Goal: Contribute content: Add original content to the website for others to see

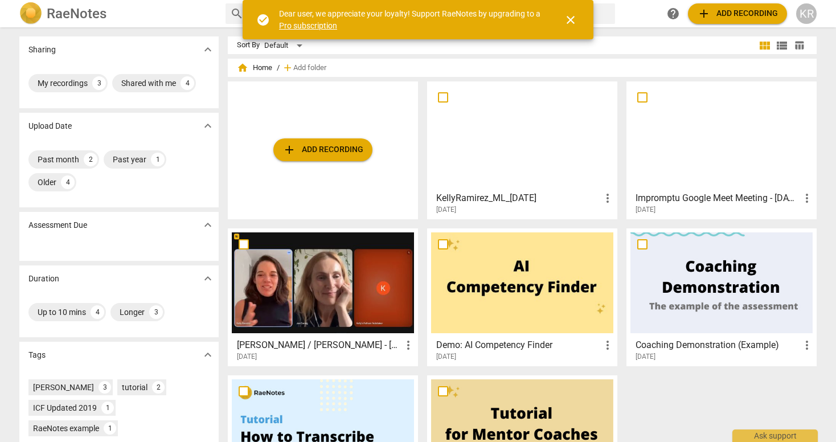
click at [513, 195] on h3 "KellyRamirez_ML_[DATE]" at bounding box center [518, 198] width 165 height 14
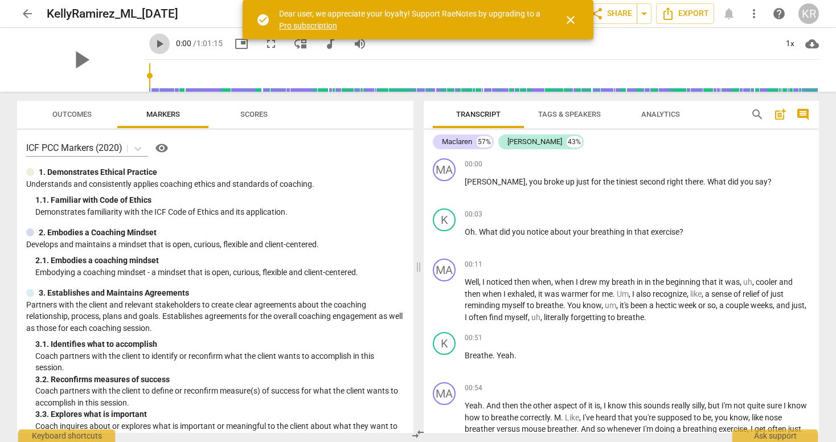
click at [153, 42] on span "play_arrow" at bounding box center [160, 44] width 14 height 14
click at [789, 45] on div "1x" at bounding box center [790, 44] width 22 height 18
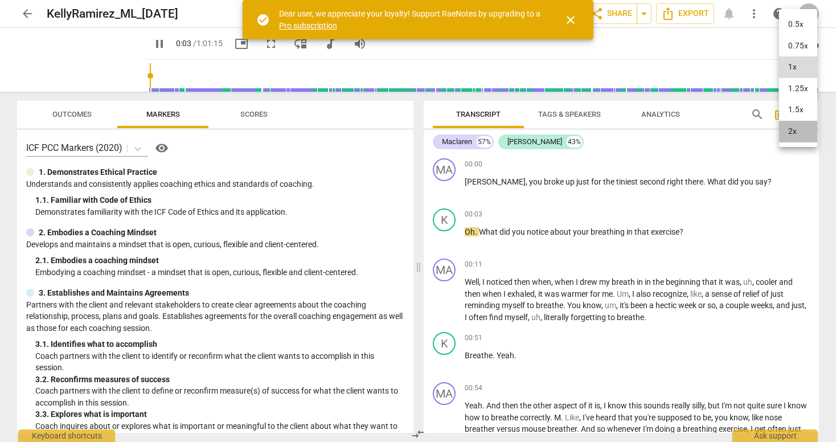
click at [789, 136] on li "2x" at bounding box center [798, 132] width 38 height 22
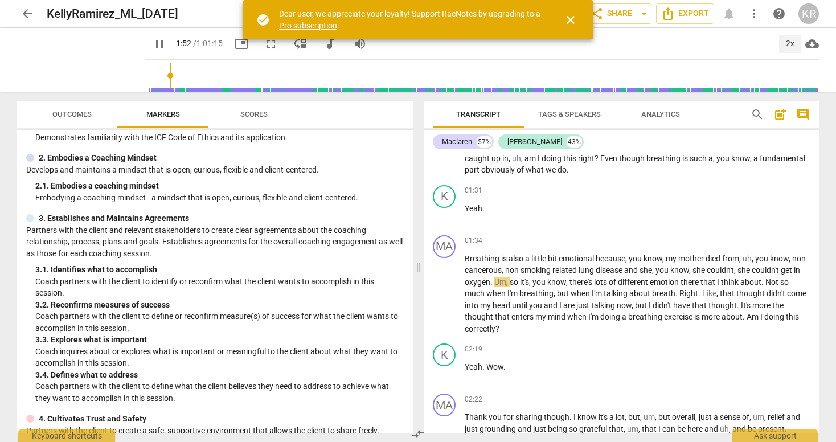
scroll to position [73, 0]
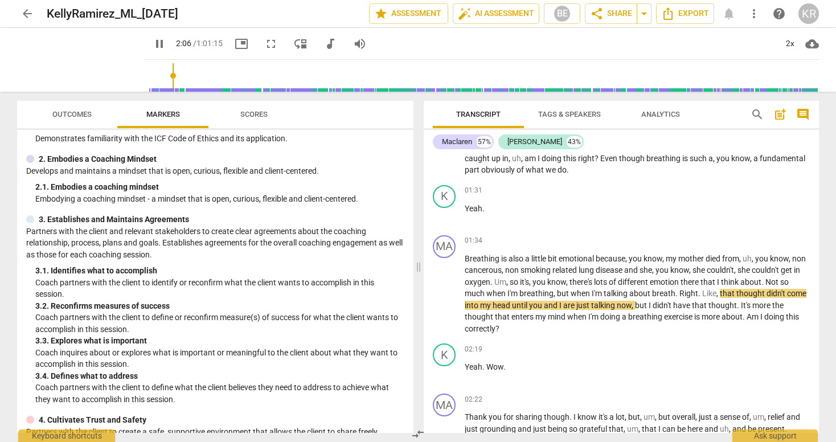
click at [779, 115] on span "post_add" at bounding box center [780, 115] width 14 height 14
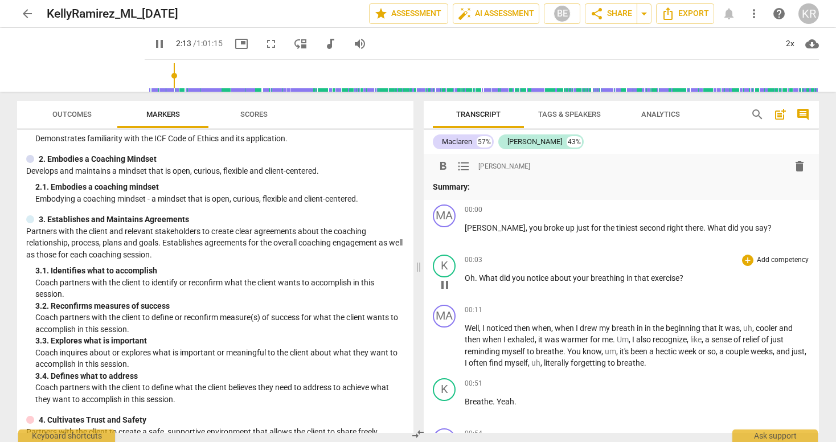
scroll to position [6, 0]
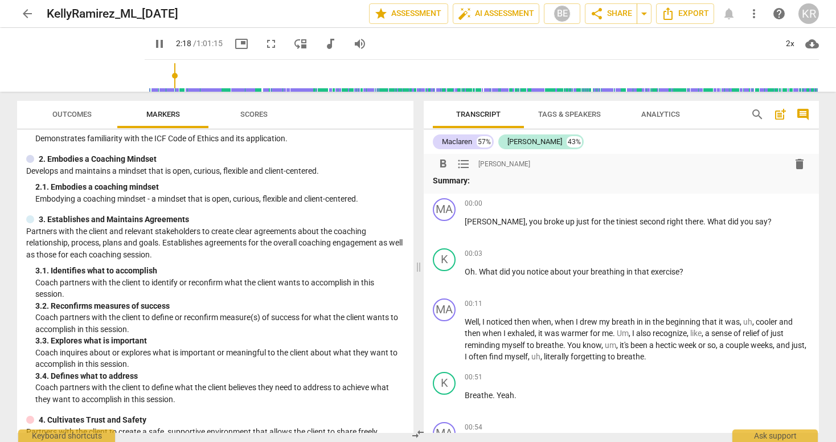
click at [794, 167] on span "delete" at bounding box center [800, 164] width 14 height 14
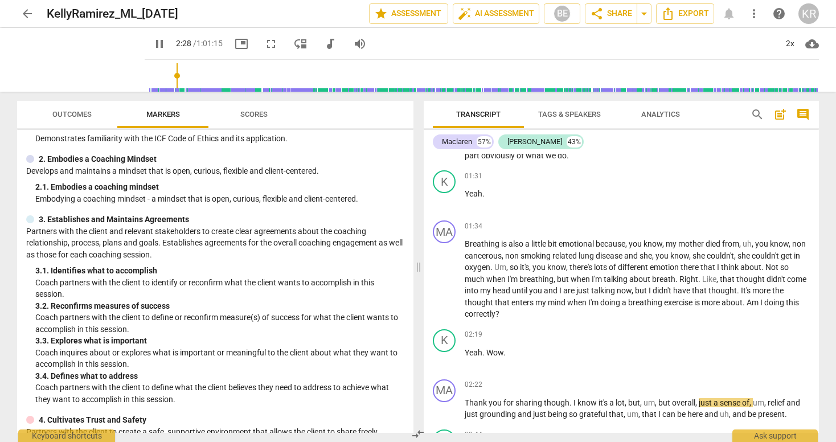
scroll to position [347, 0]
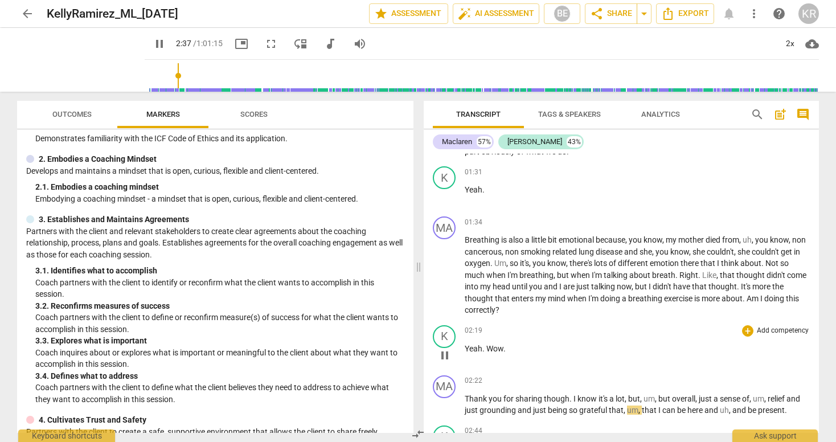
click at [587, 340] on div "02:19 + Add competency keyboard_arrow_right Yeah . Wow ." at bounding box center [637, 345] width 345 height 41
drag, startPoint x: 507, startPoint y: 351, endPoint x: 460, endPoint y: 351, distance: 47.8
click at [458, 348] on div "K play_arrow pause 02:19 + Add competency keyboard_arrow_right Yeah . Wow ." at bounding box center [621, 346] width 395 height 50
click at [809, 113] on span "comment" at bounding box center [803, 115] width 14 height 14
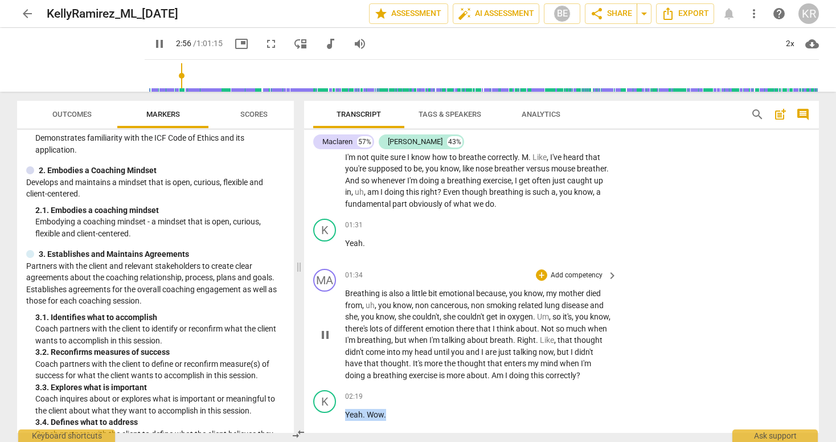
scroll to position [319, 0]
click at [650, 167] on div "MA play_arrow pause 00:54 + Add competency keyboard_arrow_right Yeah . And then…" at bounding box center [561, 167] width 515 height 98
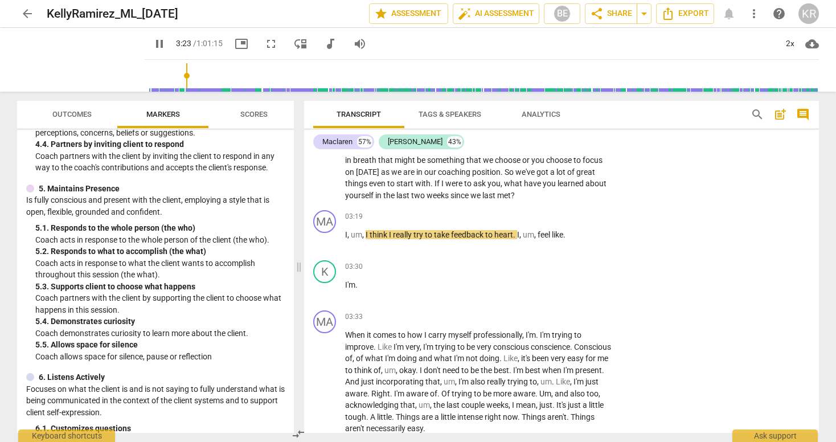
scroll to position [699, 0]
click at [564, 274] on p "Add competency" at bounding box center [576, 269] width 54 height 10
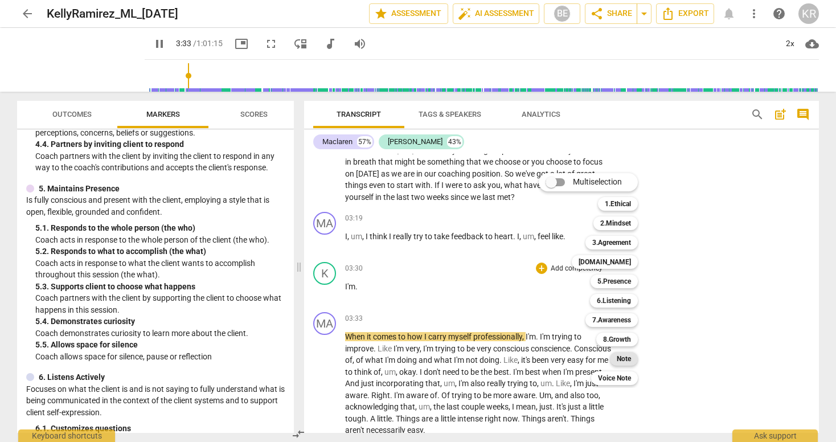
click at [629, 361] on b "Note" at bounding box center [624, 359] width 14 height 14
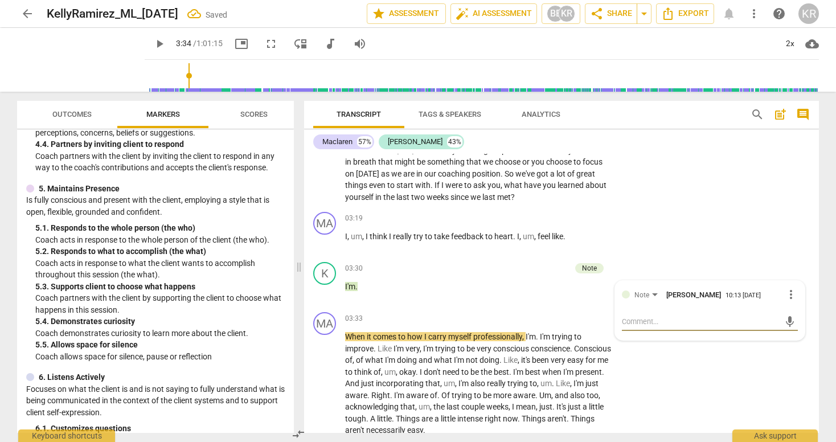
scroll to position [610, 0]
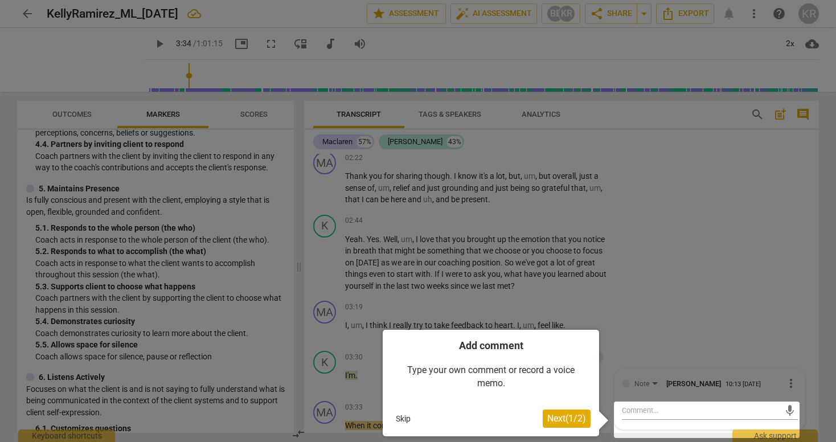
click at [665, 419] on div at bounding box center [707, 419] width 186 height 36
type input "219"
click at [682, 423] on div at bounding box center [707, 419] width 186 height 36
click at [566, 417] on span "Next ( 1 / 2 )" at bounding box center [566, 418] width 39 height 11
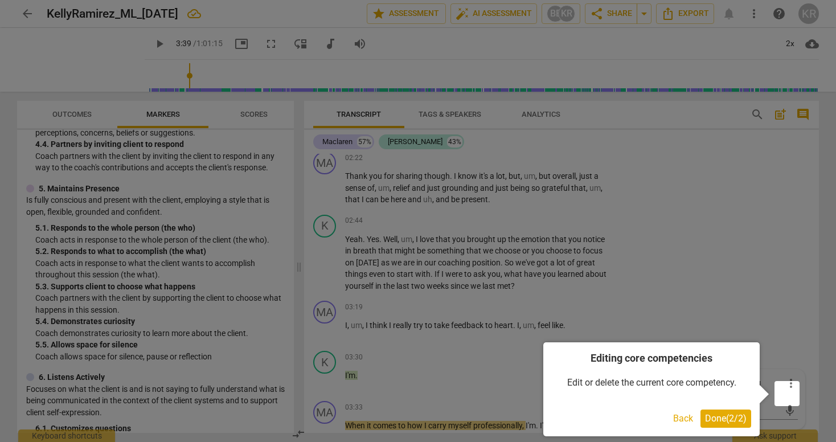
click at [781, 329] on div at bounding box center [418, 221] width 836 height 442
click at [724, 419] on span "Done ( 2 / 2 )" at bounding box center [726, 418] width 42 height 11
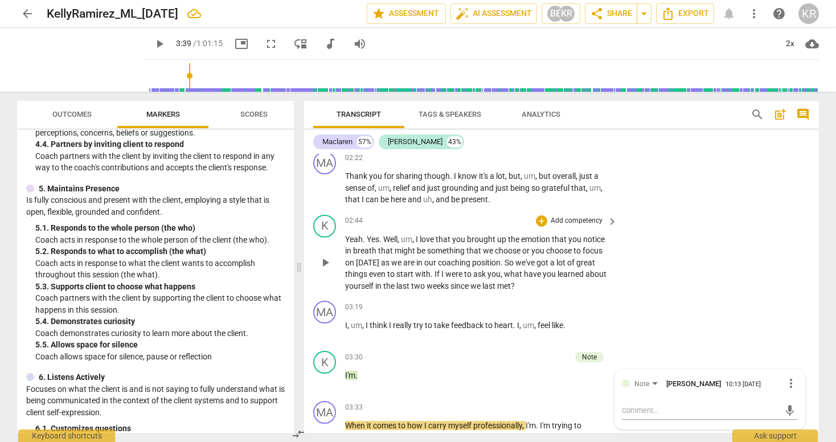
drag, startPoint x: 561, startPoint y: 364, endPoint x: 553, endPoint y: 236, distance: 128.9
click at [553, 236] on div "format_bold format_list_bulleted [PERSON_NAME] delete Summary: MA play_arrow pa…" at bounding box center [561, 293] width 515 height 279
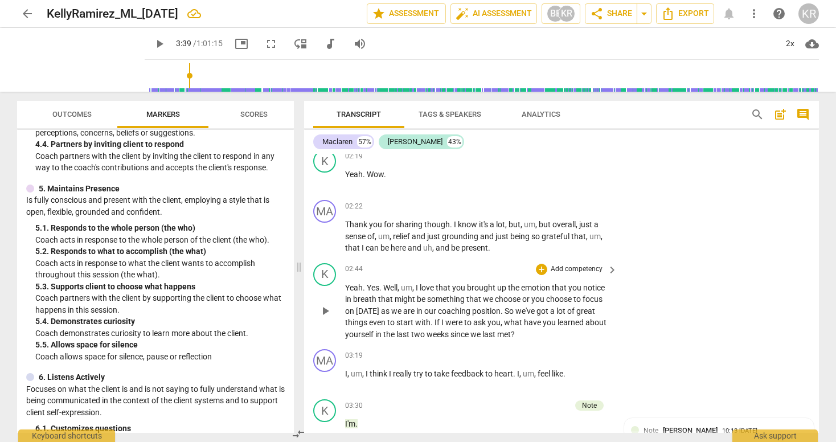
scroll to position [557, 0]
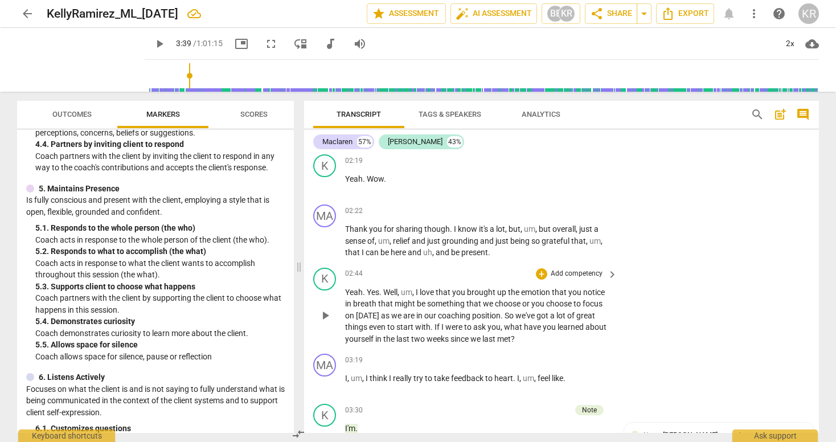
click at [583, 279] on p "Add competency" at bounding box center [576, 274] width 54 height 10
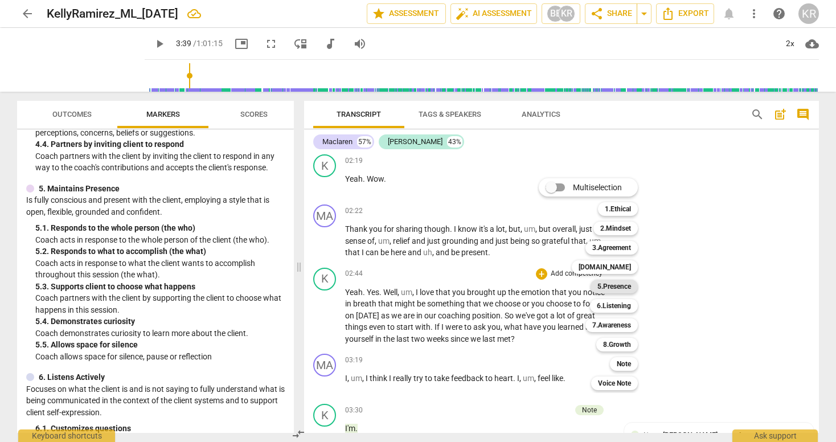
click at [620, 286] on b "5.Presence" at bounding box center [614, 287] width 34 height 14
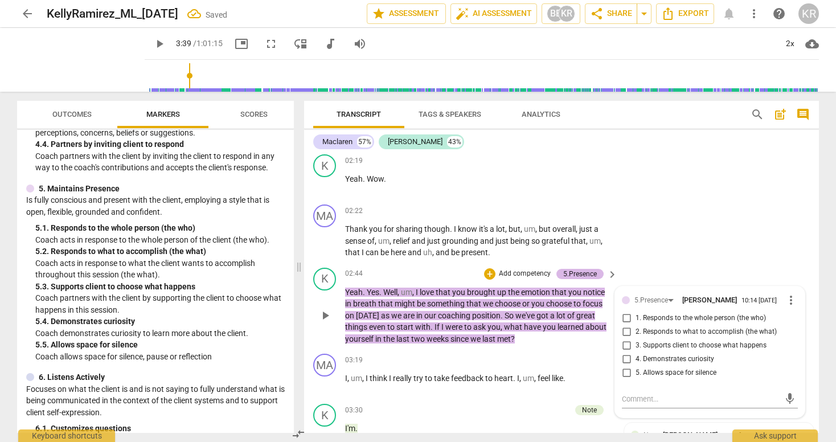
click at [573, 279] on div "5.Presence" at bounding box center [580, 274] width 34 height 10
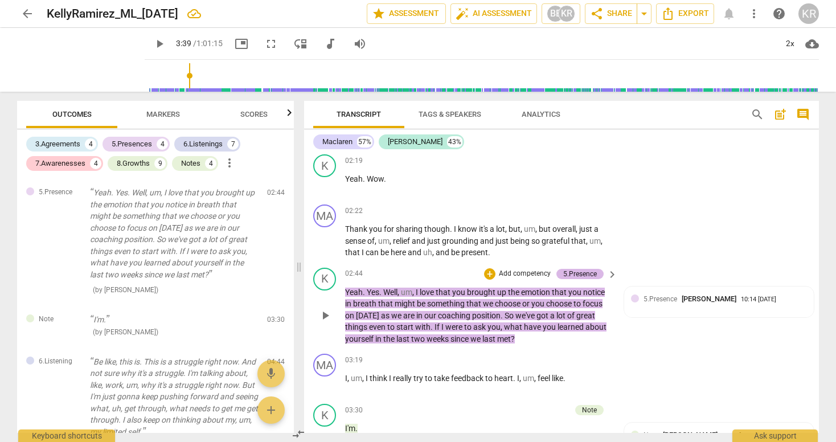
click at [589, 279] on div "5.Presence" at bounding box center [580, 274] width 34 height 10
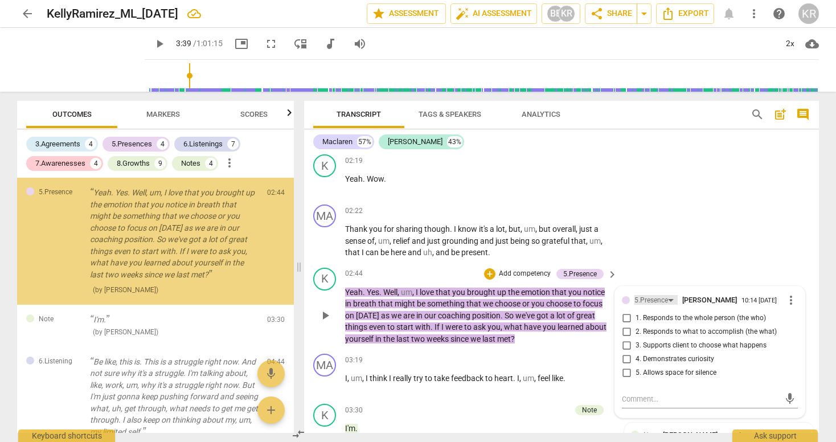
click at [638, 306] on div "5.Presence" at bounding box center [651, 300] width 34 height 11
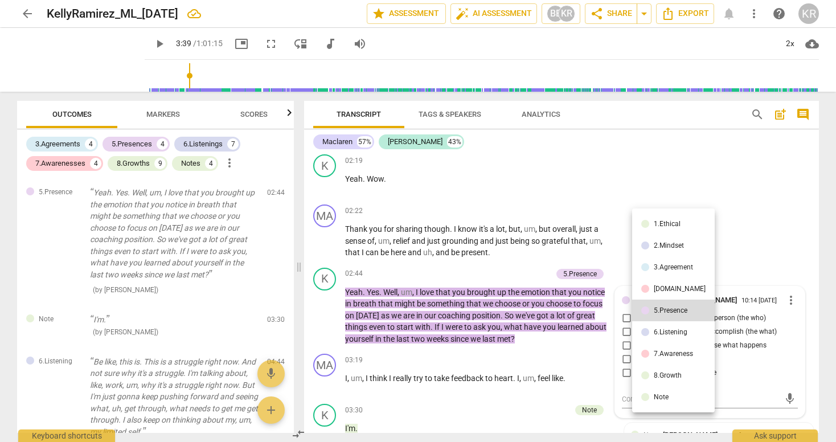
click at [667, 293] on li "[DOMAIN_NAME]" at bounding box center [673, 289] width 83 height 22
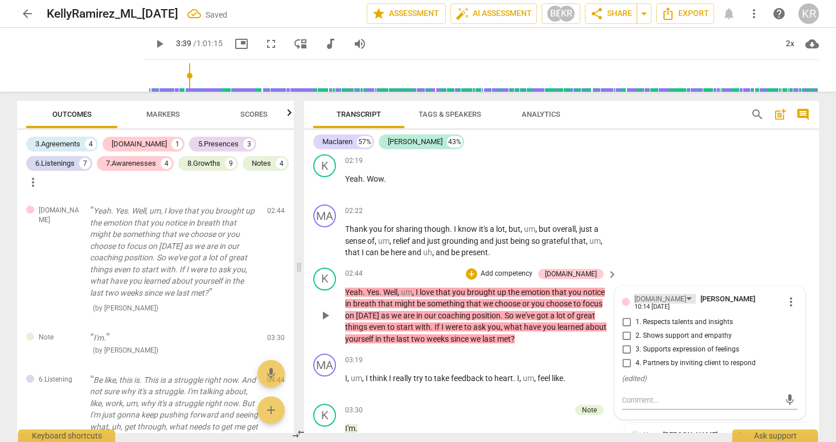
click at [647, 305] on div "[DOMAIN_NAME]" at bounding box center [660, 299] width 52 height 11
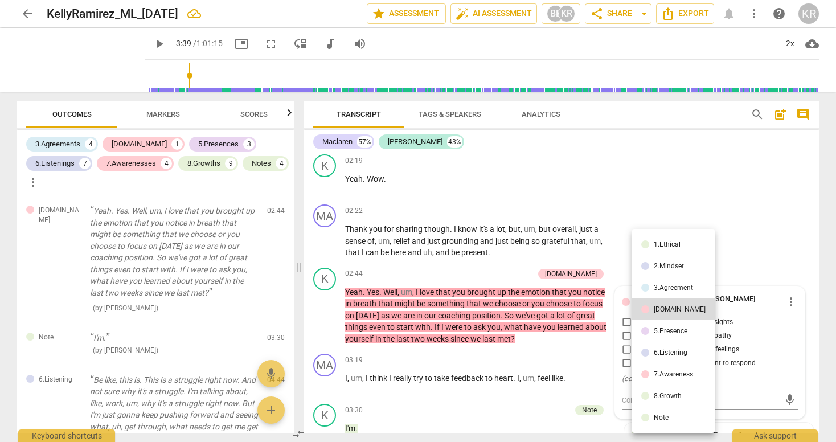
click at [667, 352] on div "6.Listening" at bounding box center [671, 352] width 34 height 7
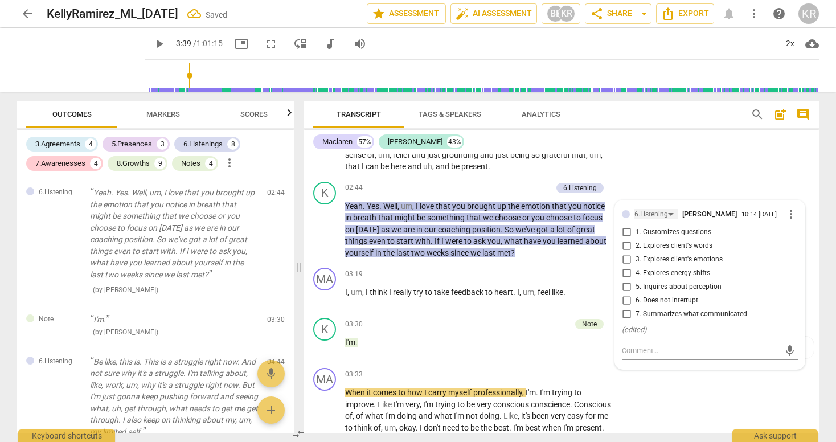
scroll to position [650, 0]
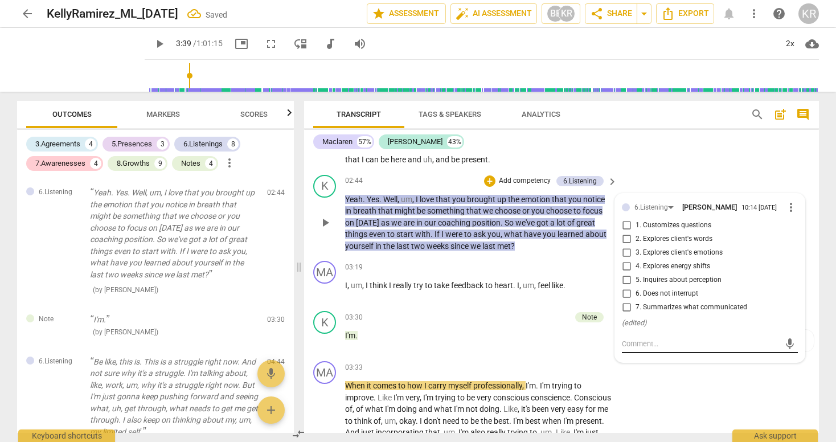
click at [662, 349] on textarea at bounding box center [701, 343] width 158 height 11
type textarea "I"
type textarea "I we"
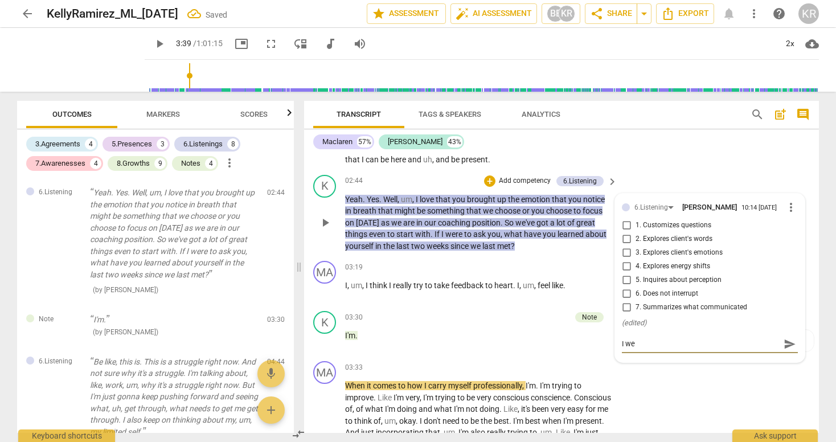
type textarea "I weo"
type textarea "I weon"
type textarea "I weon\"
type textarea "I weon"
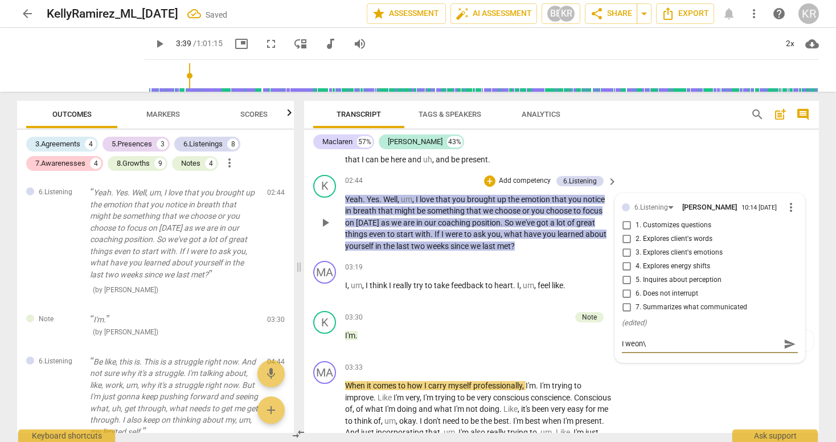
type textarea "I weon"
type textarea "I weo"
type textarea "I we"
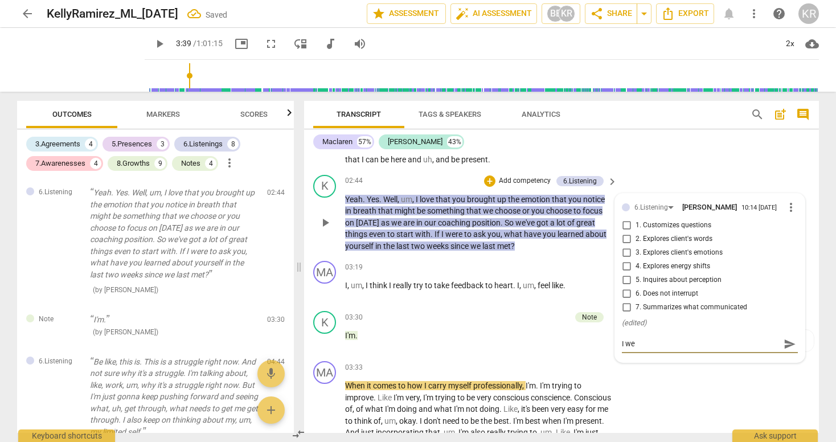
type textarea "I w"
type textarea "I wo"
type textarea "I won"
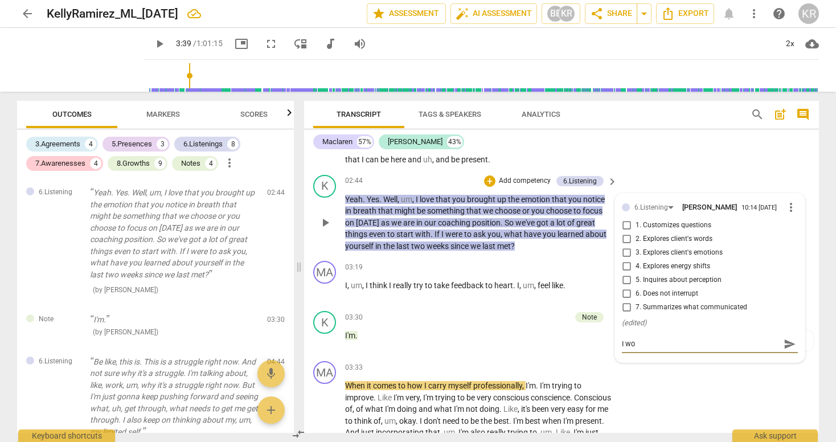
type textarea "I won"
type textarea "I wond"
type textarea "I wonde"
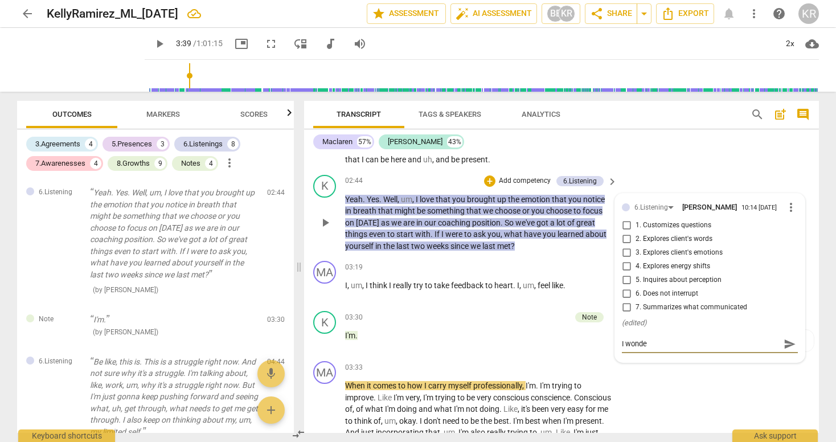
type textarea "I wonder"
type textarea "I wonder i"
type textarea "I wonder if"
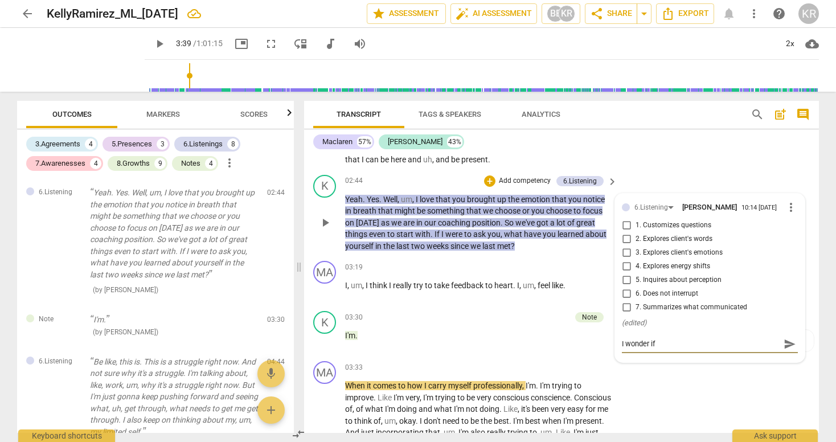
type textarea "I wonder if"
type textarea "I wonder if t"
type textarea "I wonder if th"
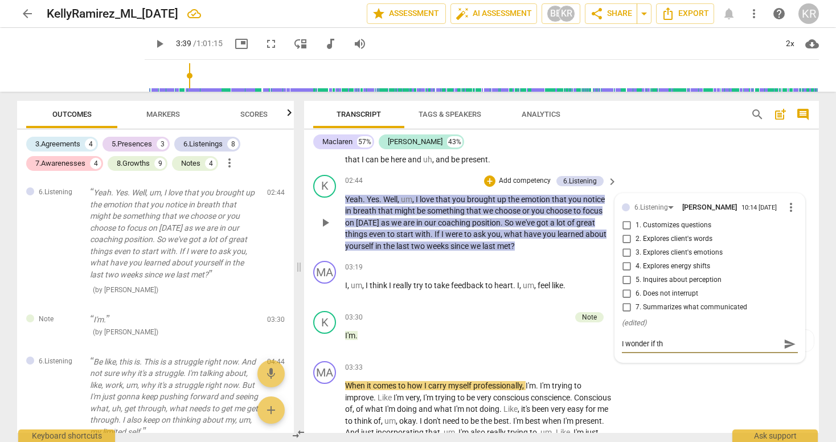
type textarea "I wonder if the"
type textarea "I wonder if ther"
type textarea "I wonder if there"
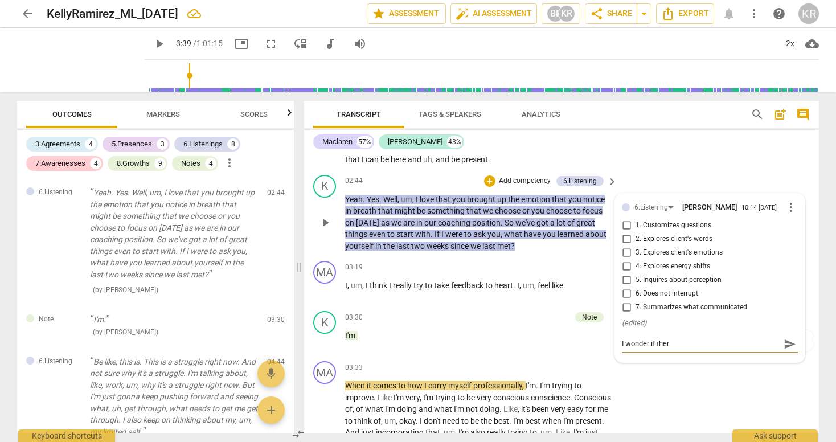
type textarea "I wonder if there"
type textarea "I wonder if there w"
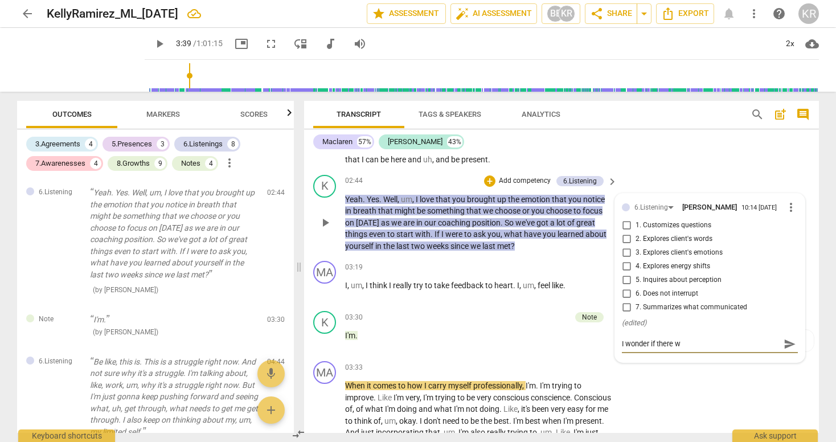
type textarea "I wonder if there wa"
type textarea "I wonder if there was"
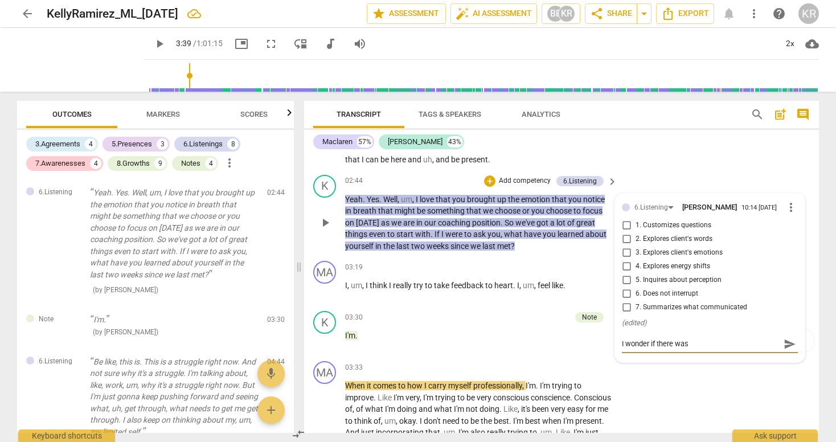
type textarea "I wonder if there was"
type textarea "I wonder if there was a"
type textarea "I wonder if there was an"
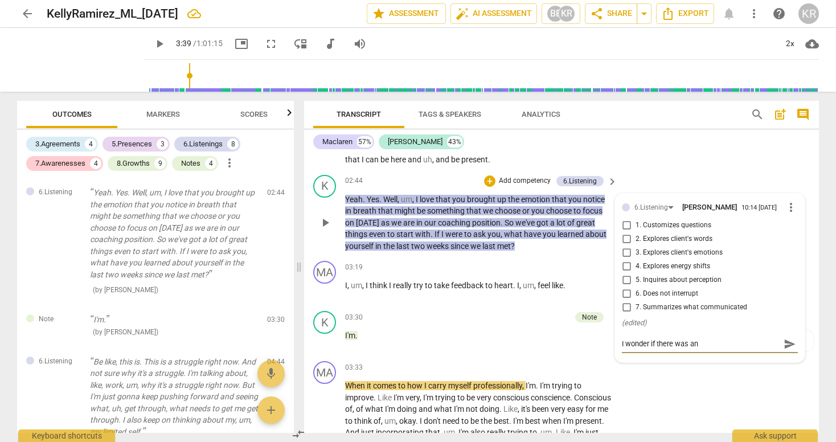
type textarea "I wonder if there was an"
type textarea "I wonder if there was an o"
type textarea "I wonder if there was an op"
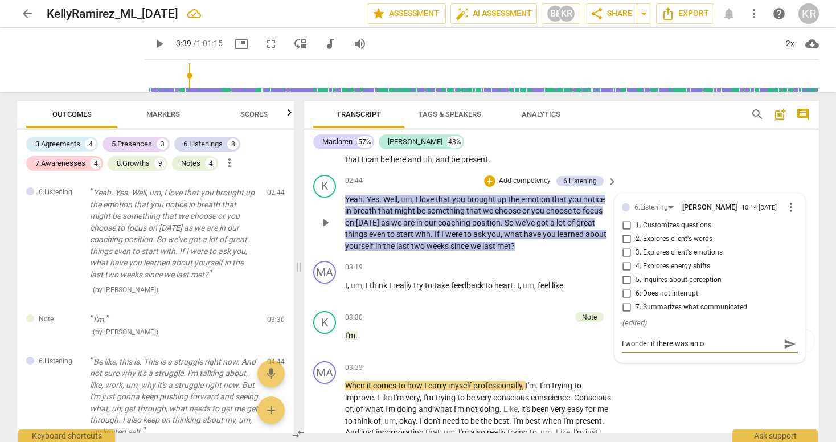
type textarea "I wonder if there was an op"
type textarea "I wonder if there was an opp"
type textarea "I wonder if there was an oppo"
type textarea "I wonder if there was an oppor"
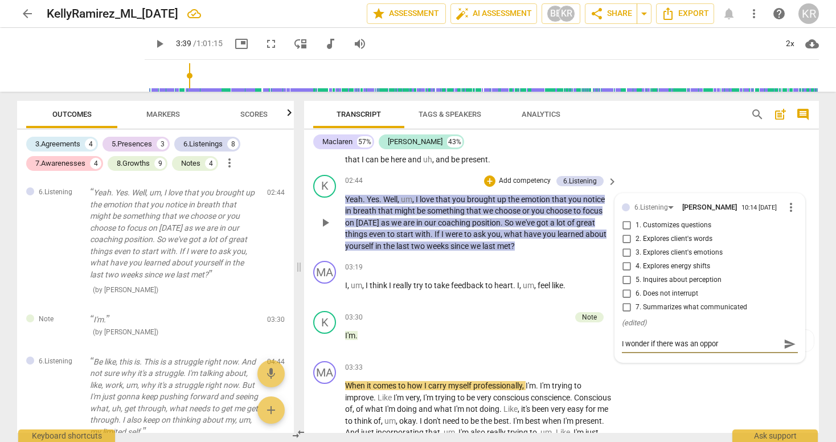
type textarea "I wonder if there was an opport"
type textarea "I wonder if there was an opportu"
type textarea "I wonder if there was an opportun"
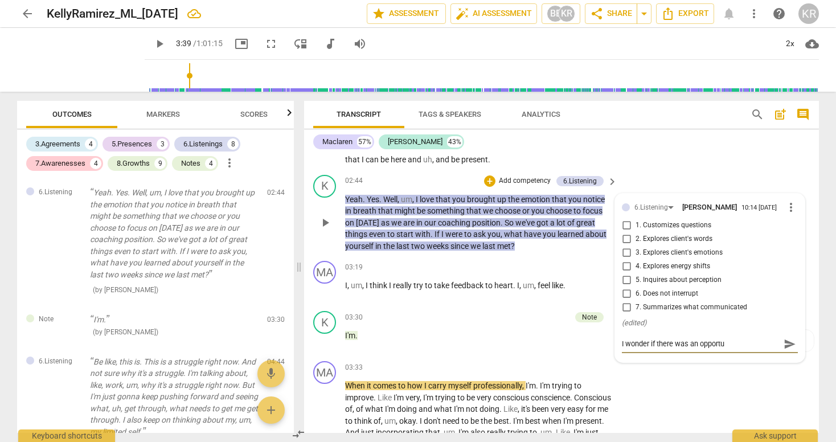
type textarea "I wonder if there was an opportun"
type textarea "I wonder if there was an opportuni"
type textarea "I wonder if there was an opportunit"
type textarea "I wonder if there was an opportunity"
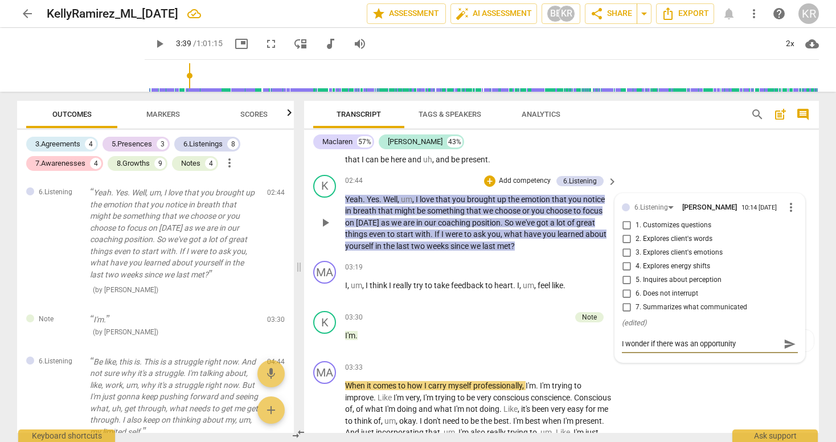
type textarea "I wonder if there was an opportunity"
type textarea "I wonder if there was an opportunity t"
type textarea "I wonder if there was an opportunity to"
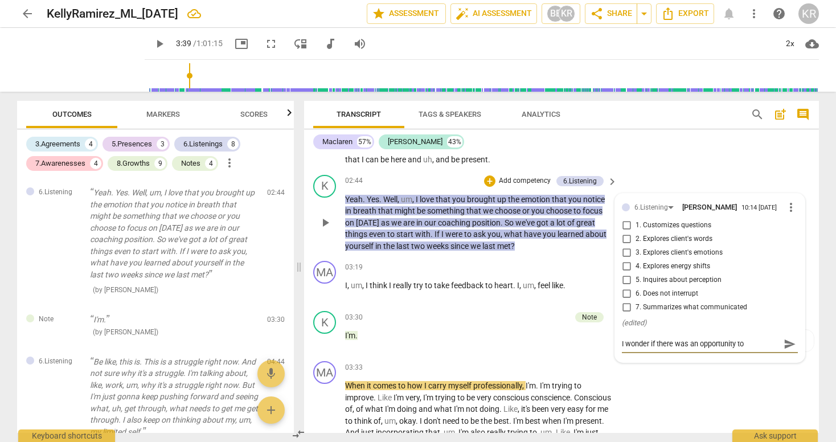
type textarea "I wonder if there was an opportunity to"
type textarea "I wonder if there was an opportunity to s"
type textarea "I wonder if there was an opportunity to st"
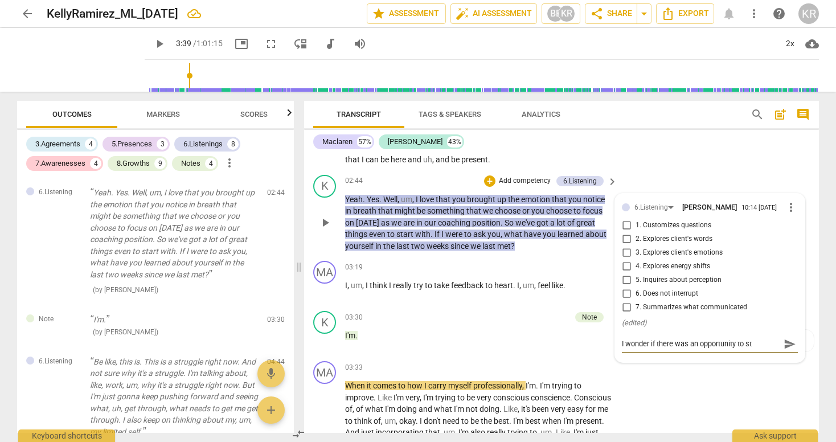
type textarea "I wonder if there was an opportunity to sta"
type textarea "I wonder if there was an opportunity to star"
type textarea "I wonder if there was an opportunity to start"
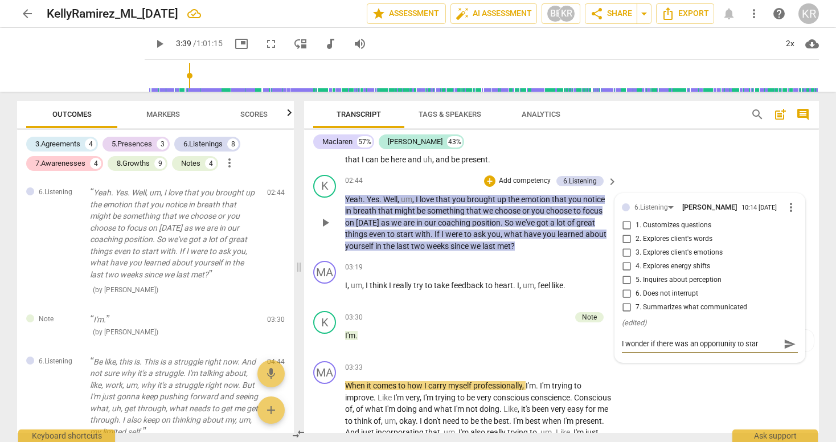
type textarea "I wonder if there was an opportunity to start"
type textarea "I wonder if there was an opportunity to start w"
type textarea "I wonder if there was an opportunity to start wi"
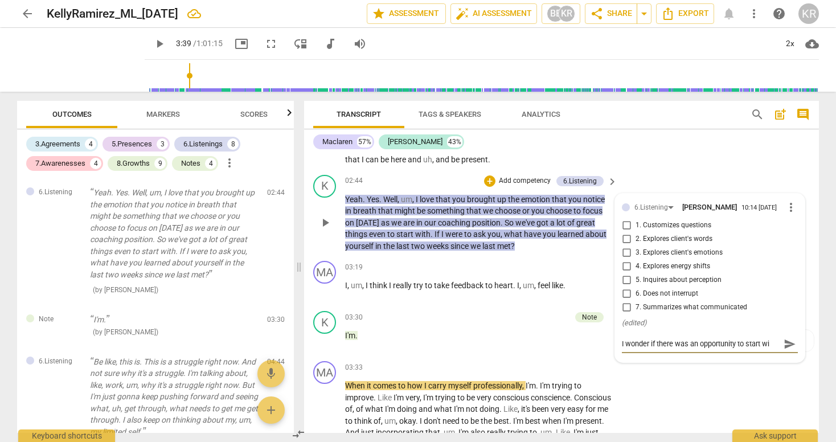
type textarea "I wonder if there was an opportunity to start wi"
type textarea "I wonder if there was an opportunity to start wit"
type textarea "I wonder if there was an opportunity to start with"
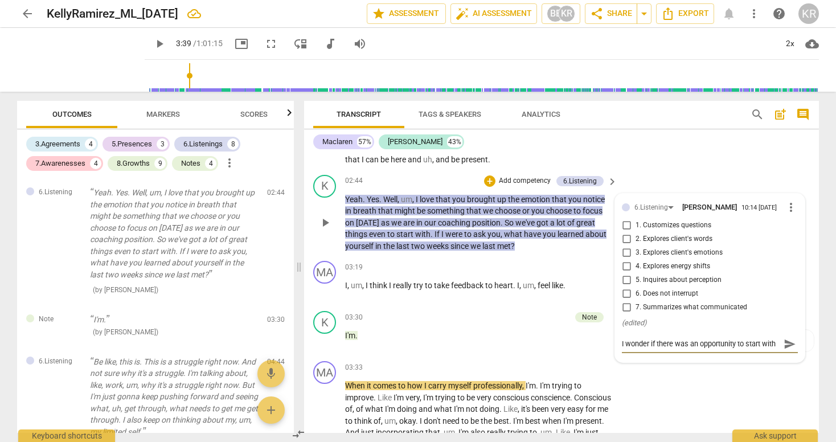
type textarea "I wonder if there was an opportunity to start with"
type textarea "I wonder if there was an opportunity to start with M"
type textarea "I wonder if there was an opportunity to start with [PERSON_NAME]"
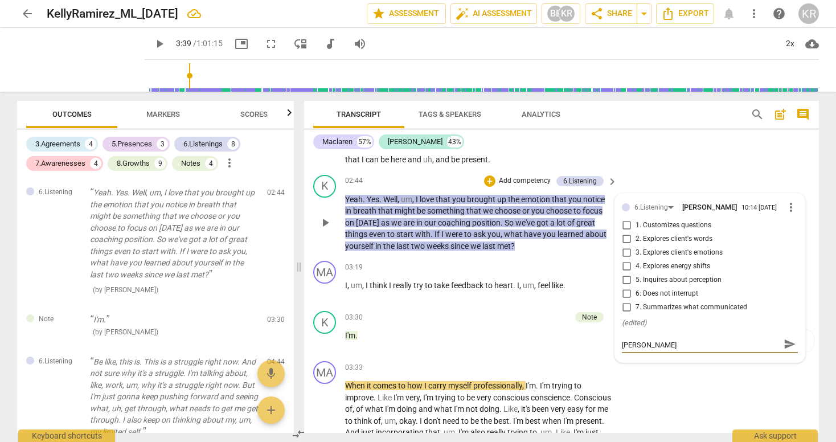
type textarea "I wonder if there was an opportunity to start with Mac"
type textarea "I wonder if there was an opportunity to start with Macl"
type textarea "I wonder if there was an opportunity to start with Macla"
type textarea "I wonder if there was an opportunity to start with Maclar"
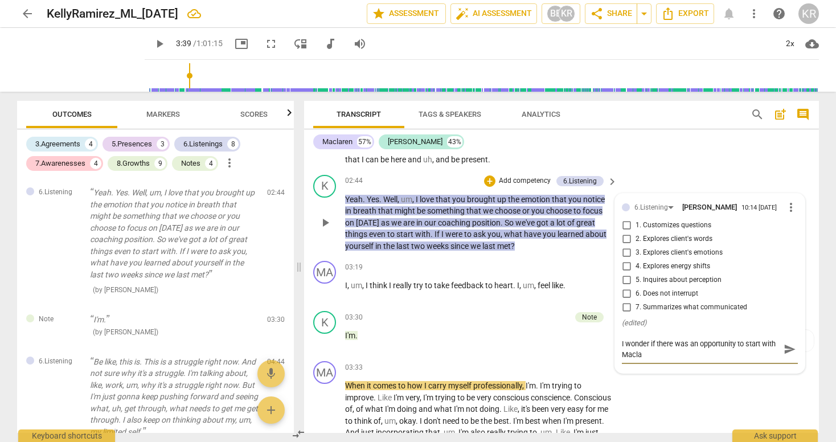
type textarea "I wonder if there was an opportunity to start with Maclar"
type textarea "I wonder if there was an opportunity to start with Maclare"
type textarea "I wonder if there was an opportunity to start with [PERSON_NAME]"
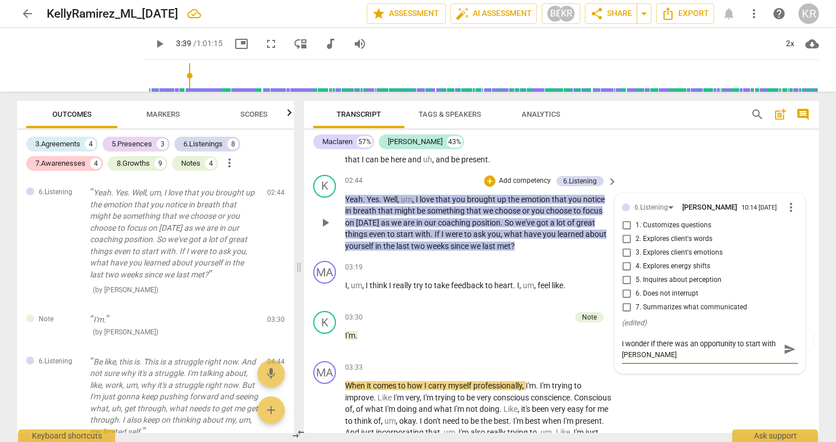
type textarea "I wonder if there was an opportunity to start with [PERSON_NAME]'"
type textarea "I wonder if there was an opportunity to start with [PERSON_NAME]'s"
type textarea "I wonder if there was an opportunity to start with [PERSON_NAME]'s a"
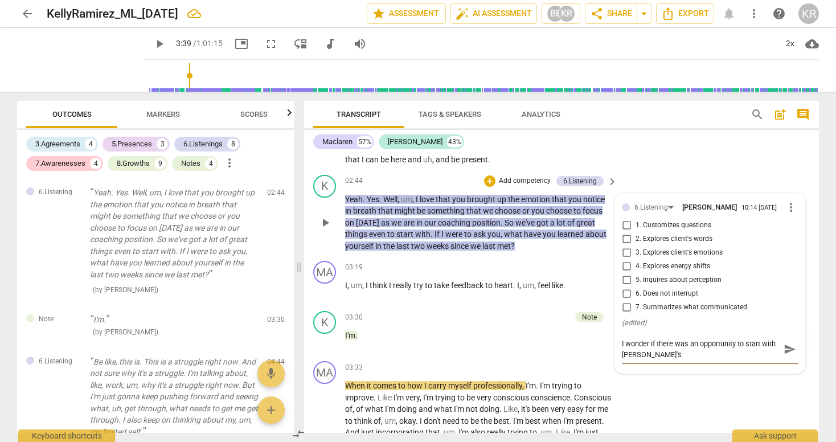
type textarea "I wonder if there was an opportunity to start with [PERSON_NAME]'s a"
type textarea "I wonder if there was an opportunity to start with [PERSON_NAME]'s"
type textarea "I wonder if there was an opportunity to start with [PERSON_NAME]'s e"
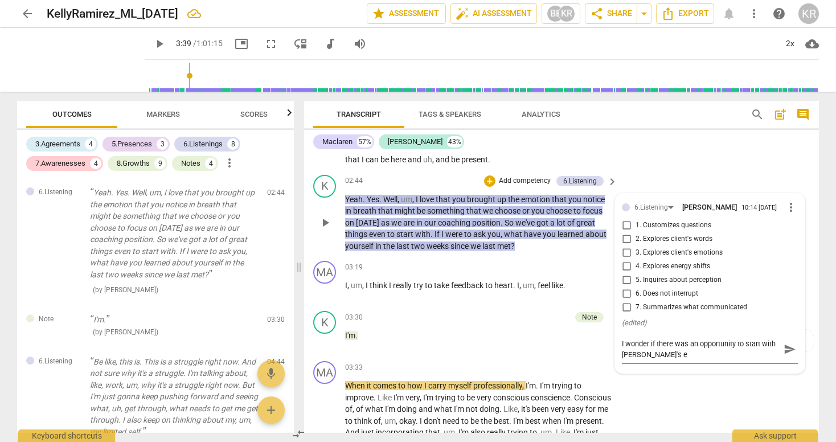
type textarea "I wonder if there was an opportunity to start with [PERSON_NAME]"
type textarea "I wonder if there was an opportunity to start with [PERSON_NAME]'s emo"
type textarea "I wonder if there was an opportunity to start with [PERSON_NAME]'s emot"
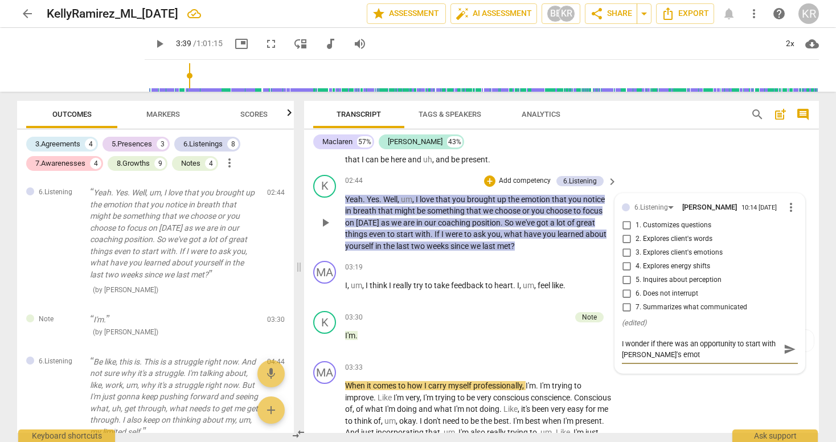
type textarea "I wonder if there was an opportunity to start with [PERSON_NAME]'s emoti"
type textarea "I wonder if there was an opportunity to start with [PERSON_NAME]'s emotio"
type textarea "I wonder if there was an opportunity to start with [PERSON_NAME]'s emotion"
type textarea "I wonder if there was an opportunity to start with [PERSON_NAME]'s emotions"
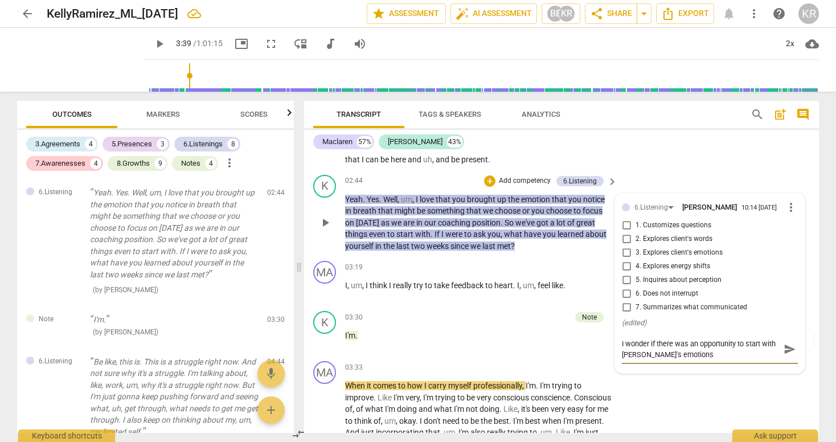
type textarea "I wonder if there was an opportunity to start with [PERSON_NAME]'s emotions"
type textarea "I wonder if there was an opportunity to start with [PERSON_NAME]'s emotions a"
type textarea "I wonder if there was an opportunity to start with [PERSON_NAME]'s emotions ar"
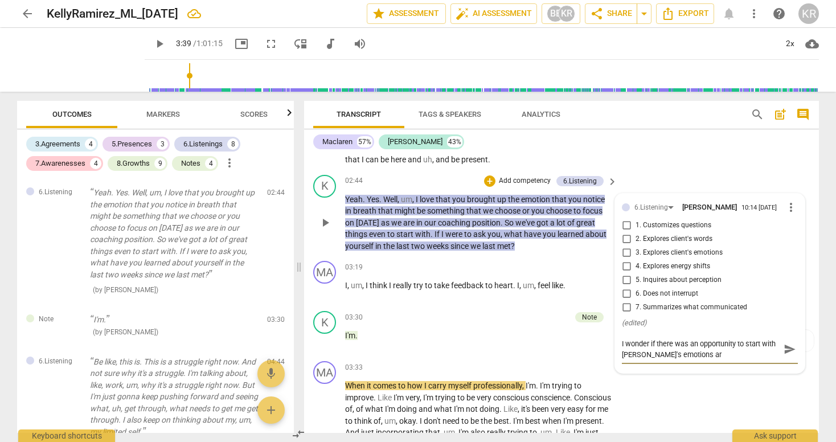
type textarea "I wonder if there was an opportunity to start with [PERSON_NAME]'s emotions aro"
type textarea "I wonder if there was an opportunity to start with [PERSON_NAME]'s emotions arou"
type textarea "I wonder if there was an opportunity to start with [PERSON_NAME]'s emotions aro…"
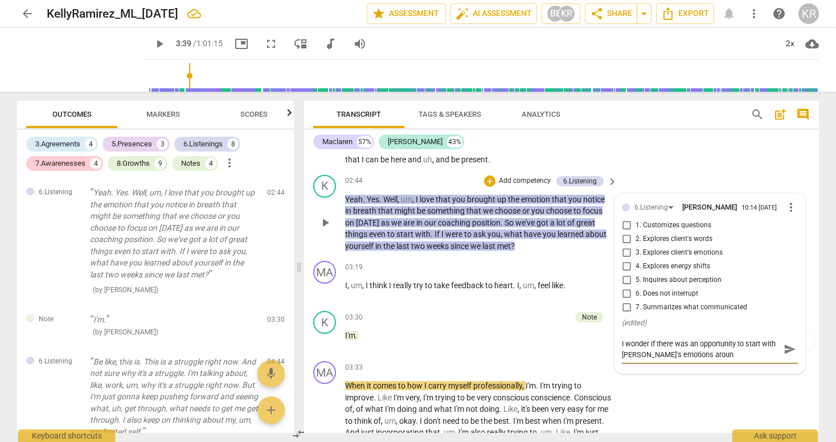
type textarea "I wonder if there was an opportunity to start with [PERSON_NAME]'s emotions aro…"
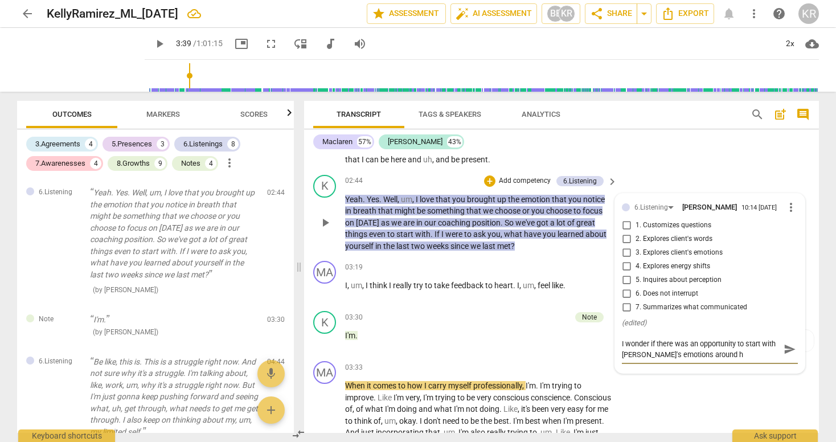
type textarea "I wonder if there was an opportunity to start with [PERSON_NAME]'s emotions aro…"
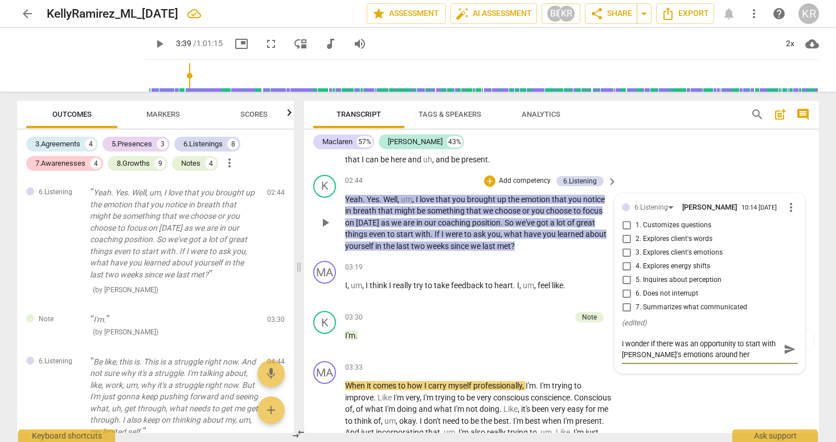
type textarea "I wonder if there was an opportunity to start with [PERSON_NAME]'s emotions aro…"
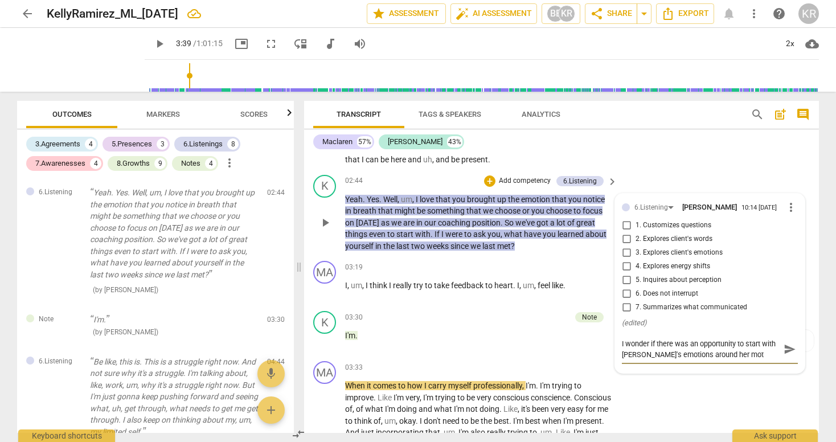
type textarea "I wonder if there was an opportunity to start with [PERSON_NAME]'s emotions aro…"
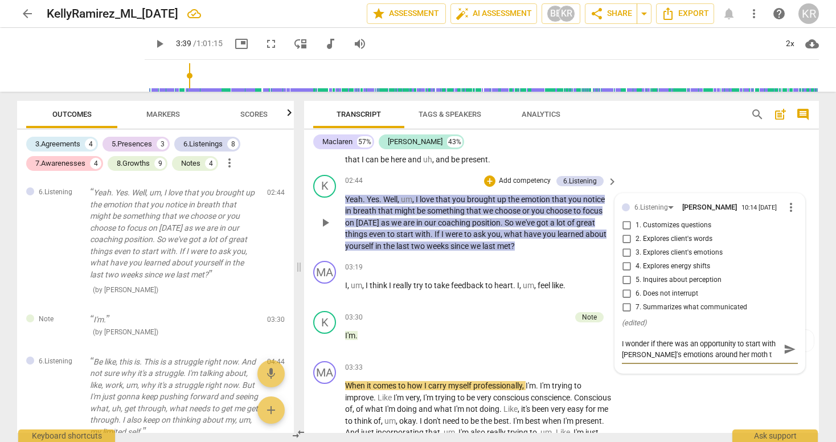
type textarea "I wonder if there was an opportunity to start with [PERSON_NAME]'s emotions aro…"
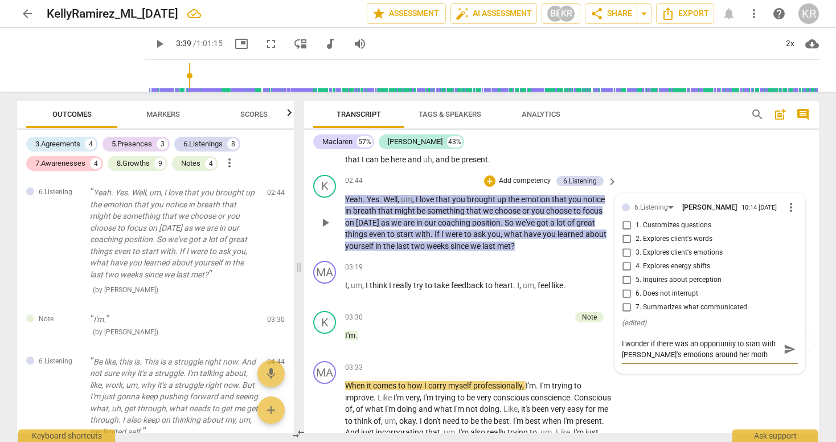
type textarea "I wonder if there was an opportunity to start with [PERSON_NAME]'s emotions aro…"
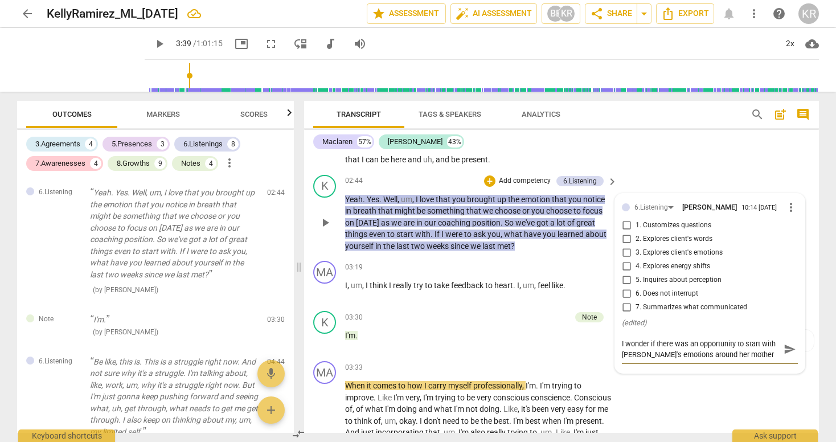
type textarea "I wonder if there was an opportunity to start with [PERSON_NAME]'s emotions aro…"
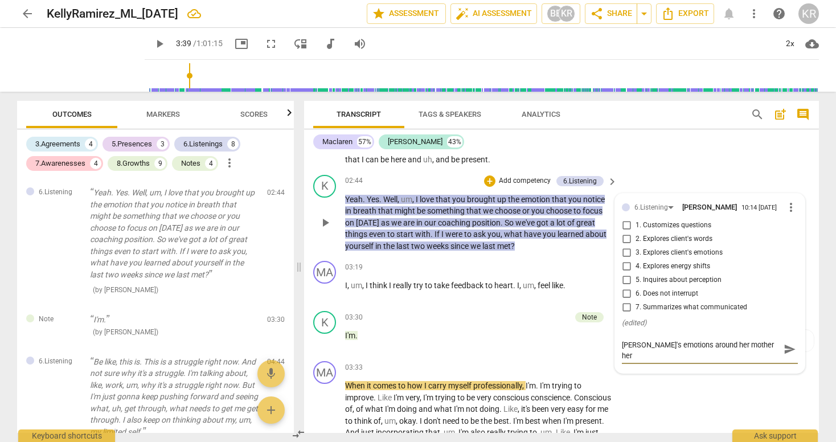
type textarea "I wonder if there was an opportunity to start with [PERSON_NAME]'s emotions aro…"
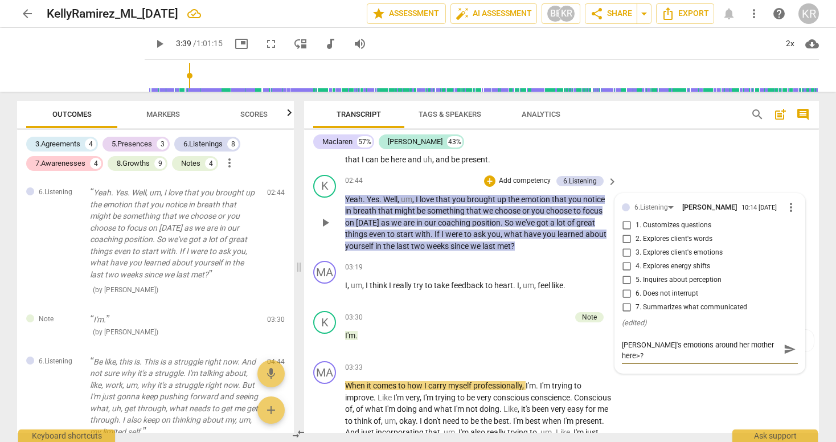
type textarea "I wonder if there was an opportunity to start with [PERSON_NAME]'s emotions aro…"
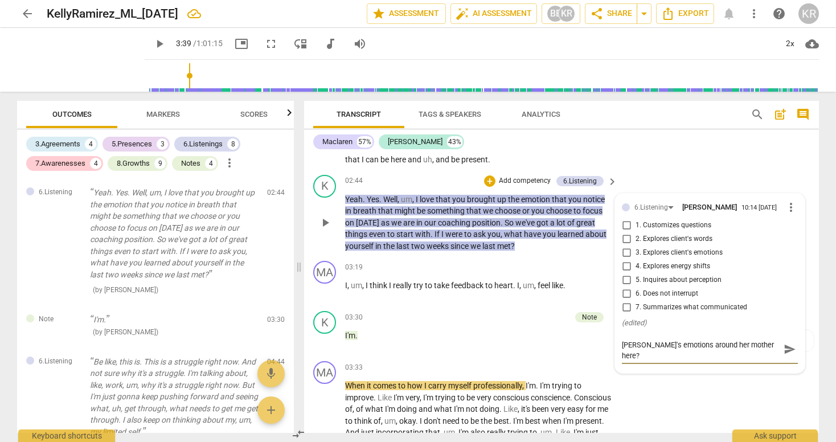
type textarea "I wonder if there was an opportunity to start with [PERSON_NAME]'s emotions aro…"
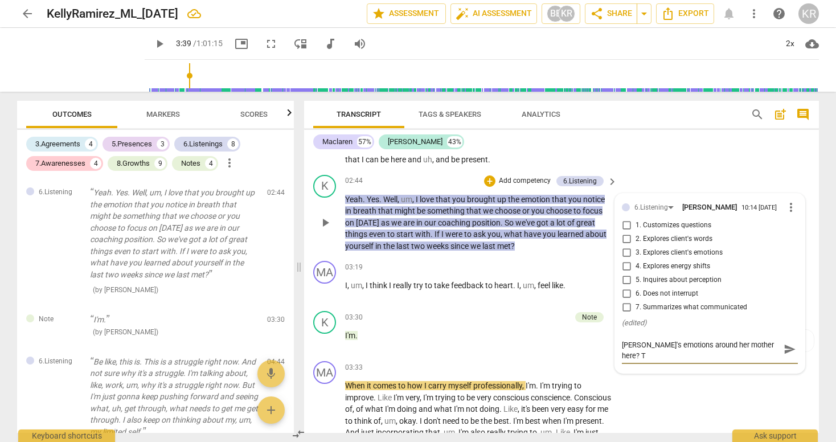
type textarea "I wonder if there was an opportunity to start with [PERSON_NAME]'s emotions aro…"
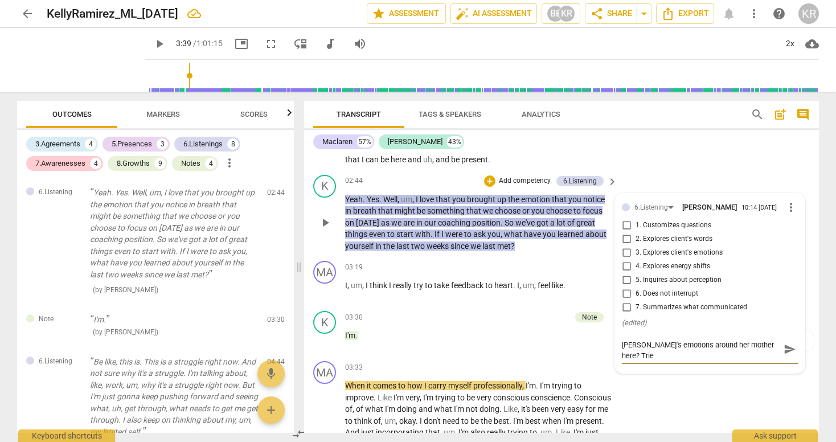
type textarea "I wonder if there was an opportunity to start with [PERSON_NAME]'s emotions aro…"
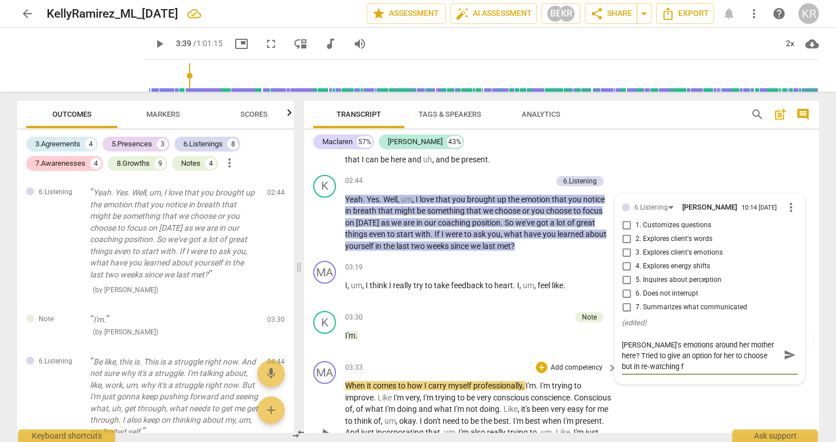
scroll to position [0, 0]
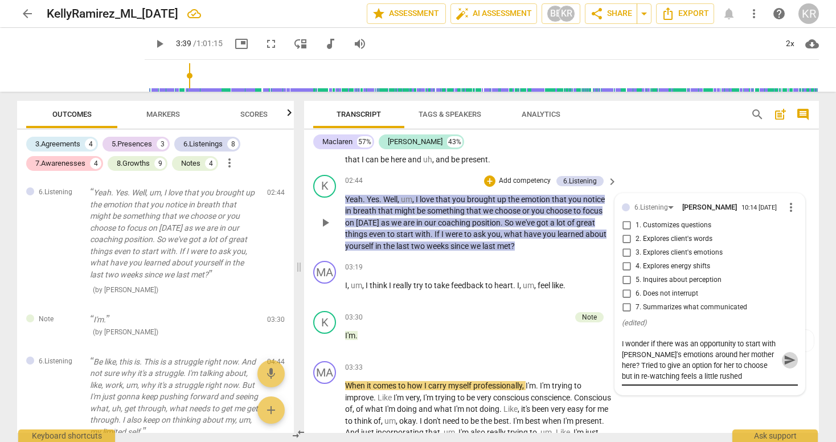
click at [784, 366] on span "send" at bounding box center [790, 360] width 13 height 13
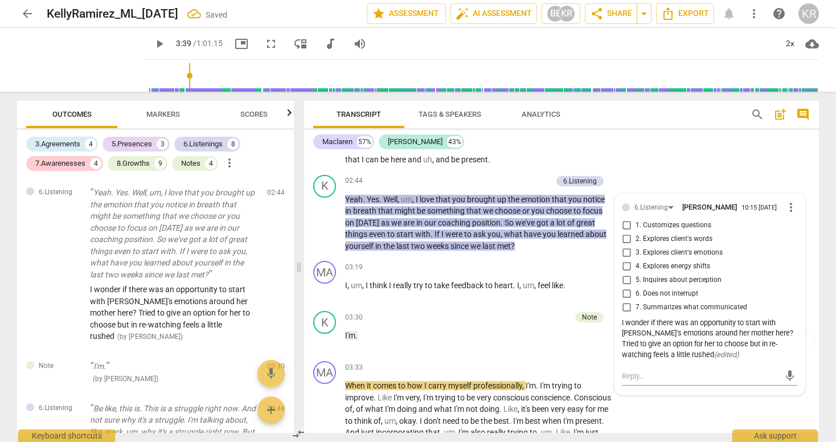
click at [153, 44] on span "play_arrow" at bounding box center [160, 44] width 14 height 14
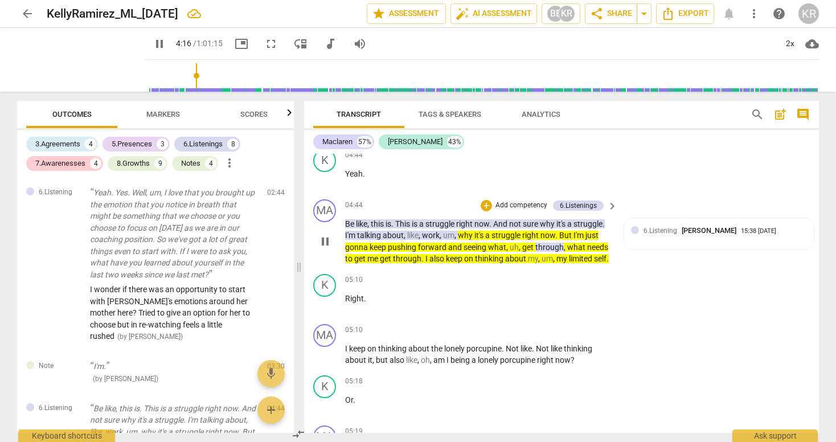
scroll to position [1089, 0]
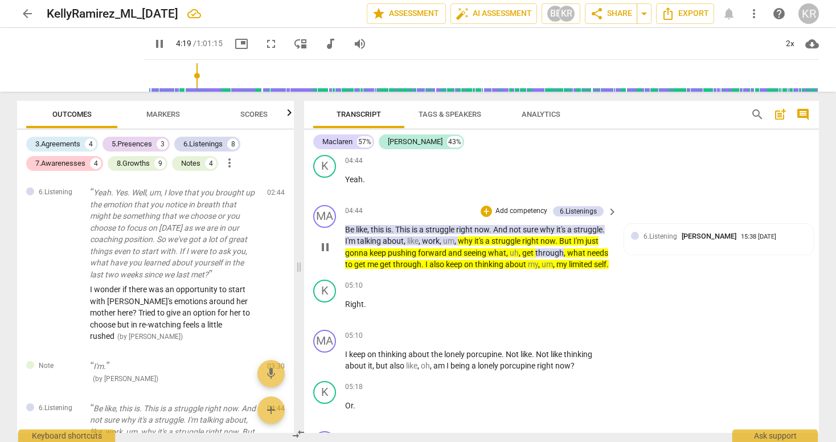
click at [399, 234] on span "This" at bounding box center [403, 229] width 17 height 9
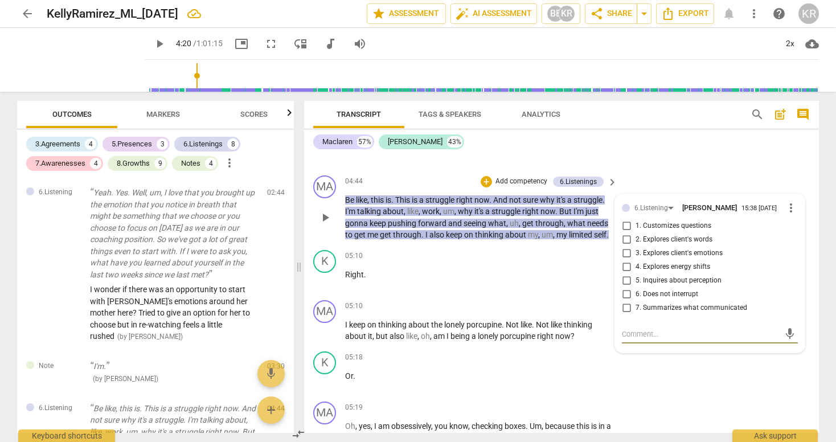
scroll to position [1106, 0]
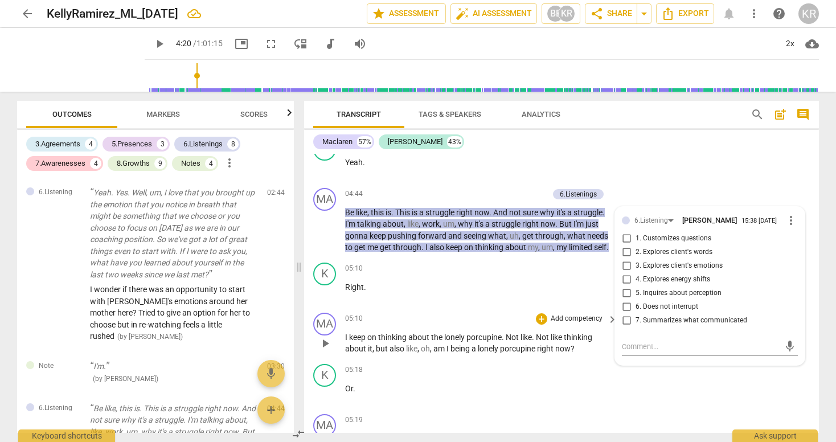
click at [535, 331] on div "MA play_arrow pause 05:10 + Add competency keyboard_arrow_right I keep on think…" at bounding box center [561, 333] width 515 height 51
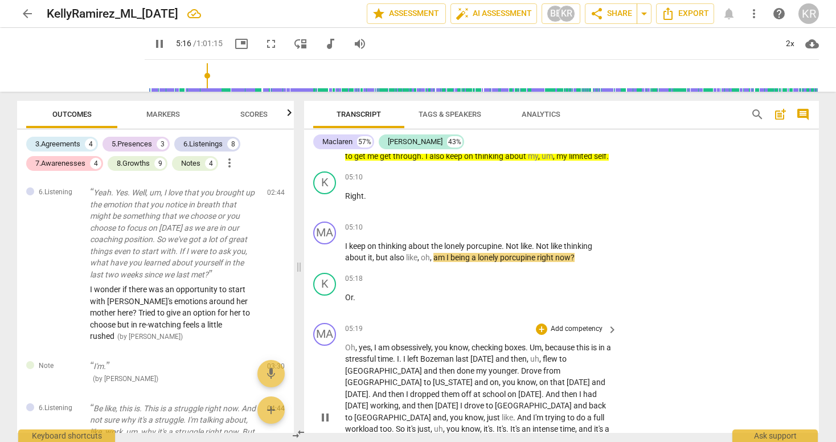
scroll to position [1189, 0]
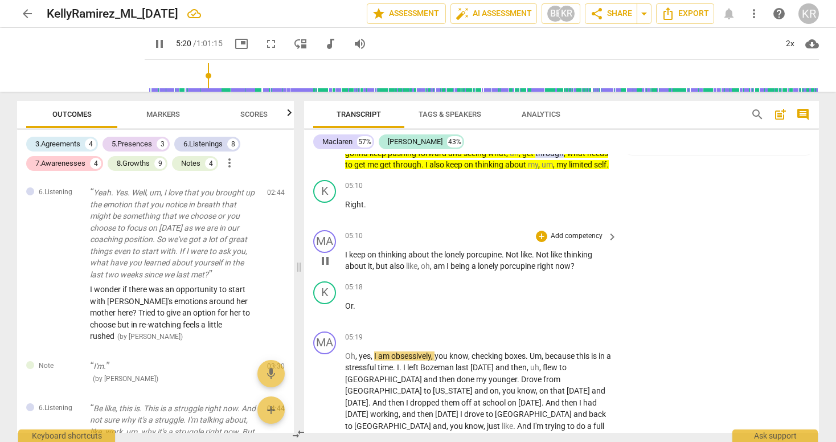
click at [592, 241] on p "Add competency" at bounding box center [576, 236] width 54 height 10
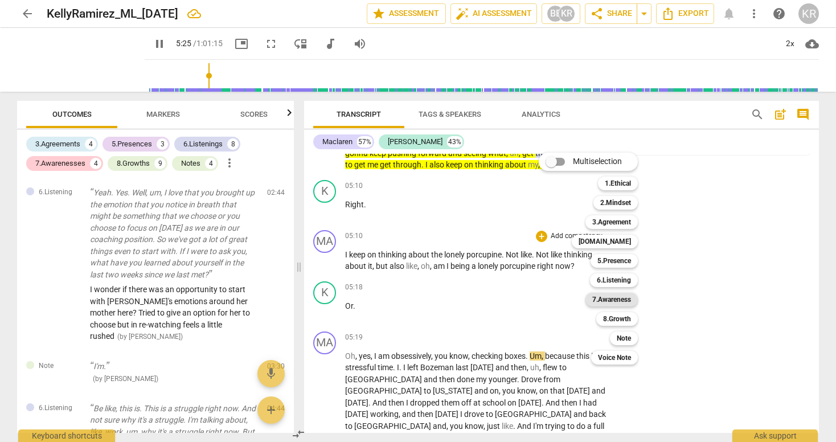
click at [609, 298] on b "7.Awareness" at bounding box center [611, 300] width 39 height 14
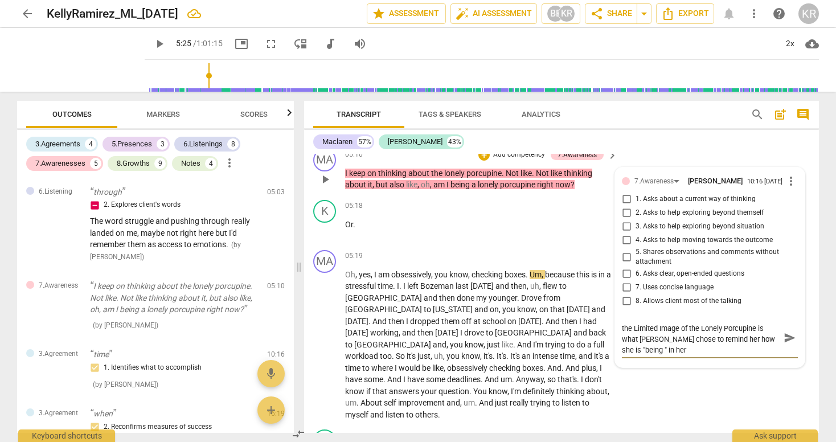
scroll to position [0, 0]
click at [784, 350] on span "send" at bounding box center [790, 343] width 13 height 13
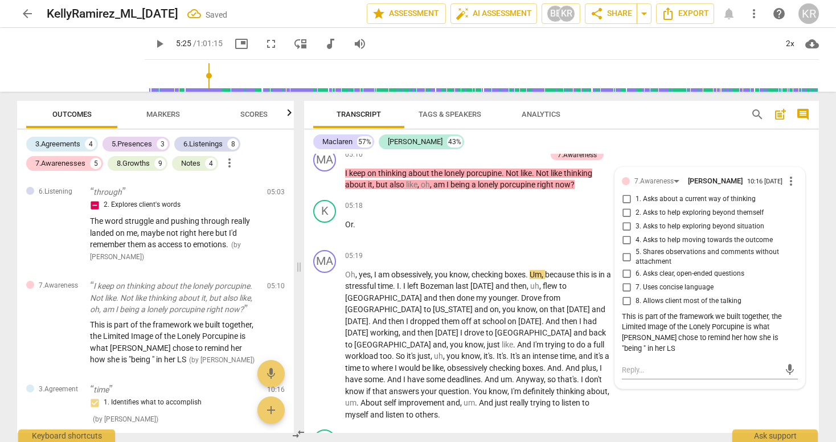
click at [727, 144] on div "K play_arrow pause 05:10 + Add competency keyboard_arrow_right Right ." at bounding box center [561, 119] width 515 height 50
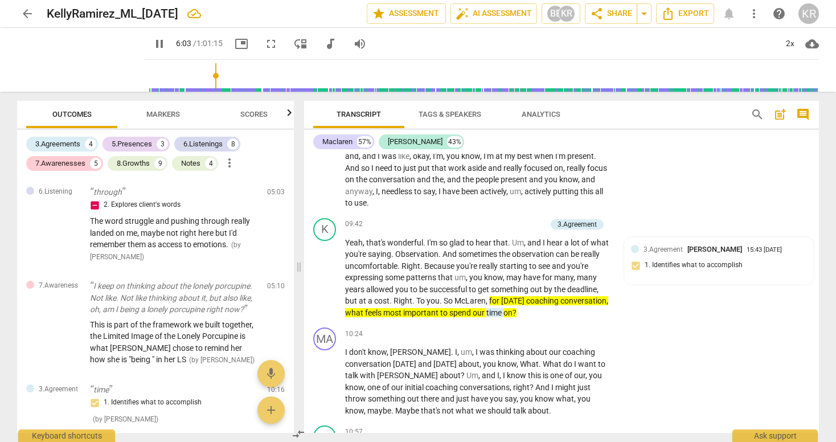
scroll to position [2248, 0]
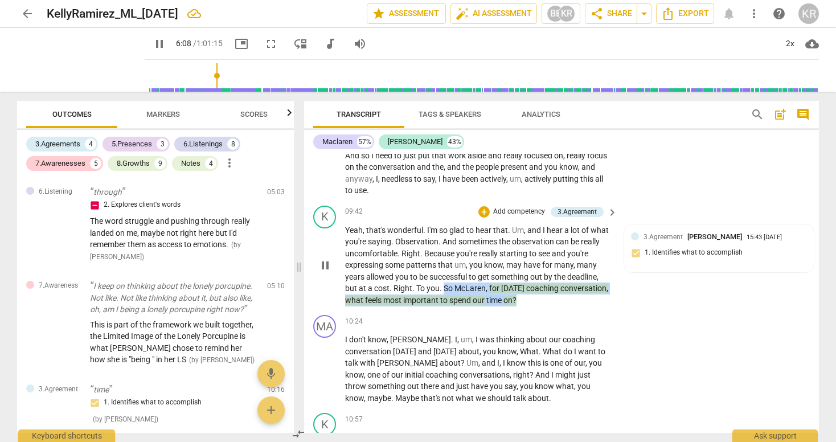
drag, startPoint x: 444, startPoint y: 311, endPoint x: 569, endPoint y: 323, distance: 125.3
click at [569, 306] on p "Yeah , that's wonderful . I'm so glad to hear that . Um , and I hear a lot of w…" at bounding box center [478, 265] width 266 height 82
click at [578, 307] on div "+" at bounding box center [576, 307] width 11 height 11
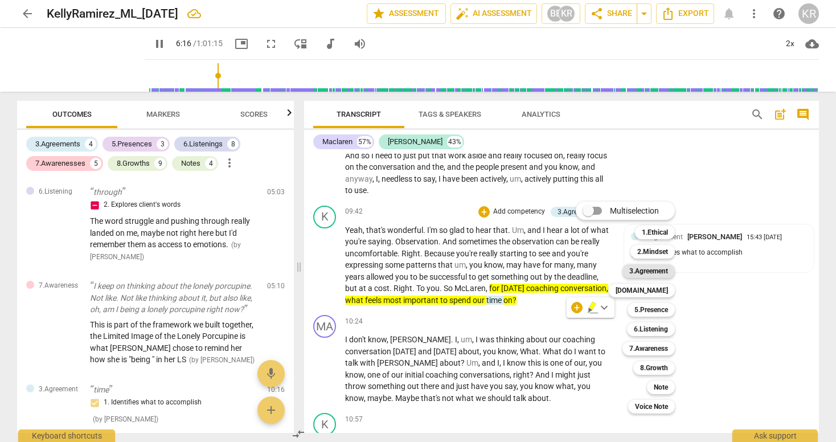
click at [651, 272] on b "3.Agreement" at bounding box center [648, 271] width 39 height 14
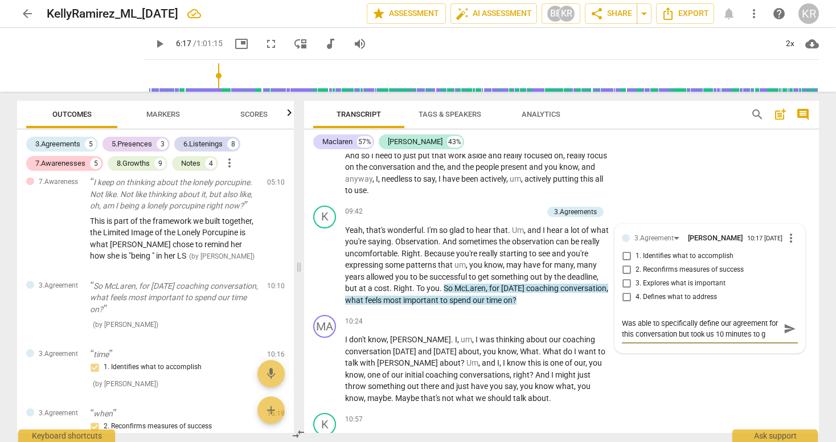
scroll to position [10, 0]
click at [790, 335] on span "send" at bounding box center [790, 328] width 13 height 13
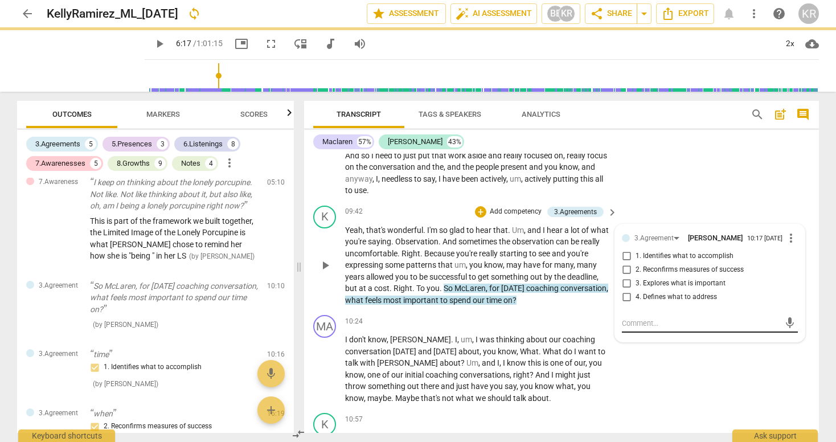
scroll to position [0, 0]
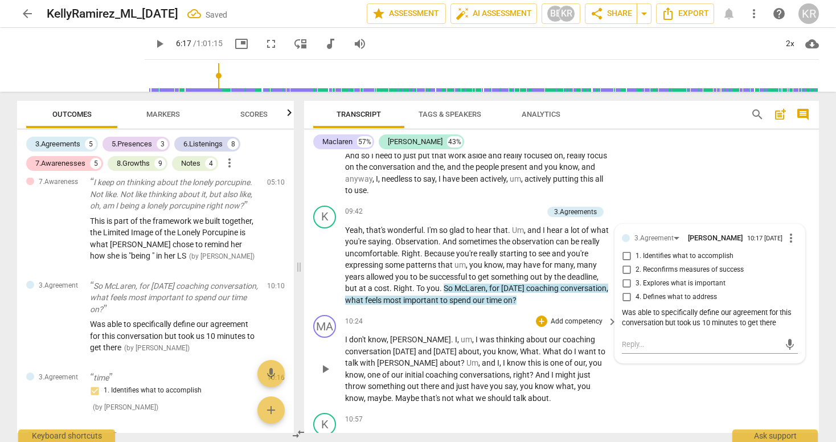
click at [666, 403] on div "MA play_arrow pause 10:24 + Add competency keyboard_arrow_right I don't know , …" at bounding box center [561, 359] width 515 height 98
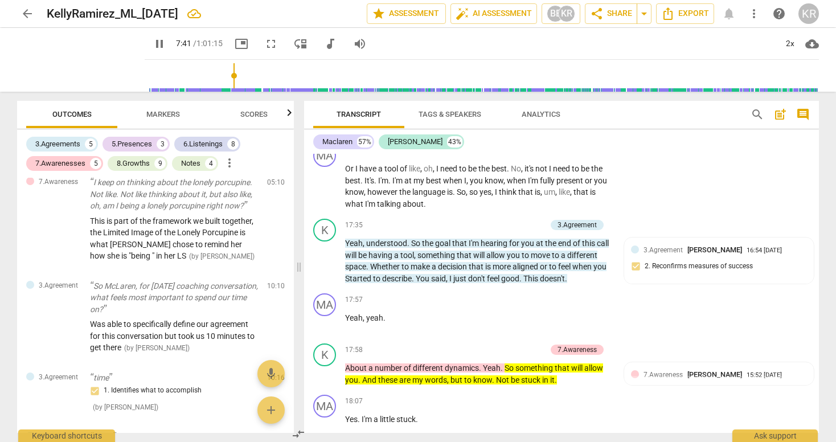
scroll to position [4178, 0]
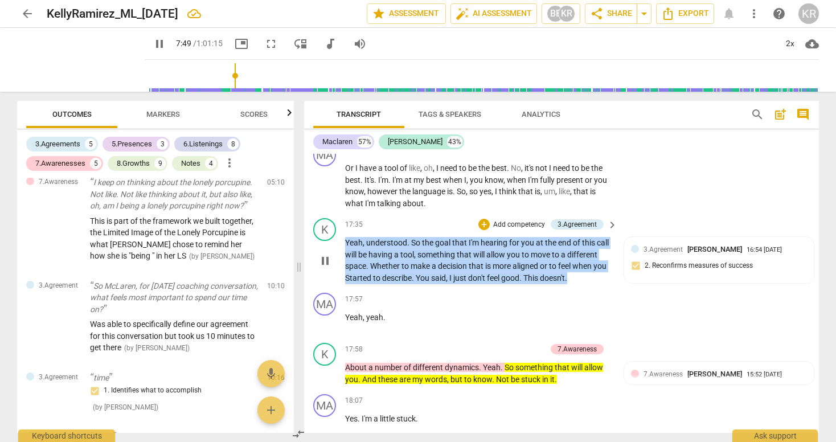
drag, startPoint x: 607, startPoint y: 304, endPoint x: 335, endPoint y: 264, distance: 275.1
click at [334, 264] on div "K play_arrow pause 17:35 + Add competency 3.Agreement keyboard_arrow_right Yeah…" at bounding box center [561, 251] width 515 height 75
click at [617, 286] on div "+" at bounding box center [615, 285] width 11 height 11
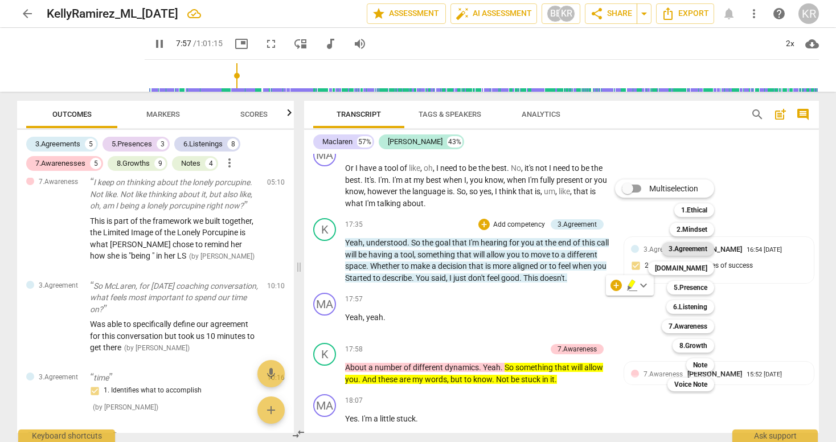
click at [694, 248] on b "3.Agreement" at bounding box center [688, 249] width 39 height 14
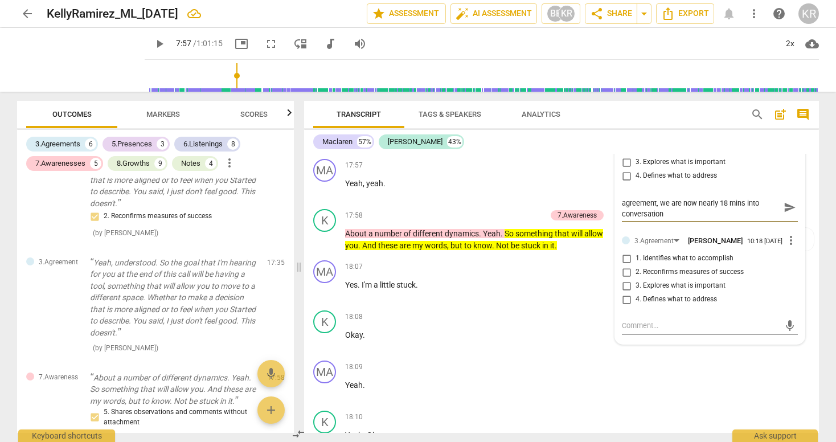
scroll to position [4311, 0]
click at [784, 214] on span "send" at bounding box center [790, 208] width 13 height 13
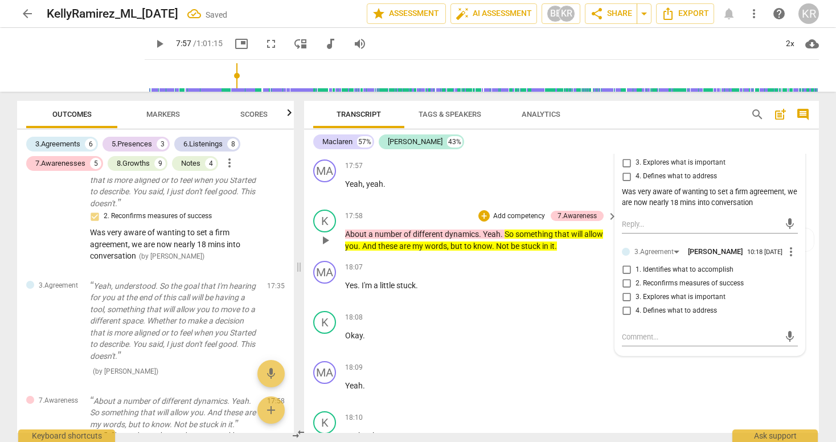
scroll to position [0, 0]
click at [459, 239] on span "dynamics" at bounding box center [462, 233] width 34 height 9
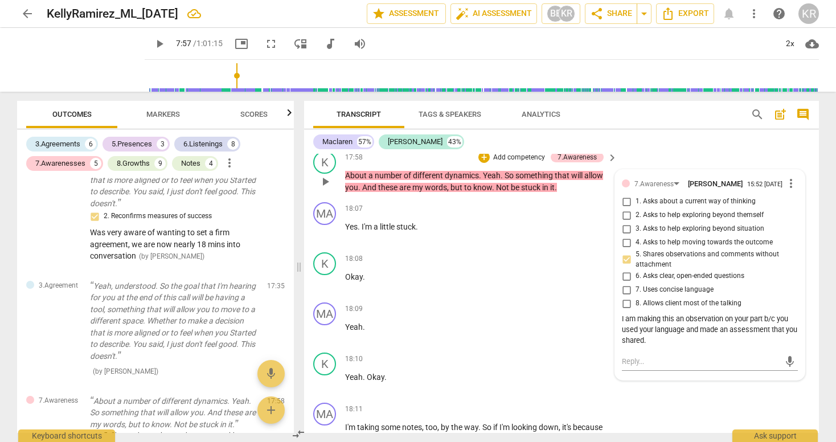
scroll to position [4359, 0]
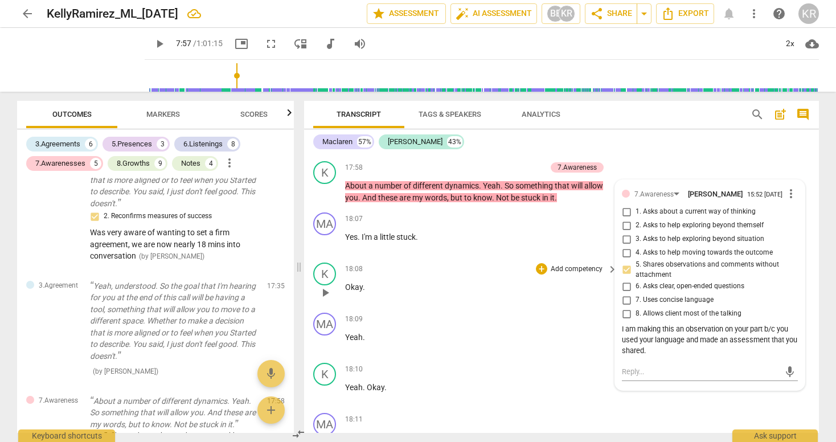
click at [534, 275] on div "+ Add competency keyboard_arrow_right" at bounding box center [576, 269] width 85 height 13
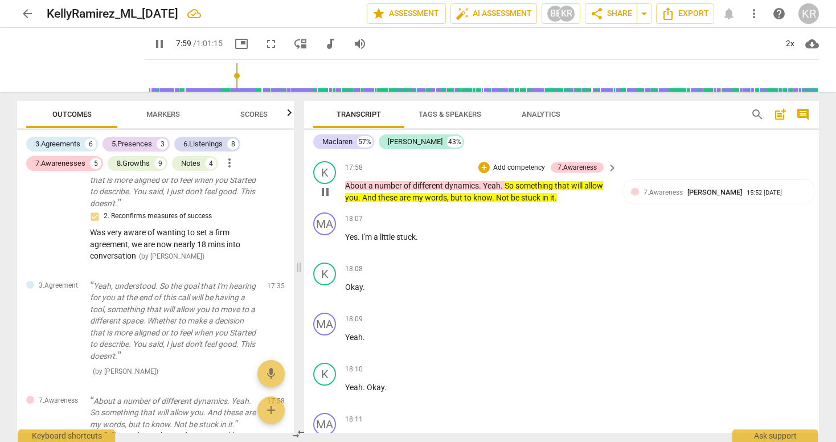
click at [544, 202] on span "in" at bounding box center [546, 197] width 8 height 9
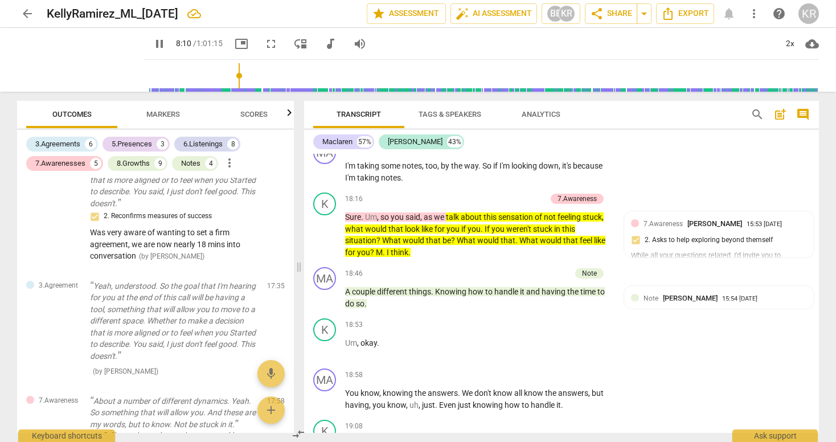
scroll to position [4630, 0]
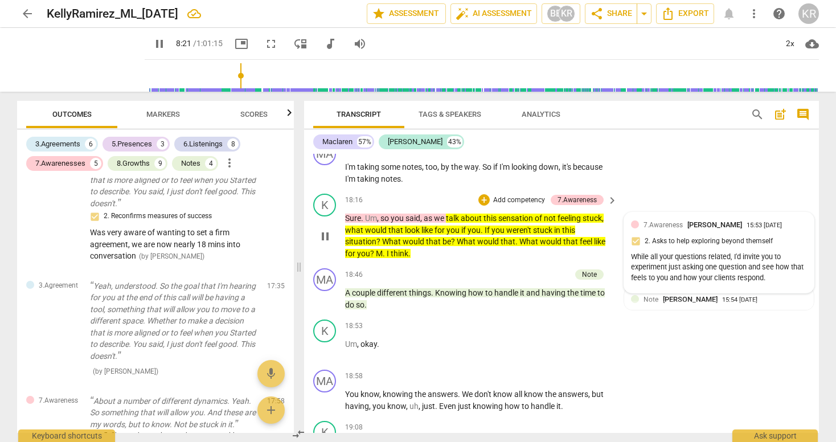
click at [684, 284] on div "While all your questions related, I'd invite you to experiment just asking one …" at bounding box center [719, 268] width 176 height 32
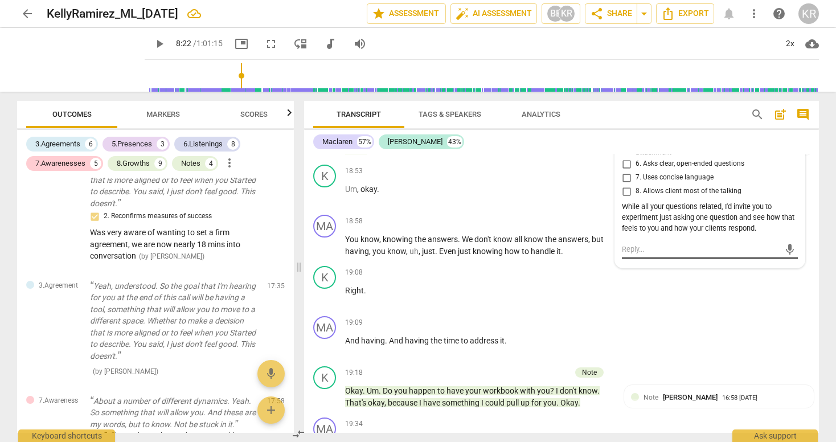
scroll to position [4783, 0]
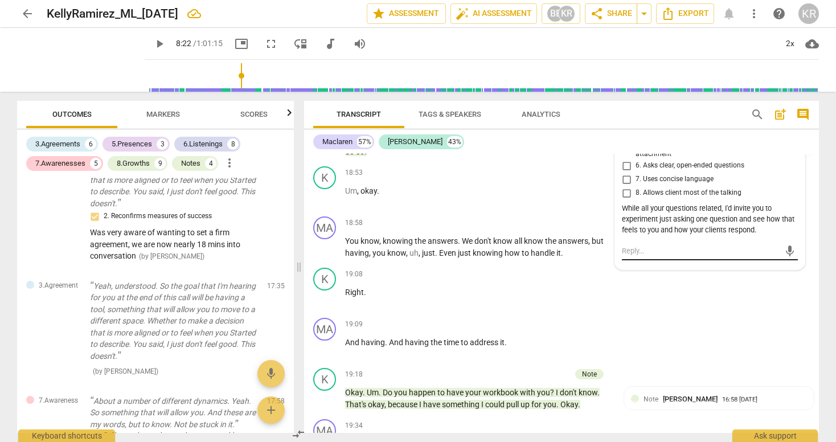
click at [691, 256] on textarea at bounding box center [701, 250] width 158 height 11
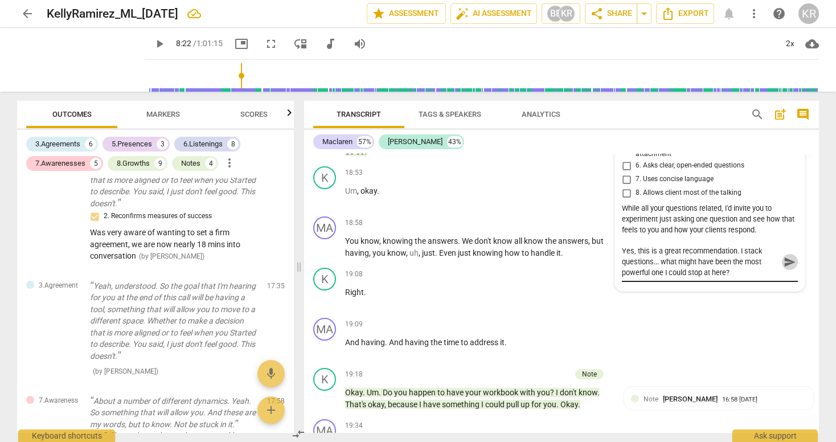
click at [784, 268] on span "send" at bounding box center [790, 262] width 13 height 13
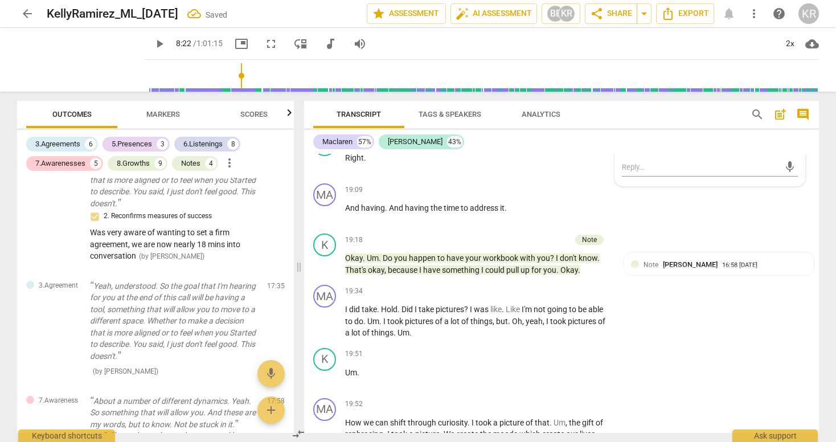
scroll to position [4932, 0]
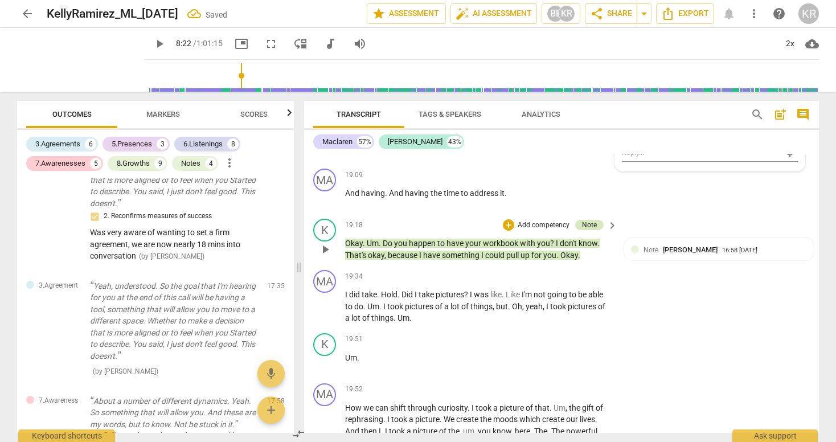
click at [586, 230] on div "Note" at bounding box center [589, 225] width 15 height 10
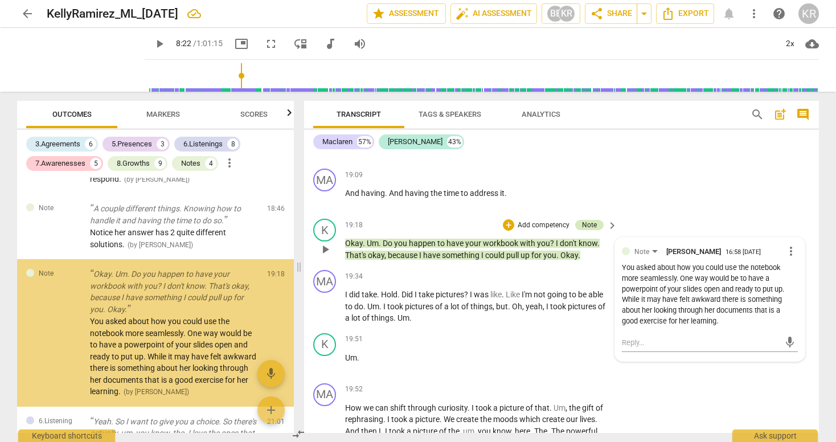
scroll to position [1342, 0]
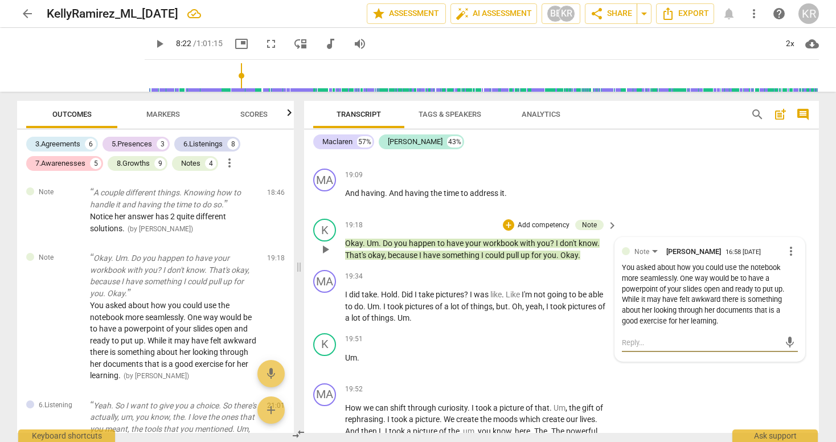
click at [692, 348] on textarea at bounding box center [701, 342] width 158 height 11
click at [784, 354] on span "send" at bounding box center [790, 348] width 13 height 13
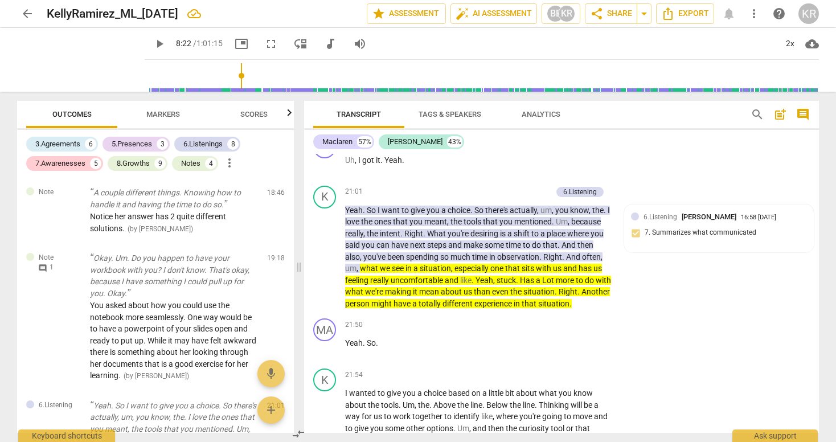
scroll to position [5704, 0]
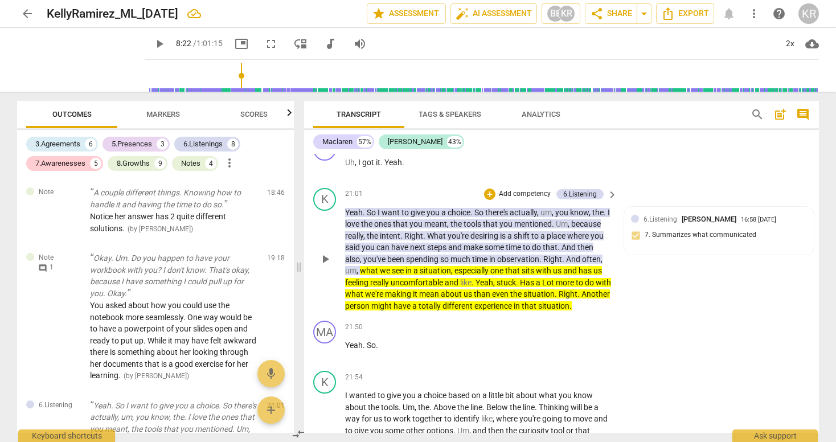
click at [499, 252] on p "Yeah . So I want to give you a choice . So there's actually , um , you know , t…" at bounding box center [478, 259] width 266 height 105
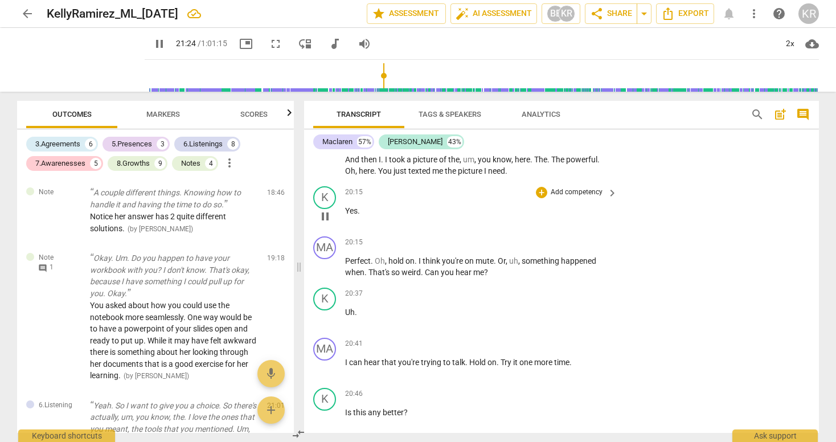
drag, startPoint x: 229, startPoint y: 75, endPoint x: 453, endPoint y: 216, distance: 264.4
click at [374, 80] on input "range" at bounding box center [484, 76] width 670 height 36
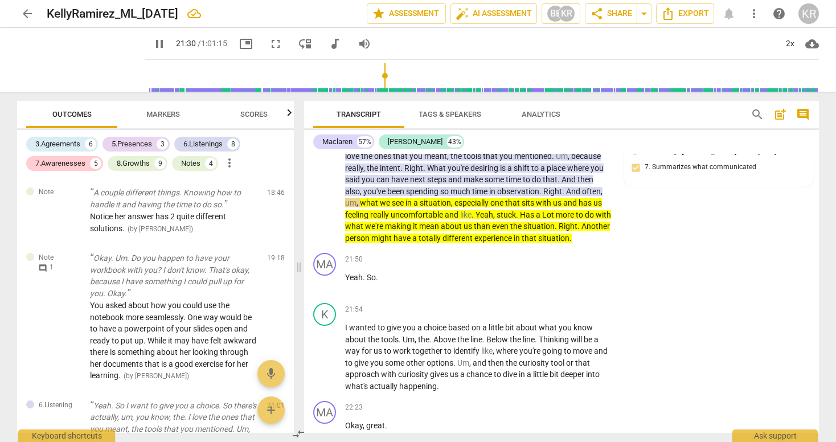
scroll to position [5770, 0]
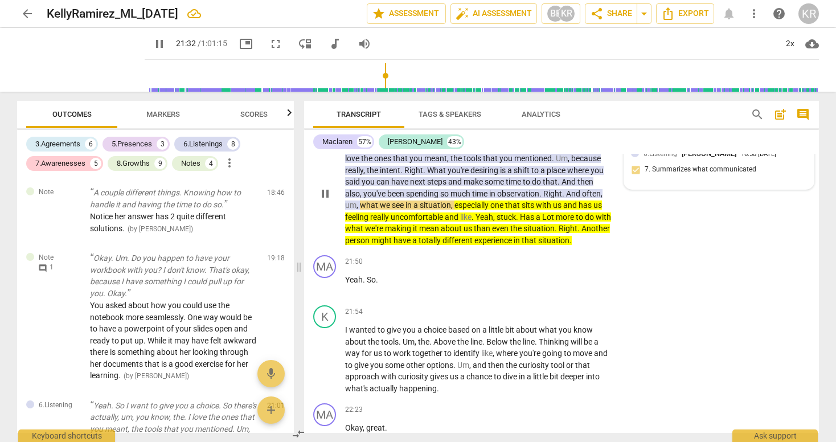
click at [675, 183] on div "6.Listening [PERSON_NAME] 16:58 [DATE] 7. Summarizes what communicated" at bounding box center [719, 165] width 176 height 35
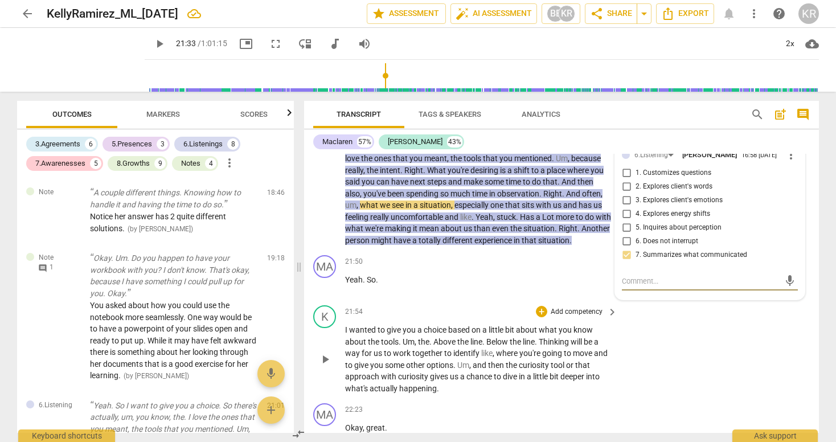
click at [699, 365] on div "K play_arrow pause 21:54 + Add competency keyboard_arrow_right I wanted to give…" at bounding box center [561, 350] width 515 height 98
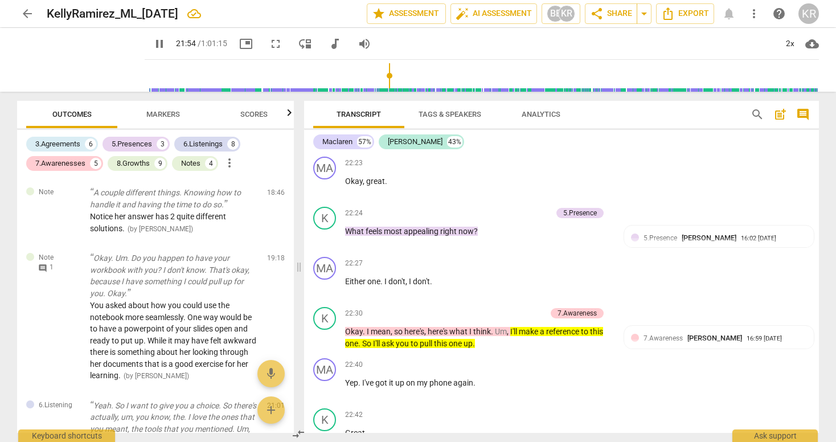
scroll to position [6019, 0]
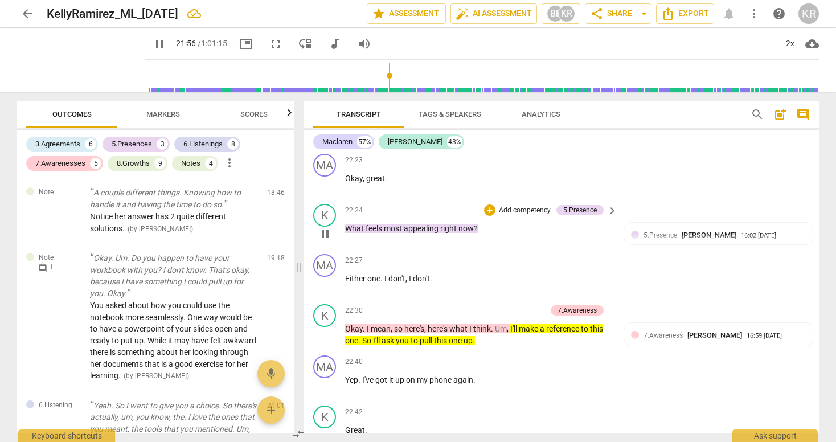
click at [394, 233] on span "most" at bounding box center [394, 228] width 20 height 9
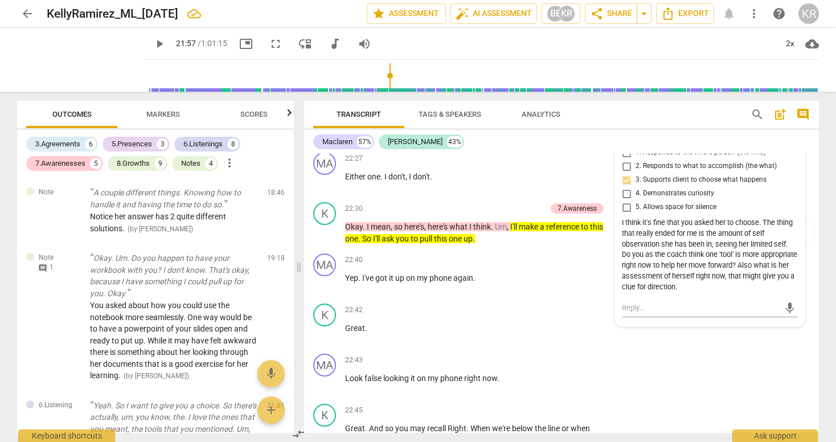
scroll to position [6122, 0]
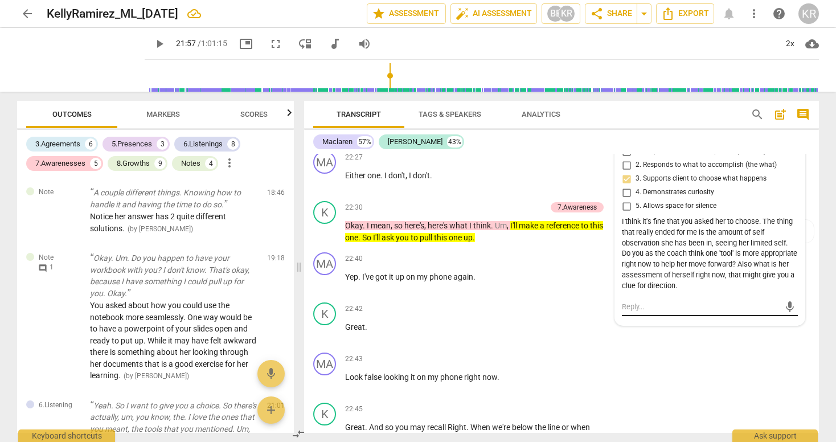
click at [664, 312] on textarea at bounding box center [701, 306] width 158 height 11
click at [790, 313] on span "send" at bounding box center [790, 307] width 13 height 13
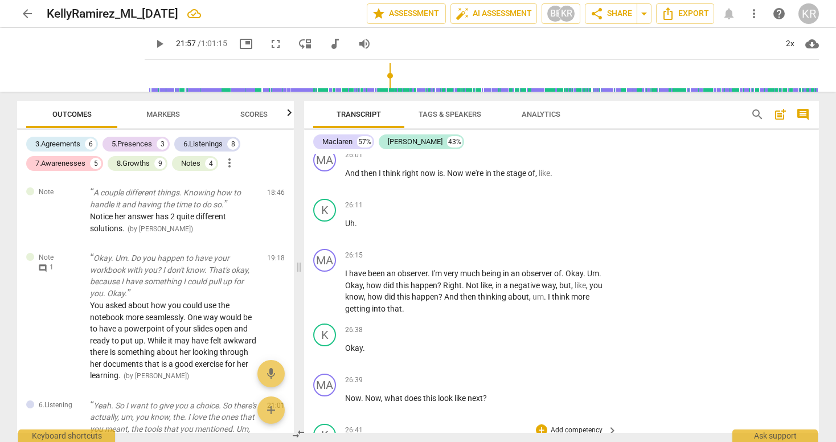
scroll to position [7650, 0]
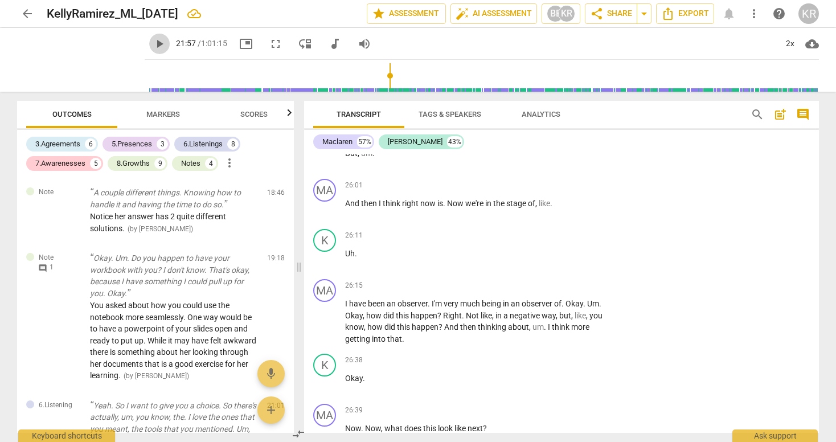
click at [153, 43] on span "play_arrow" at bounding box center [160, 44] width 14 height 14
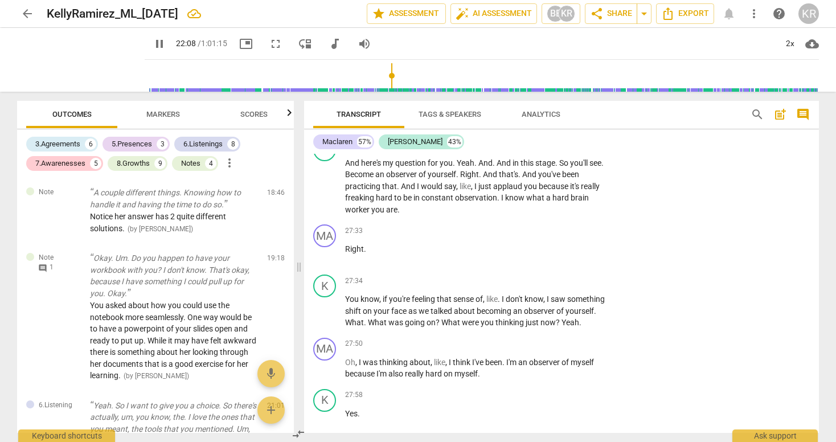
scroll to position [8286, 0]
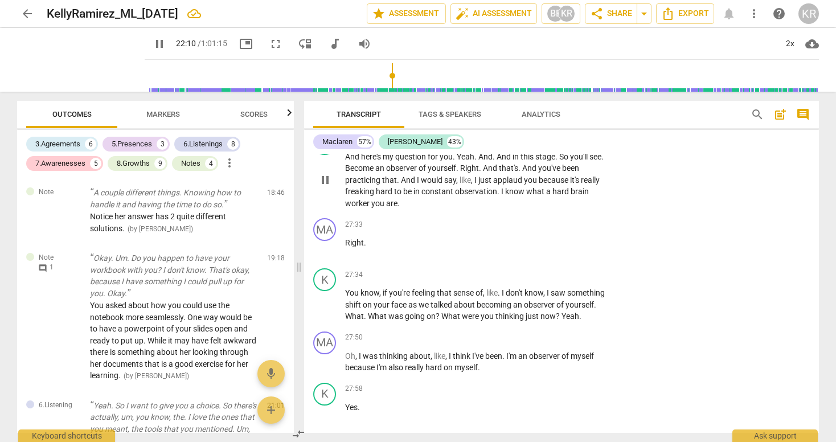
click at [611, 203] on div "And here's my question for you . Yeah . And . And in this stage . So you'll see…" at bounding box center [481, 180] width 273 height 59
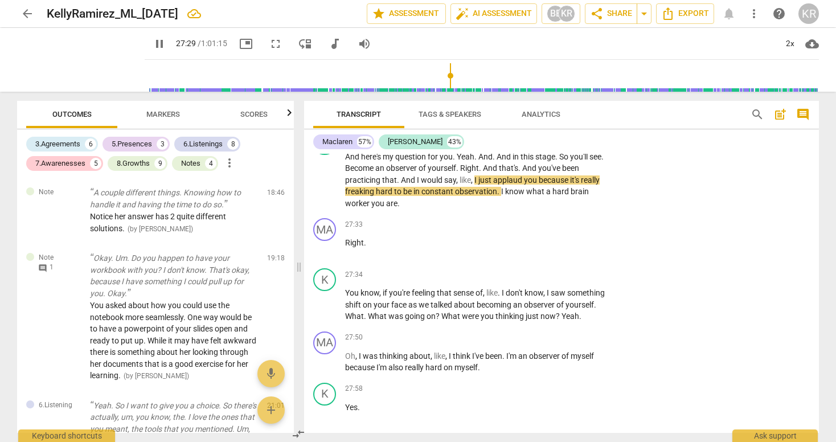
drag, startPoint x: 383, startPoint y: 76, endPoint x: 441, endPoint y: 77, distance: 58.7
click at [441, 77] on input "range" at bounding box center [484, 76] width 670 height 36
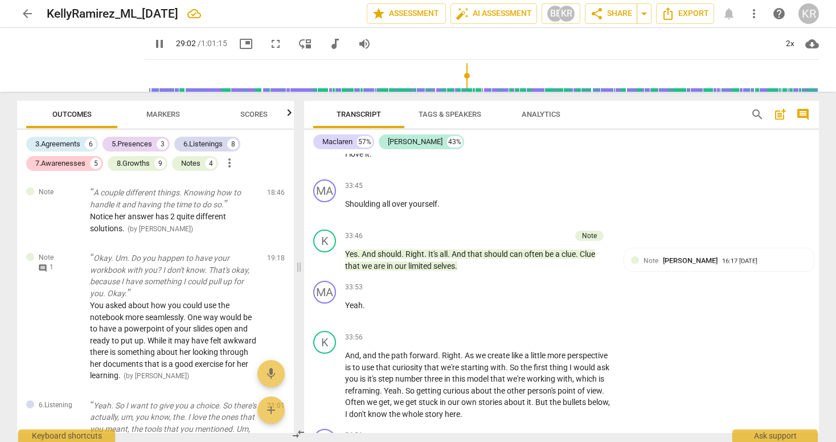
scroll to position [10886, 0]
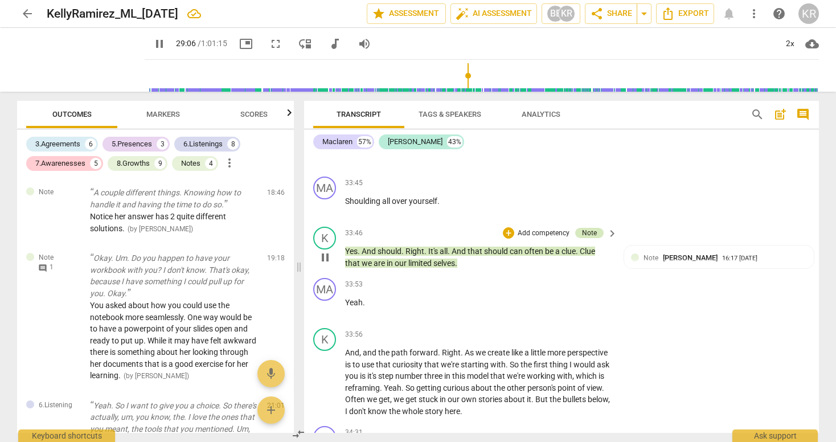
click at [585, 238] on div "Note" at bounding box center [589, 233] width 15 height 10
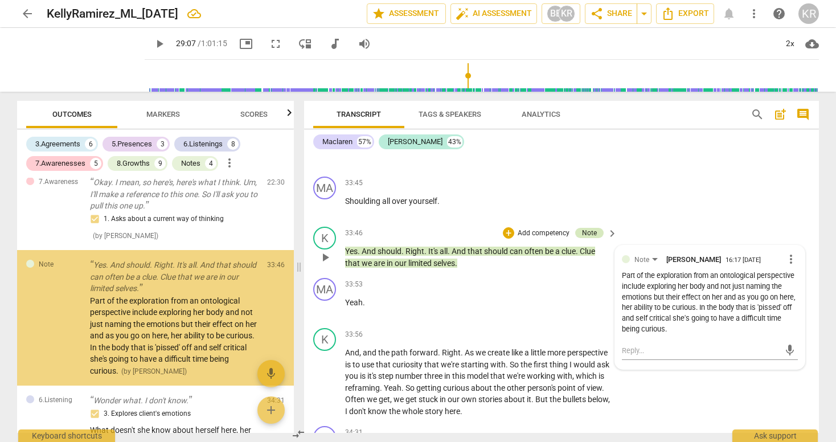
scroll to position [1941, 0]
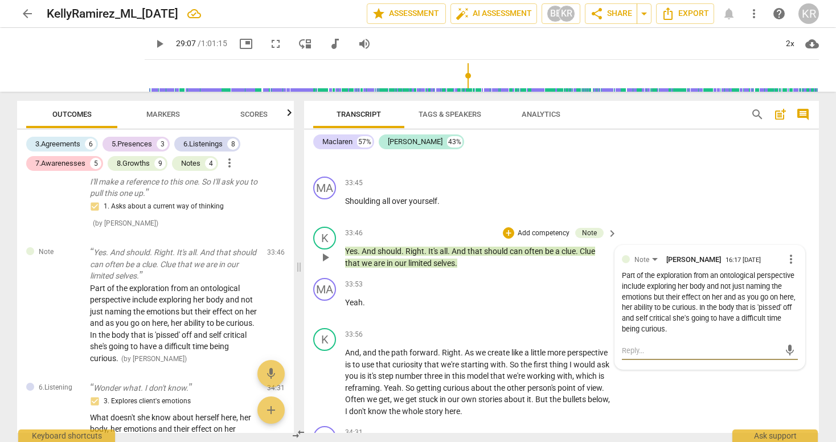
click at [658, 356] on textarea at bounding box center [701, 350] width 158 height 11
click at [789, 362] on span "send" at bounding box center [790, 356] width 13 height 13
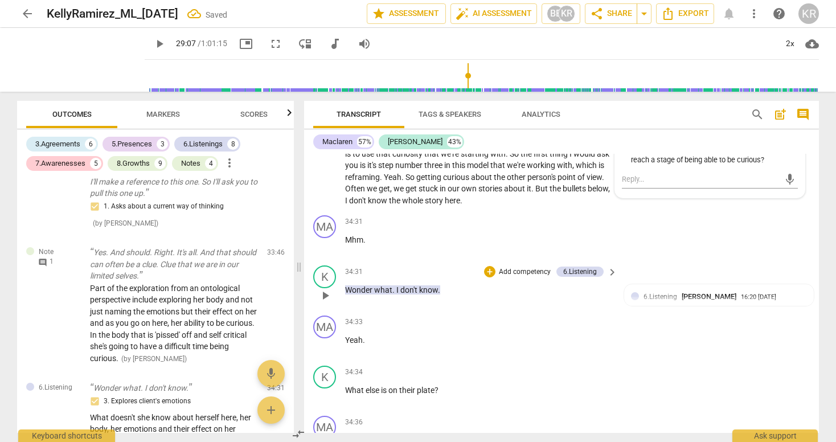
scroll to position [11096, 0]
click at [415, 295] on span "don't" at bounding box center [409, 290] width 19 height 9
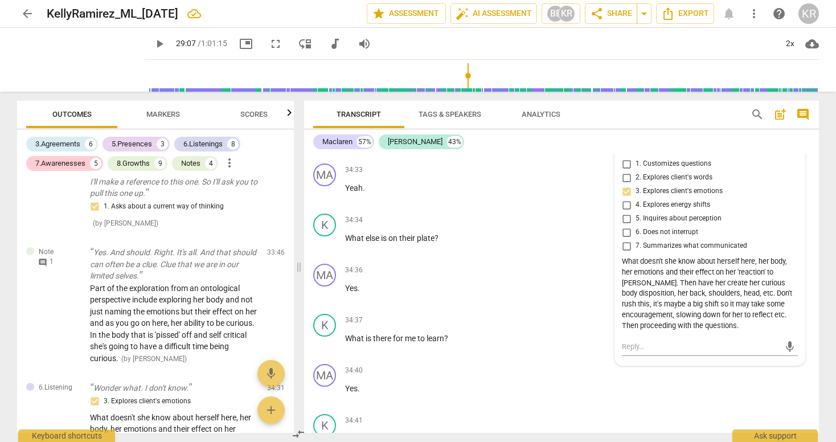
scroll to position [11253, 0]
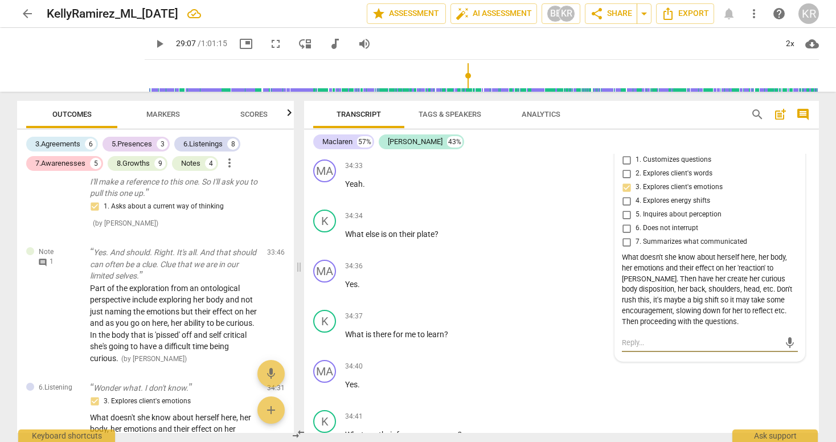
click at [655, 348] on textarea at bounding box center [701, 342] width 158 height 11
click at [784, 349] on span "send" at bounding box center [790, 343] width 13 height 13
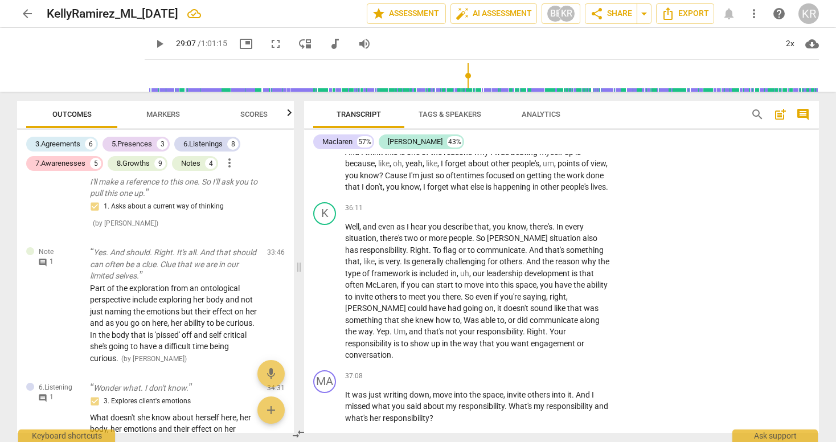
scroll to position [11970, 0]
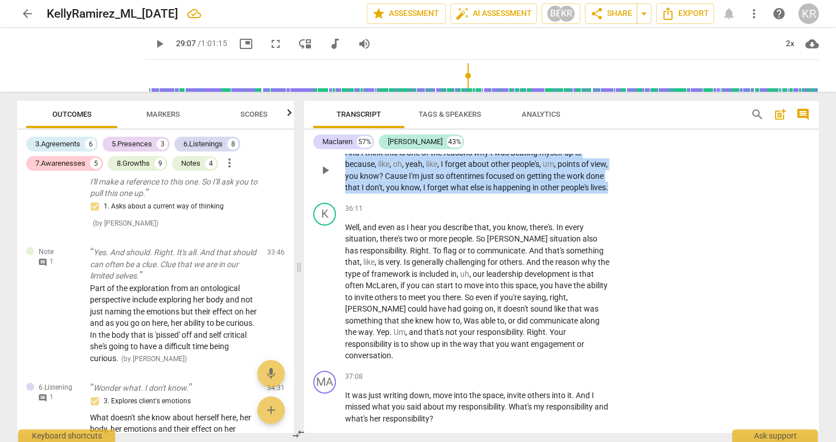
drag, startPoint x: 401, startPoint y: 232, endPoint x: 335, endPoint y: 190, distance: 78.5
click at [339, 187] on div "MA play_arrow pause 35:51 + Add competency keyboard_arrow_right And I think thi…" at bounding box center [561, 161] width 515 height 75
click at [592, 140] on p "Add competency" at bounding box center [576, 134] width 54 height 10
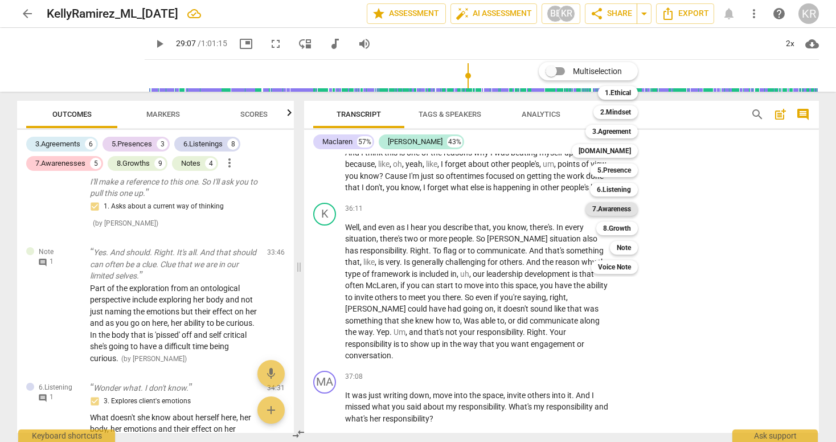
click at [615, 209] on b "7.Awareness" at bounding box center [611, 209] width 39 height 14
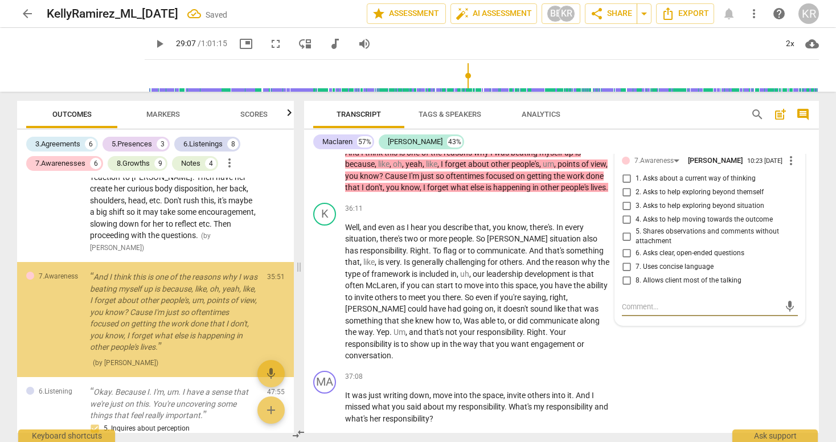
scroll to position [2207, 0]
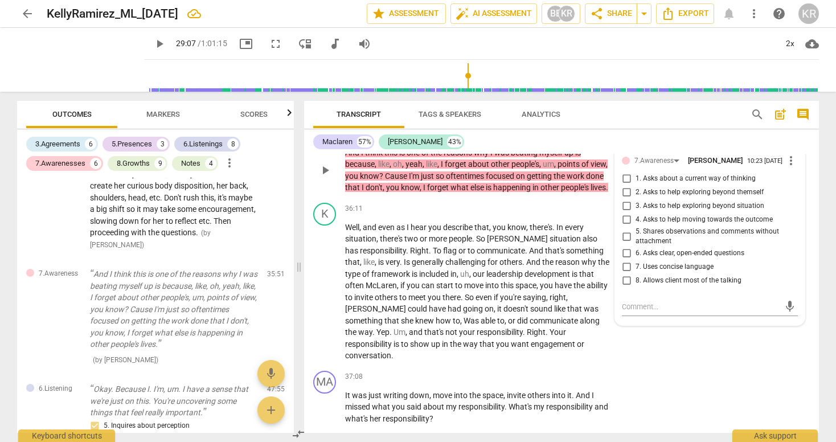
click at [639, 286] on span "8. Allows client most of the talking" at bounding box center [688, 281] width 106 height 10
click at [635, 288] on input "8. Allows client most of the talking" at bounding box center [626, 281] width 18 height 14
click at [646, 312] on textarea at bounding box center [701, 306] width 158 height 11
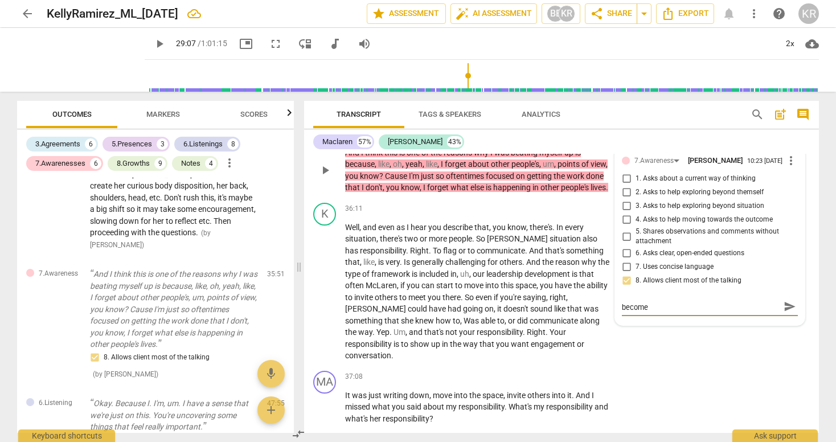
scroll to position [0, 0]
click at [786, 318] on span "send" at bounding box center [790, 312] width 13 height 13
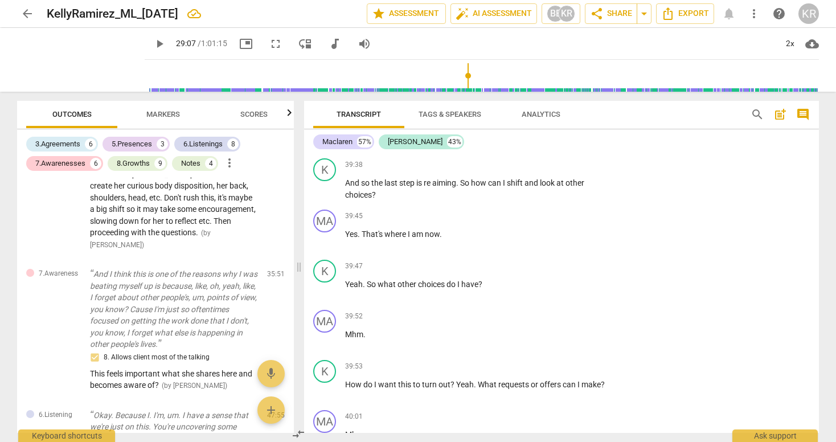
scroll to position [13053, 0]
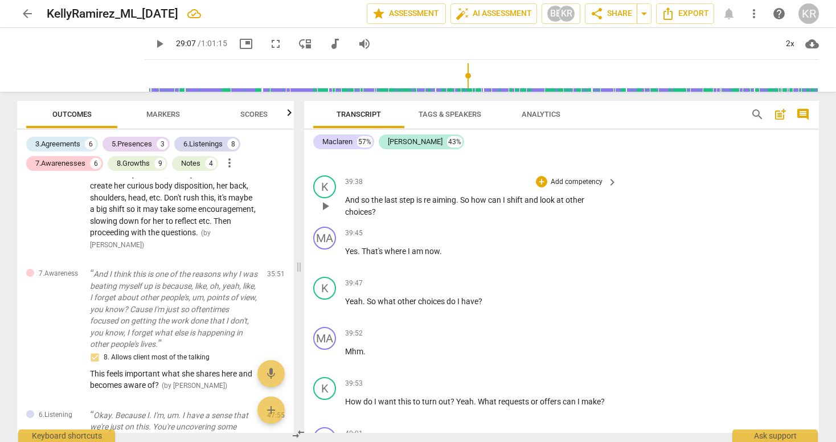
click at [578, 187] on p "Add competency" at bounding box center [576, 182] width 54 height 10
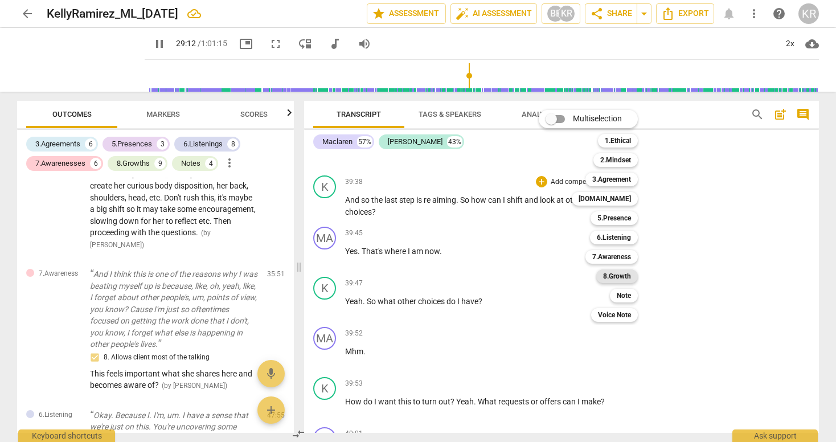
click at [620, 277] on b "8.Growth" at bounding box center [617, 276] width 28 height 14
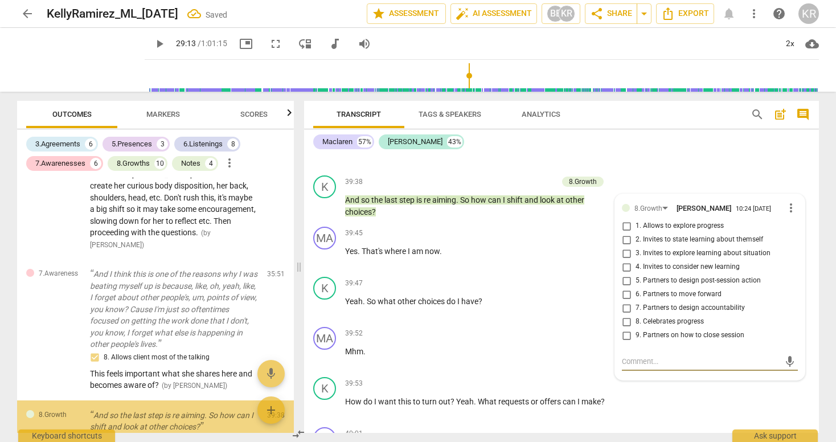
scroll to position [2319, 0]
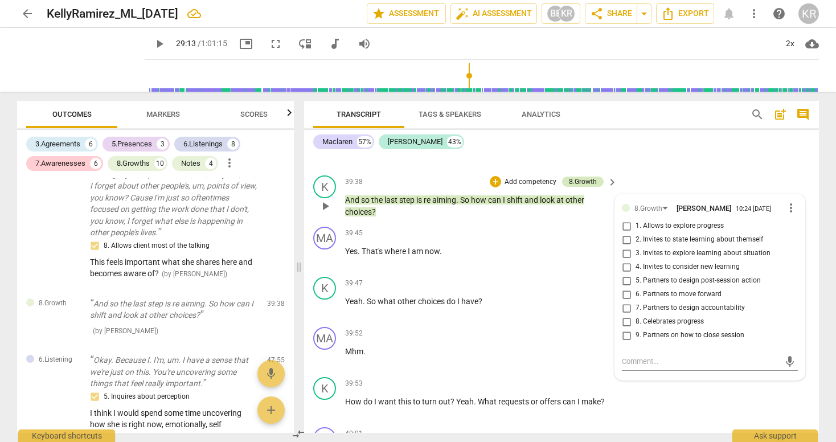
click at [589, 187] on div "8.Growth" at bounding box center [583, 182] width 28 height 10
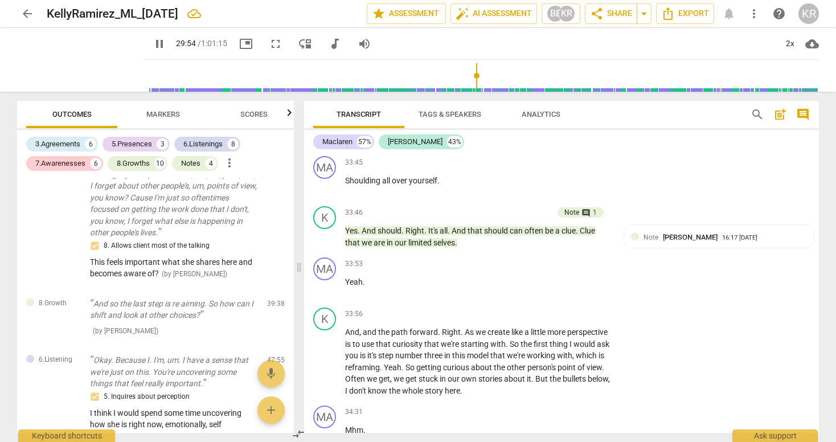
scroll to position [10909, 0]
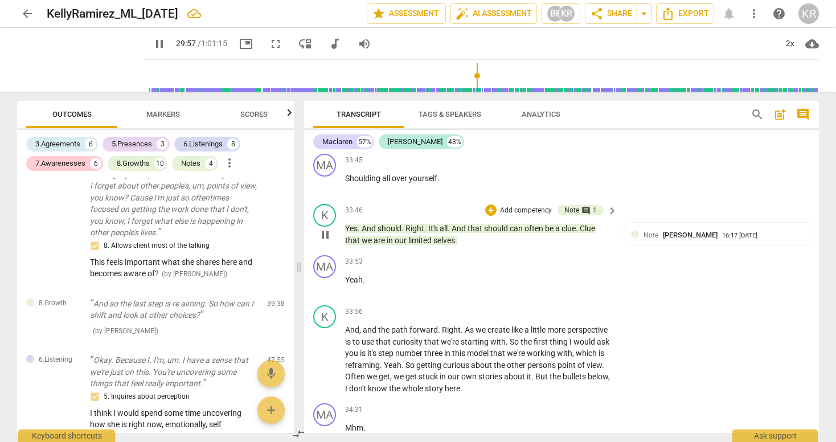
click at [442, 245] on span "selves" at bounding box center [444, 240] width 22 height 9
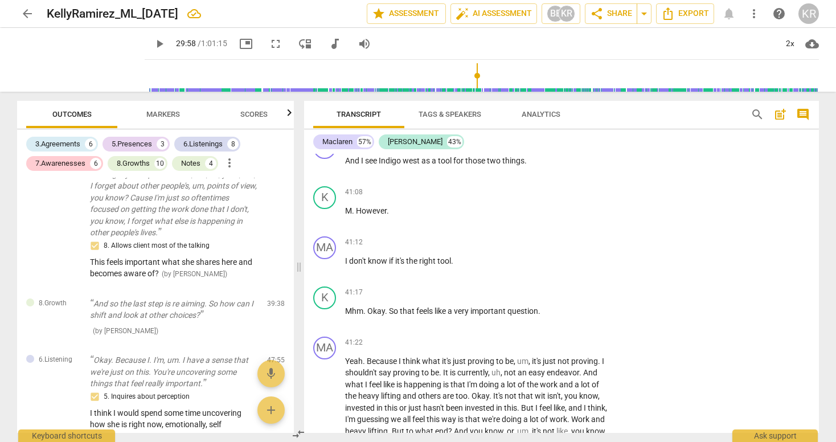
scroll to position [13865, 0]
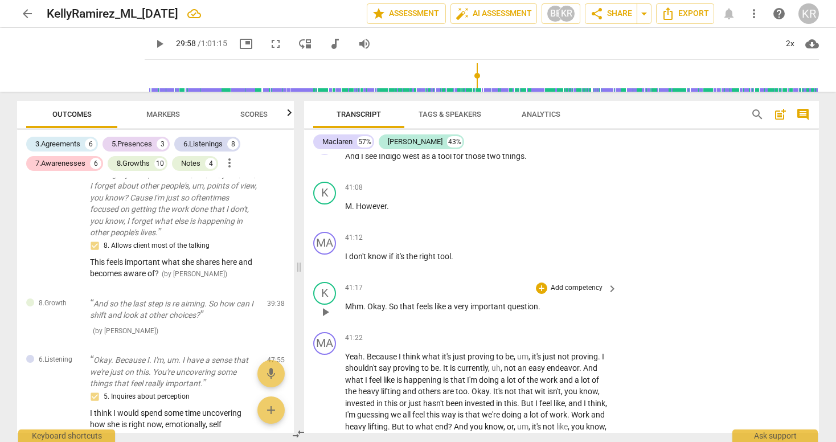
click at [559, 293] on p "Add competency" at bounding box center [576, 288] width 54 height 10
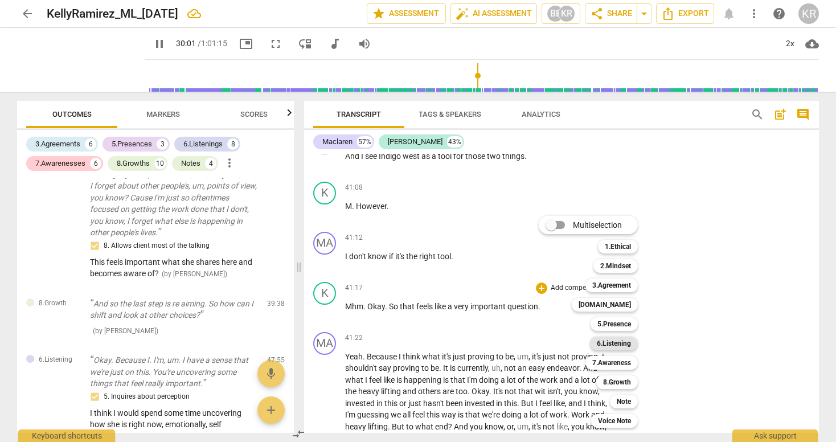
click at [613, 346] on b "6.Listening" at bounding box center [614, 344] width 34 height 14
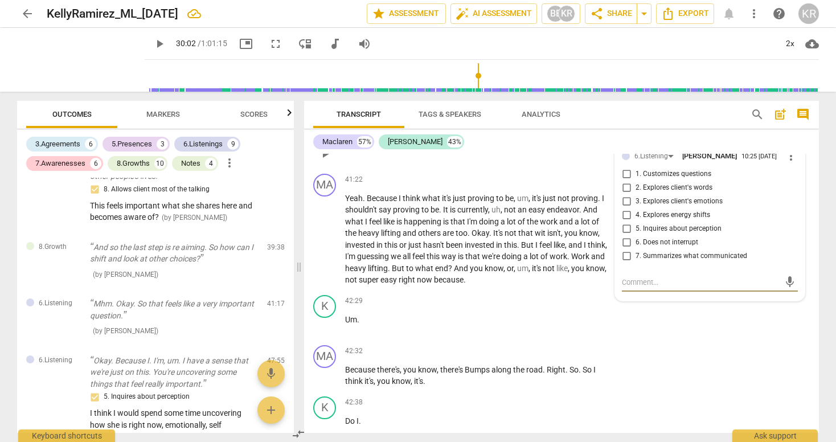
scroll to position [14021, 0]
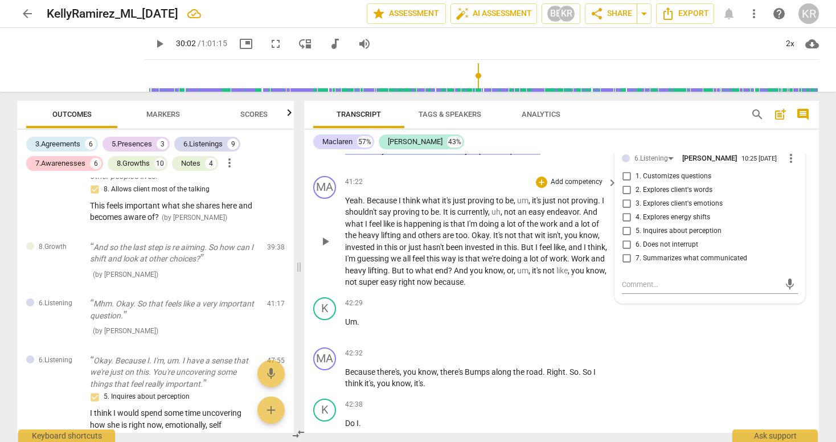
click at [505, 274] on p "Yeah . Because I think what it's just proving to be , um , it's just not provin…" at bounding box center [478, 241] width 266 height 93
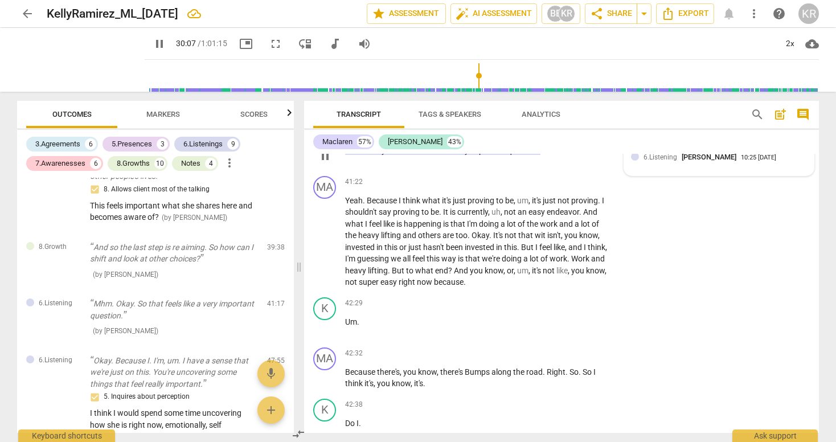
click at [698, 161] on span "[PERSON_NAME]" at bounding box center [709, 157] width 55 height 9
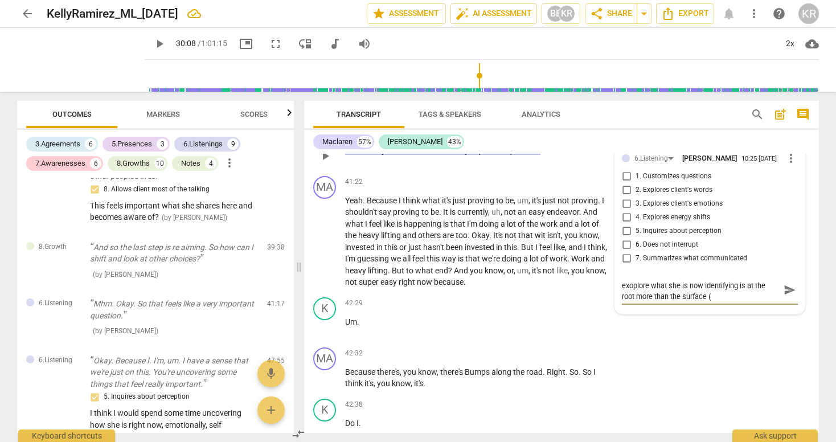
scroll to position [0, 0]
click at [679, 311] on textarea "Slowed down to allow [PERSON_NAME] to exoplore what she is now identifying is a…" at bounding box center [701, 295] width 158 height 32
click at [786, 301] on span "send" at bounding box center [790, 295] width 13 height 13
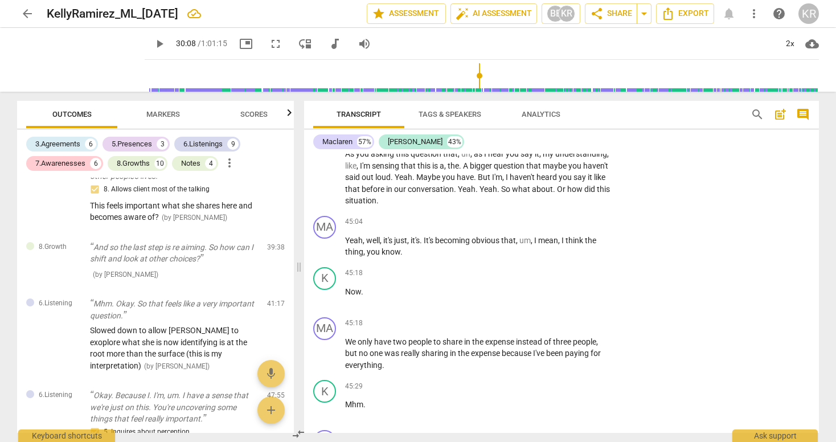
scroll to position [15077, 0]
click at [568, 229] on p "Add competency" at bounding box center [576, 224] width 54 height 10
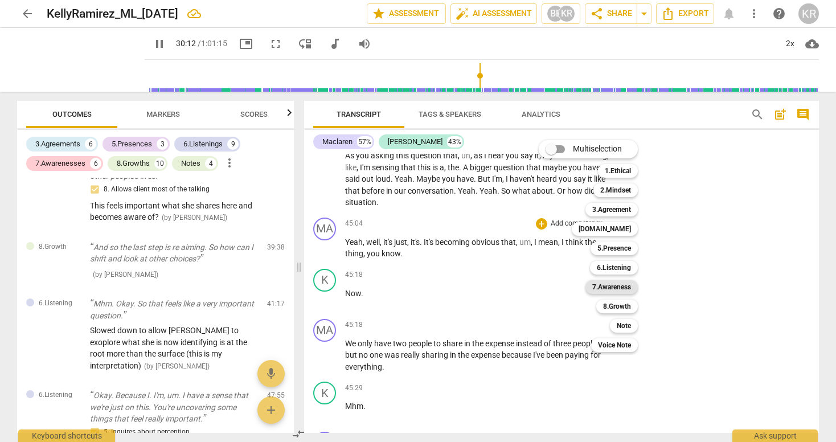
click at [612, 288] on b "7.Awareness" at bounding box center [611, 287] width 39 height 14
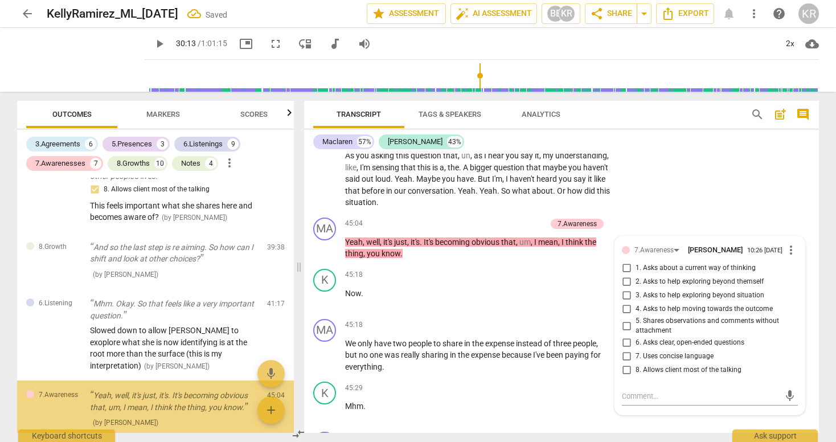
scroll to position [2467, 0]
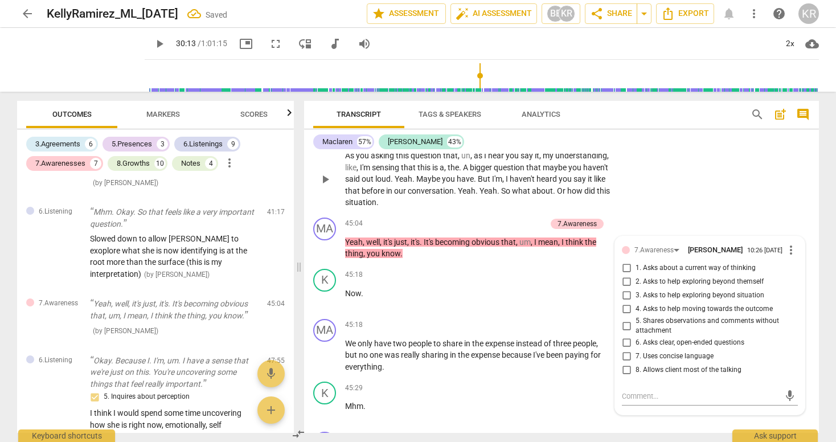
click at [698, 213] on div "K play_arrow pause 44:41 + Add competency keyboard_arrow_right As you asking th…" at bounding box center [561, 169] width 515 height 87
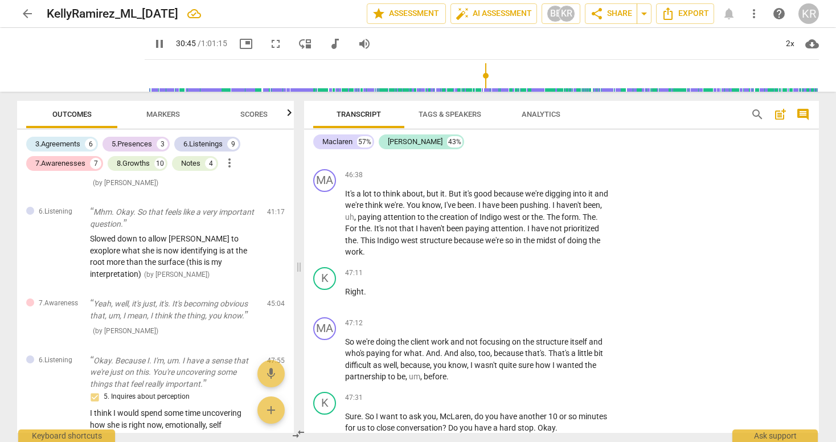
scroll to position [15903, 0]
click at [153, 44] on span "pause" at bounding box center [160, 44] width 14 height 14
drag, startPoint x: 371, startPoint y: 261, endPoint x: 348, endPoint y: 212, distance: 54.0
click at [344, 215] on div "MA play_arrow pause 46:38 + Add competency keyboard_arrow_right It's a lot to t…" at bounding box center [561, 212] width 515 height 98
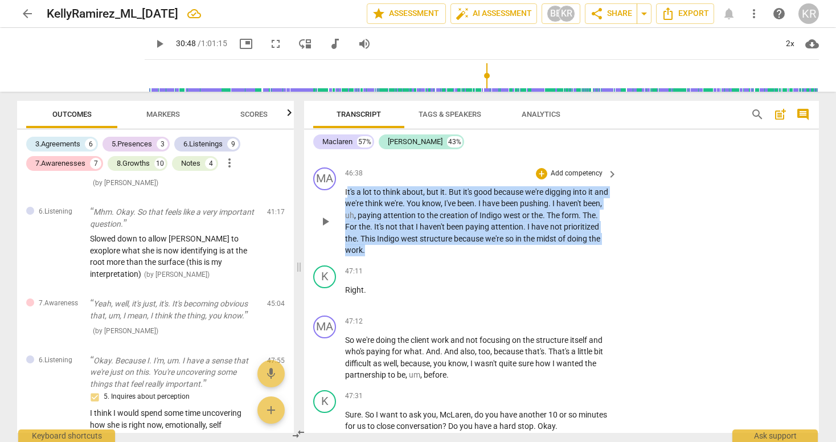
drag, startPoint x: 347, startPoint y: 214, endPoint x: 411, endPoint y: 273, distance: 86.6
click at [404, 256] on p "It's a lot to think about , but it . But it's good because we're digging into i…" at bounding box center [478, 221] width 266 height 70
click at [572, 179] on p "Add competency" at bounding box center [576, 174] width 54 height 10
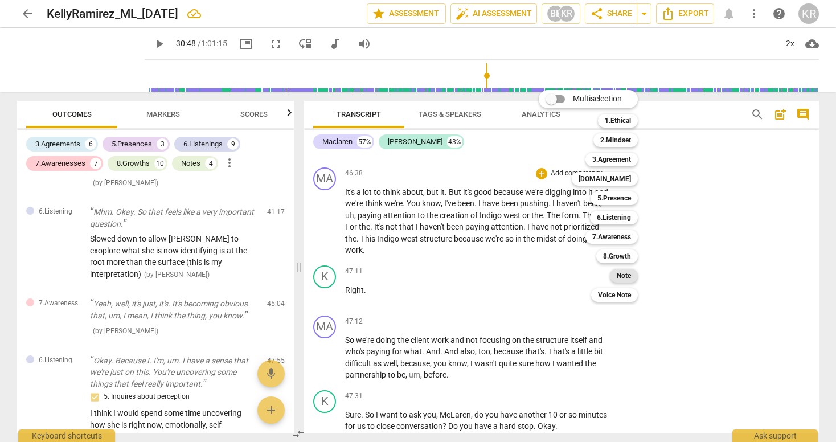
click at [626, 274] on b "Note" at bounding box center [624, 276] width 14 height 14
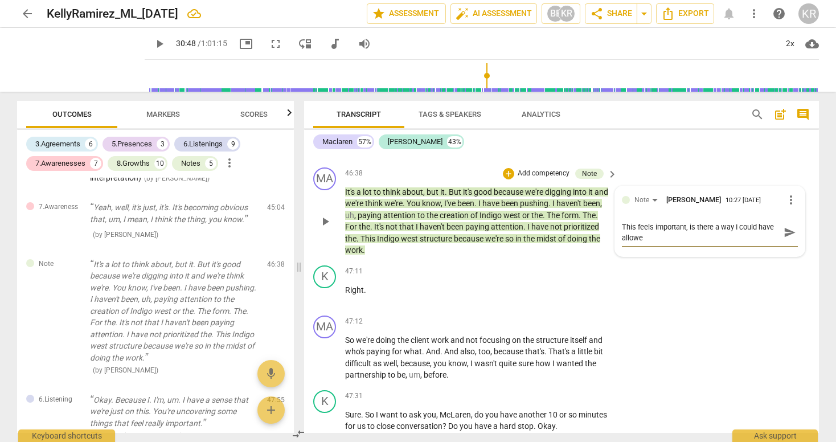
scroll to position [0, 0]
click at [785, 239] on span "send" at bounding box center [790, 232] width 13 height 13
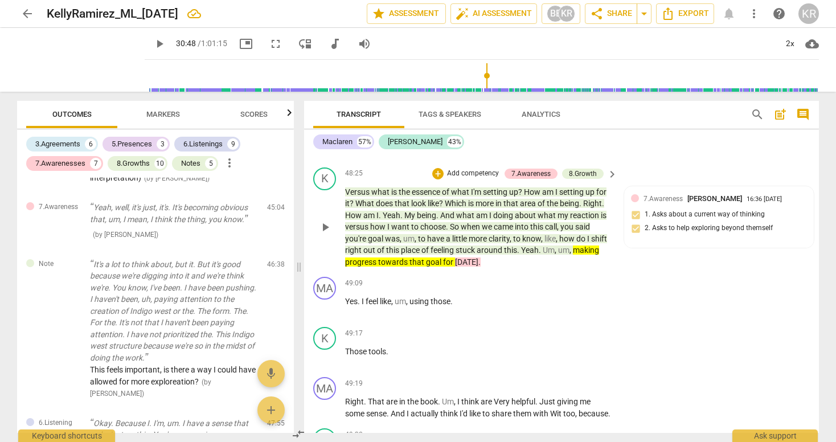
scroll to position [16652, 0]
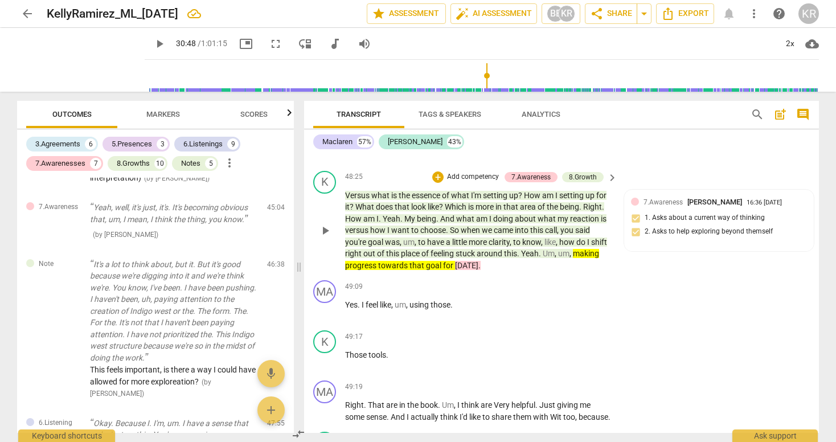
click at [443, 270] on span "goal" at bounding box center [434, 265] width 17 height 9
click at [478, 270] on span "[DATE]" at bounding box center [466, 265] width 23 height 9
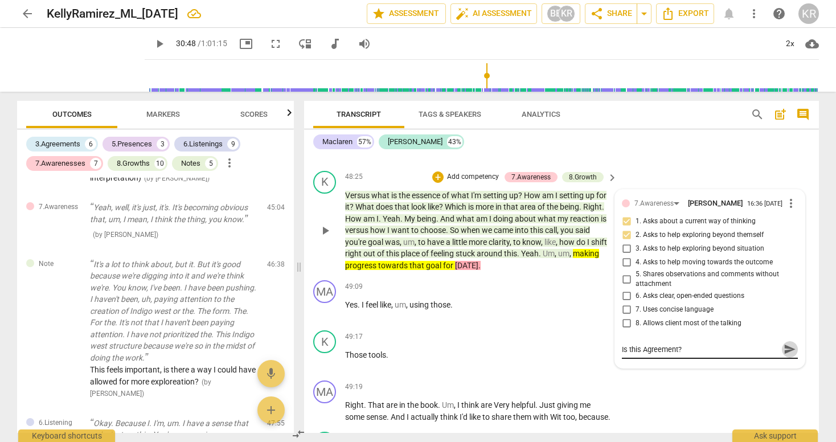
click at [787, 355] on span "send" at bounding box center [790, 349] width 13 height 13
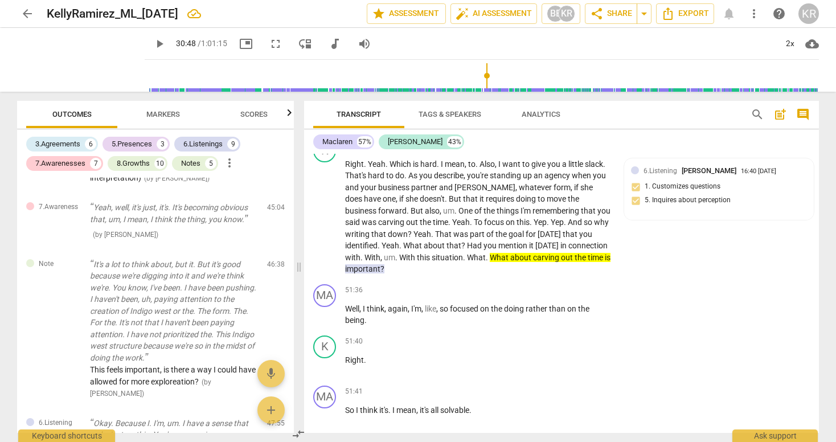
scroll to position [17304, 0]
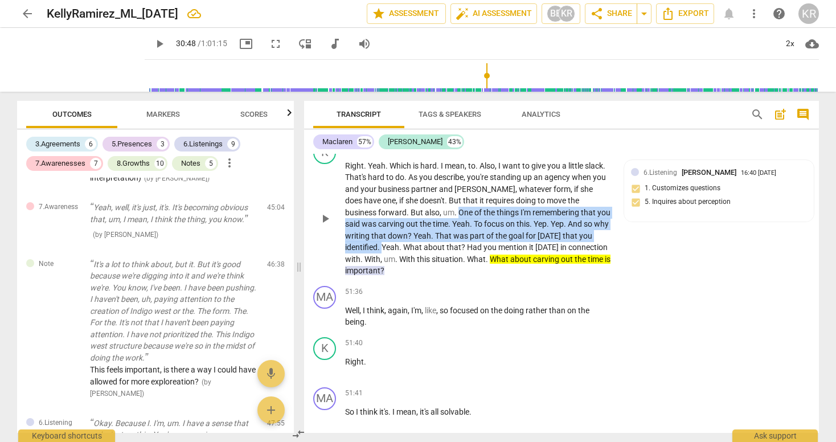
drag, startPoint x: 379, startPoint y: 233, endPoint x: 560, endPoint y: 253, distance: 182.8
click at [560, 253] on p "Right . Yeah . Which is hard . I mean , to . Also , I want to give you a little…" at bounding box center [478, 218] width 266 height 117
click at [568, 241] on div "+" at bounding box center [568, 241] width 11 height 11
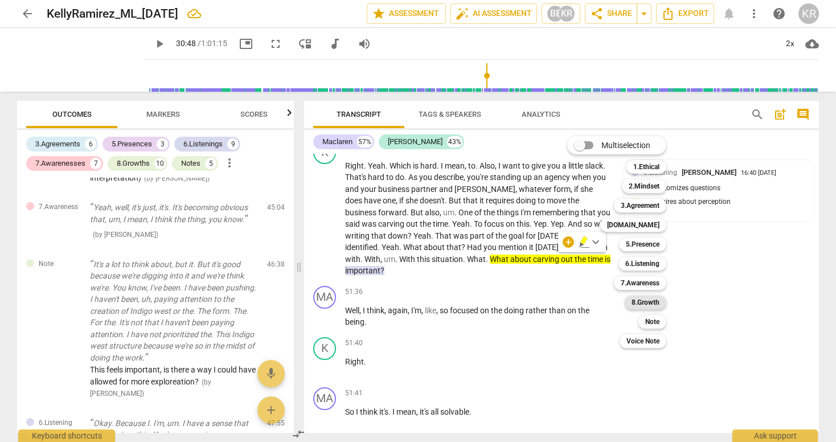
click at [641, 298] on b "8.Growth" at bounding box center [645, 303] width 28 height 14
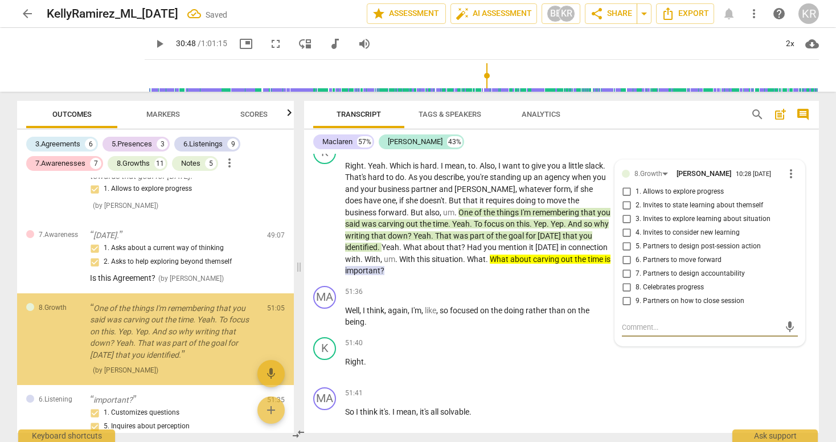
scroll to position [3055, 0]
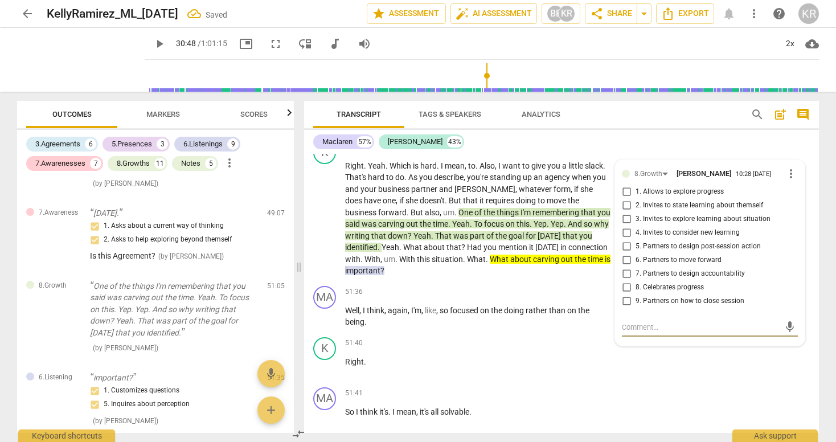
click at [666, 152] on div "Maclaren 57% [PERSON_NAME] 43% format_bold format_list_bulleted [PERSON_NAME] d…" at bounding box center [561, 281] width 515 height 303
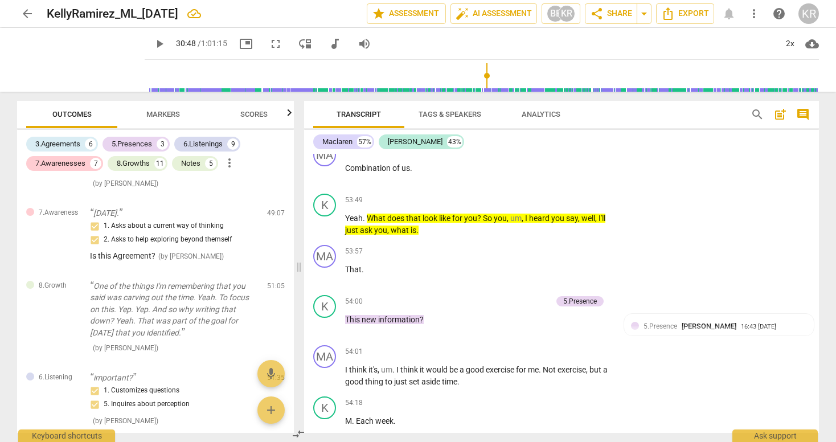
scroll to position [18337, 0]
click at [397, 234] on span "what" at bounding box center [401, 229] width 20 height 9
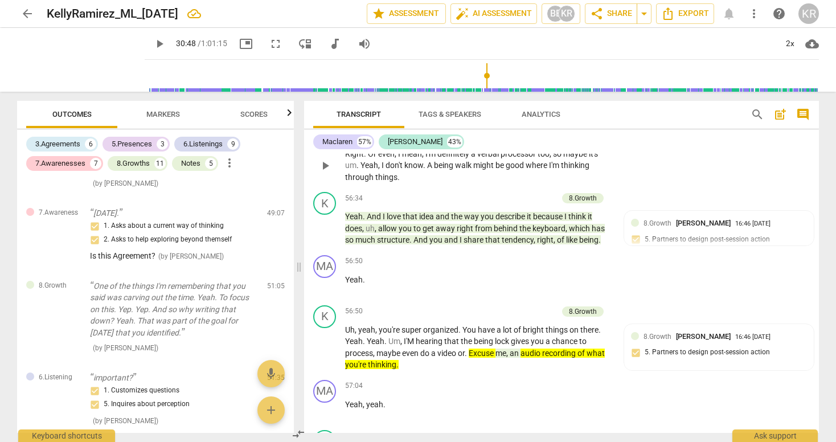
scroll to position [19258, 0]
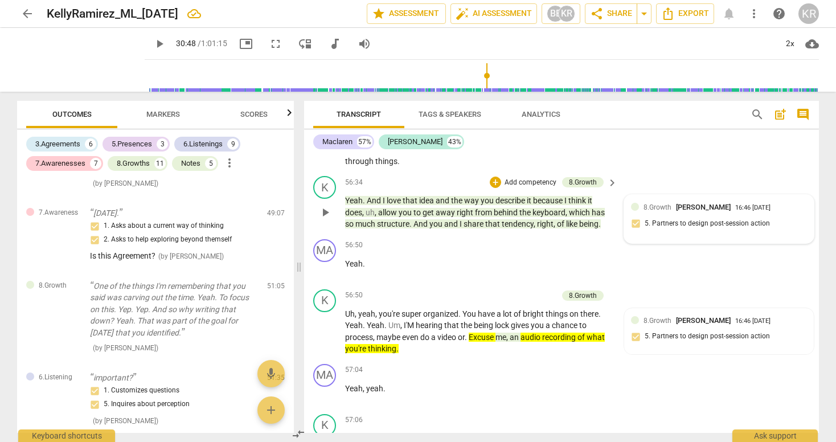
click at [686, 233] on div "8.Growth [PERSON_NAME] 16:46 [DATE] 5. Partners to design post-session action" at bounding box center [719, 219] width 176 height 35
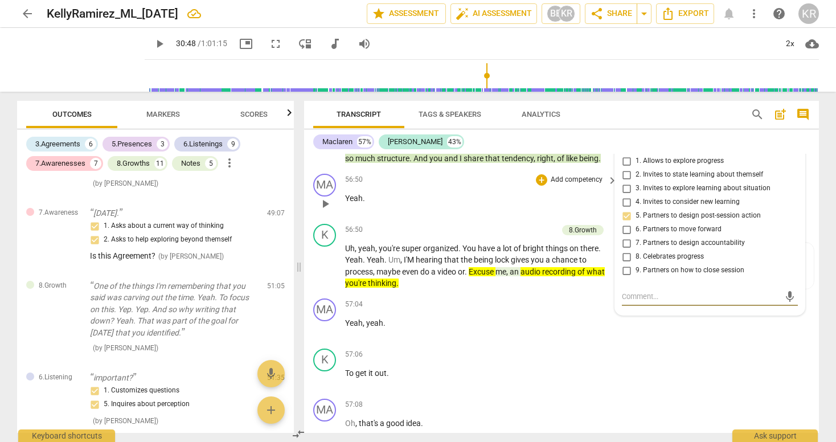
scroll to position [19337, 0]
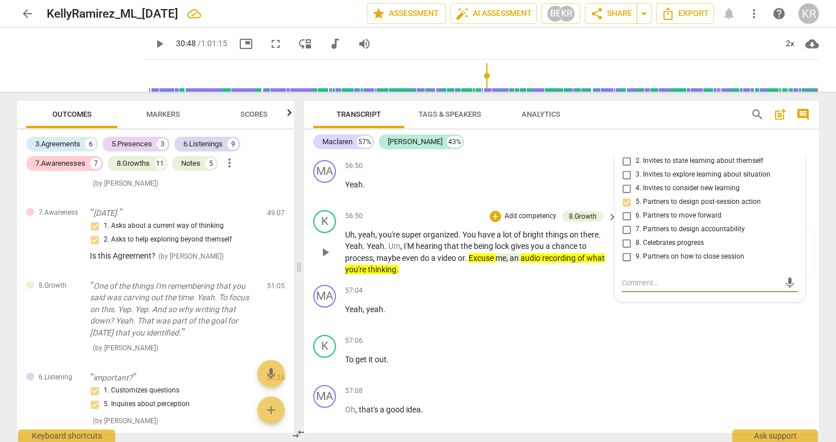
click at [416, 251] on span "hearing" at bounding box center [430, 245] width 28 height 9
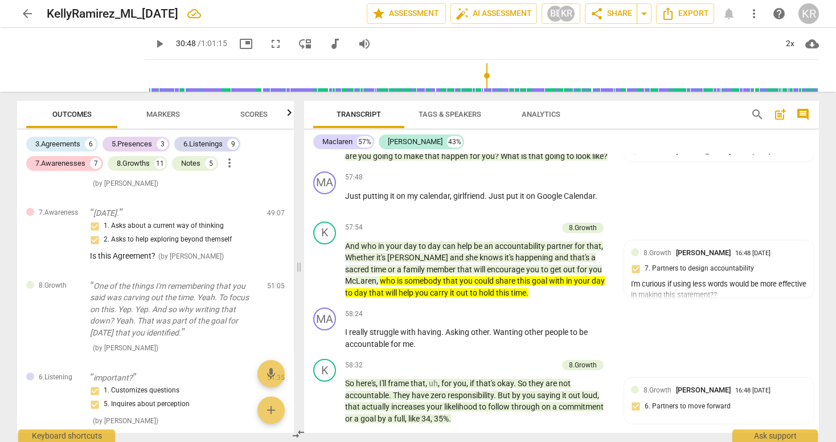
scroll to position [19777, 0]
click at [678, 300] on div "I'm curious if using less words would be more effective in making this statemen…" at bounding box center [719, 289] width 176 height 22
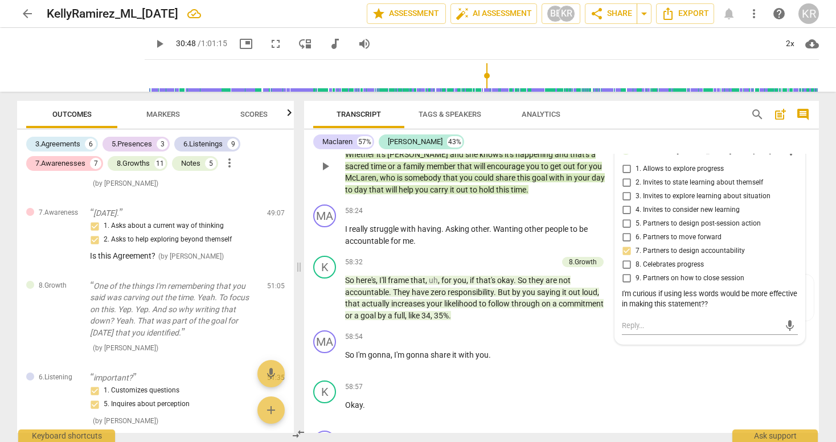
scroll to position [19884, 0]
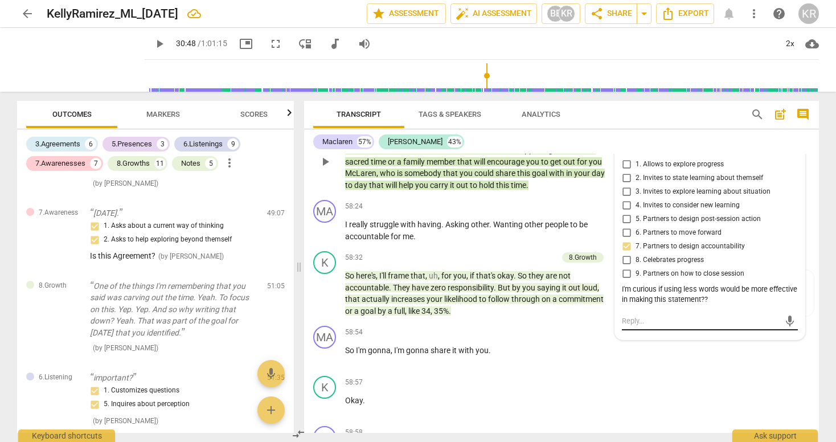
click at [671, 326] on textarea at bounding box center [701, 320] width 158 height 11
click at [786, 327] on span "send" at bounding box center [790, 321] width 13 height 13
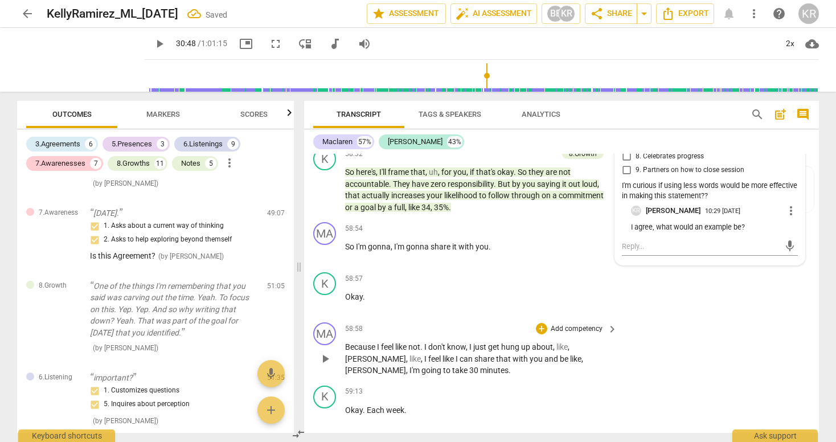
scroll to position [19969, 0]
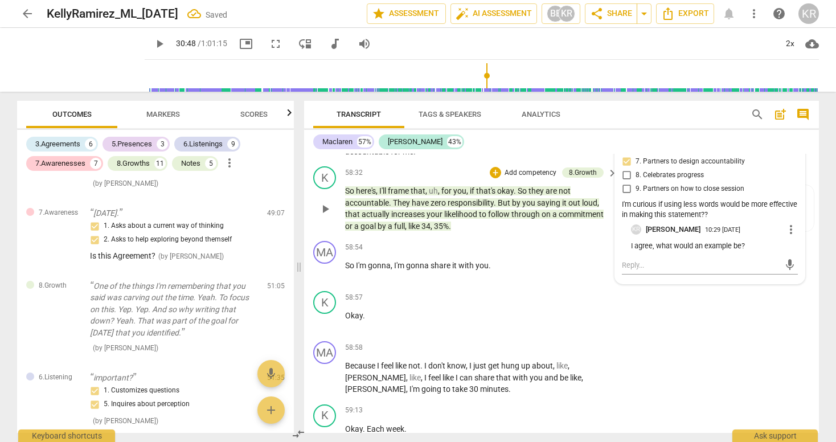
click at [467, 219] on span "likelihood" at bounding box center [461, 214] width 35 height 9
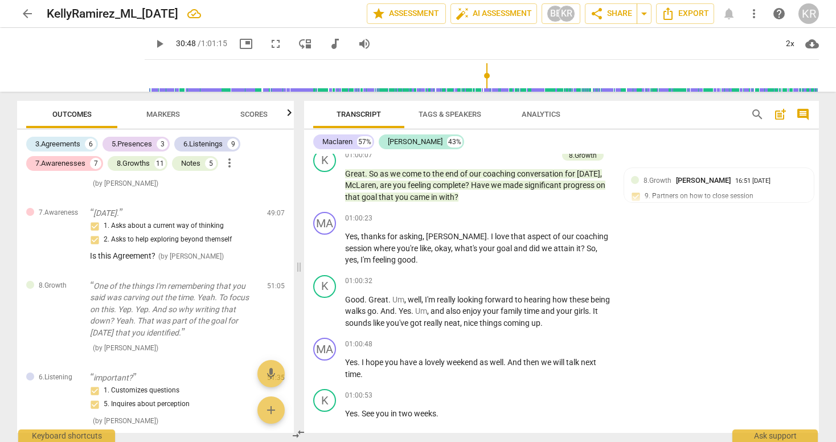
scroll to position [20828, 0]
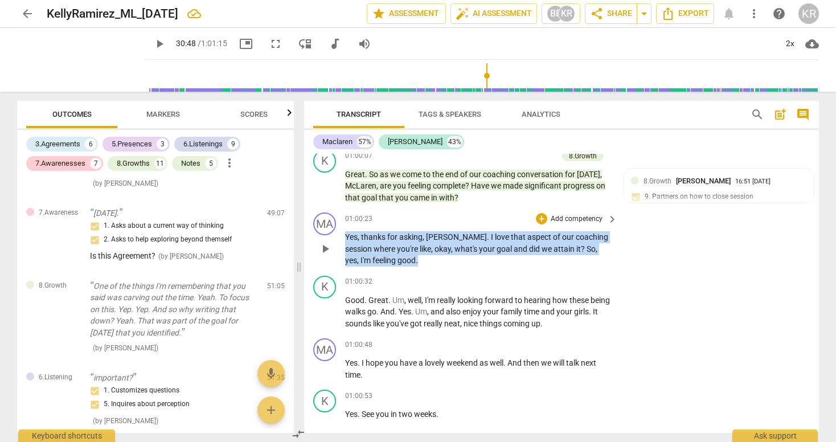
drag, startPoint x: 372, startPoint y: 266, endPoint x: 343, endPoint y: 248, distance: 34.1
click at [343, 248] on div "MA play_arrow pause 01:00:23 + Add competency keyboard_arrow_right Yes , thanks…" at bounding box center [561, 239] width 515 height 63
click at [399, 255] on div "+" at bounding box center [401, 254] width 11 height 11
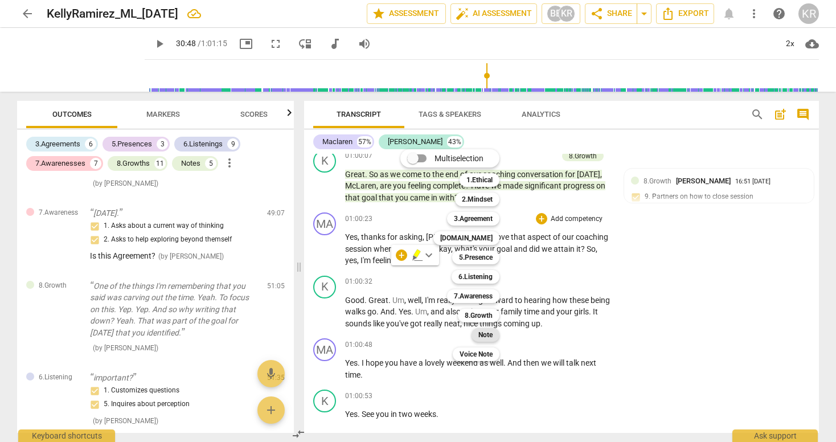
click at [483, 338] on b "Note" at bounding box center [485, 335] width 14 height 14
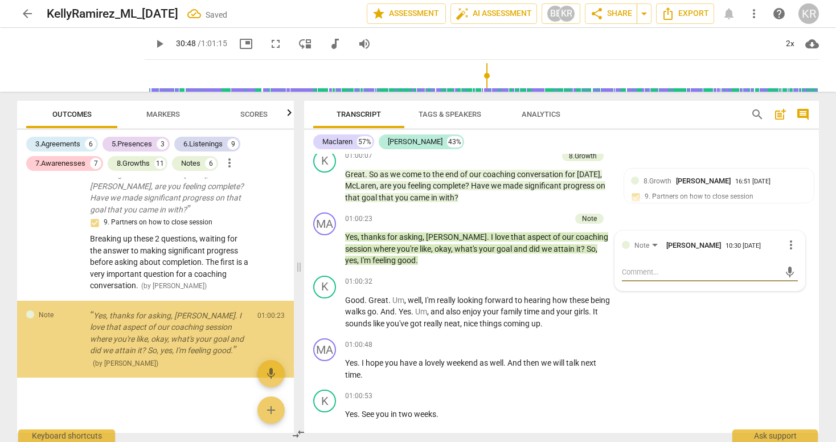
scroll to position [4357, 0]
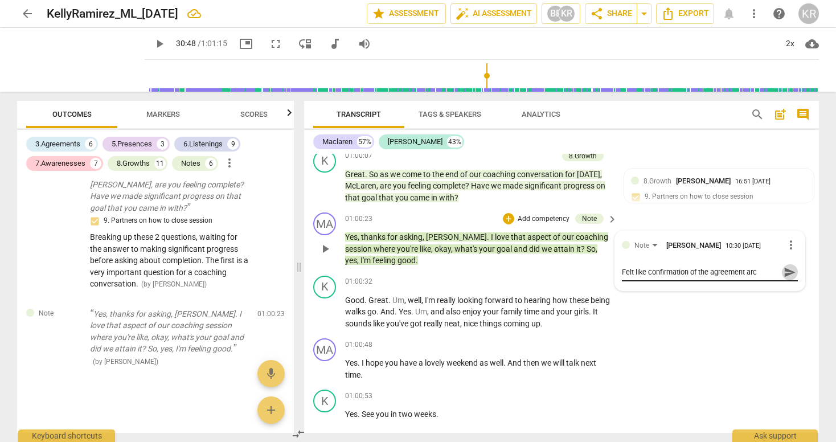
click at [785, 278] on span "send" at bounding box center [790, 272] width 13 height 13
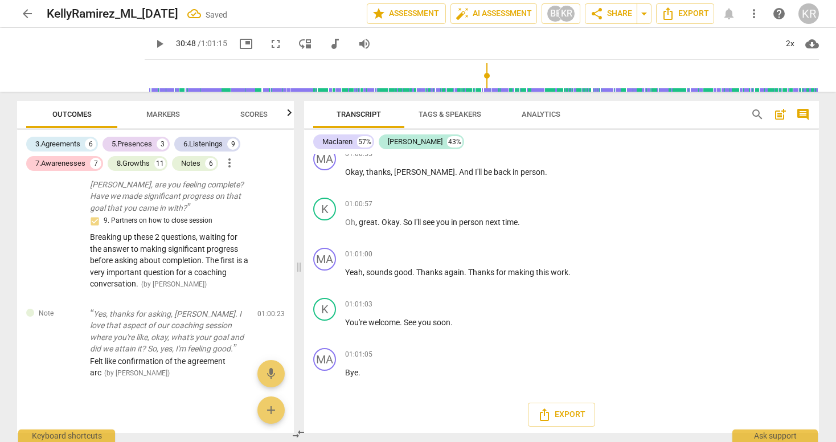
scroll to position [21133, 0]
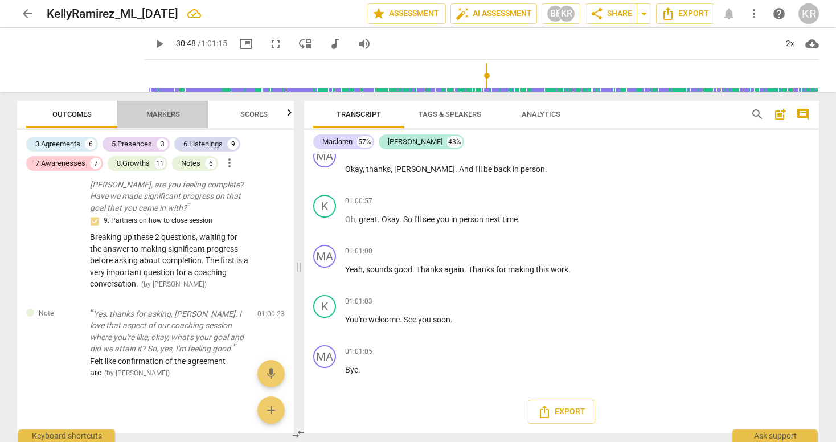
click at [161, 114] on span "Markers" at bounding box center [163, 114] width 34 height 9
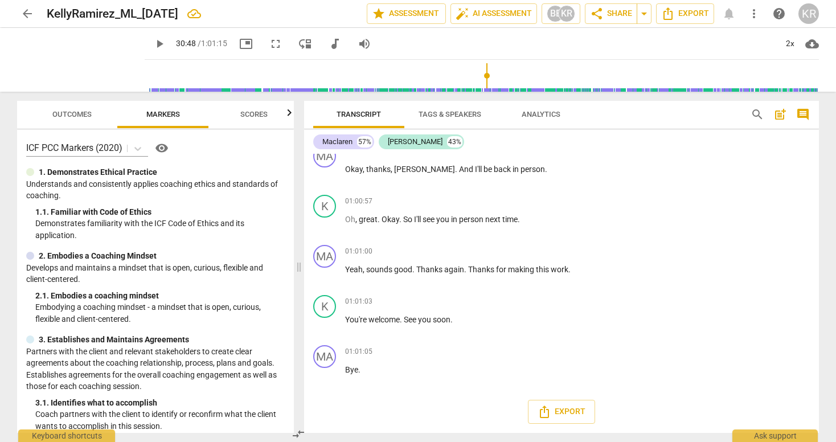
click at [265, 113] on span "Scores" at bounding box center [253, 114] width 27 height 9
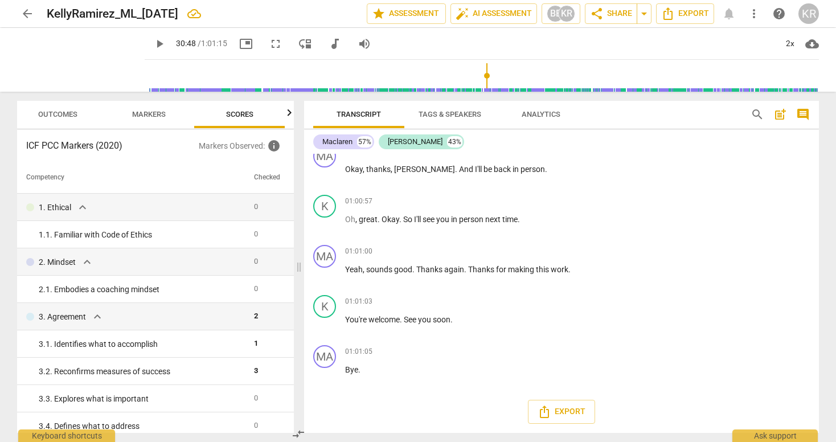
scroll to position [0, 15]
click at [51, 113] on span "Outcomes" at bounding box center [57, 114] width 39 height 9
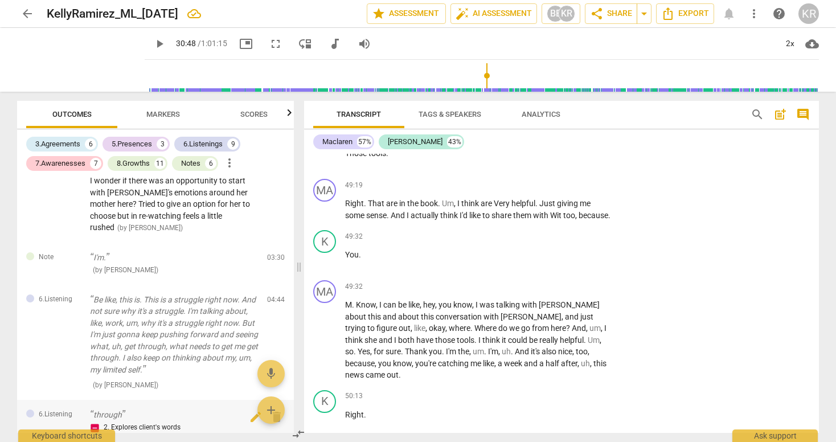
scroll to position [0, 0]
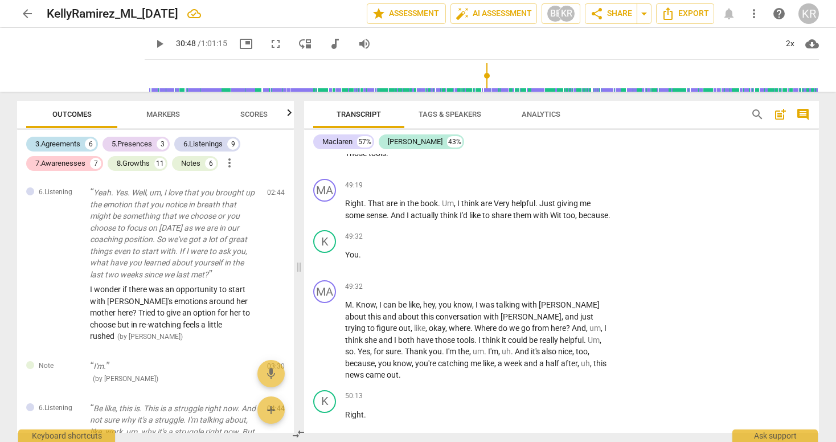
click at [80, 141] on div "3.Agreements" at bounding box center [57, 143] width 45 height 11
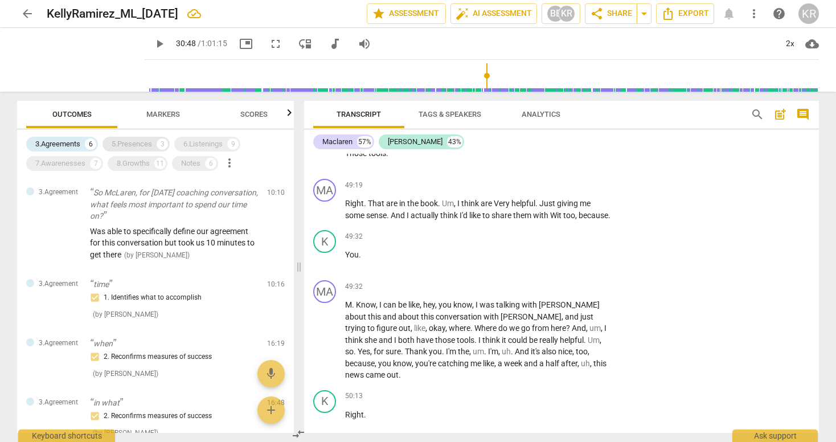
click at [138, 145] on div "5.Presences" at bounding box center [132, 143] width 40 height 11
click at [55, 142] on div "3.Agreements" at bounding box center [57, 143] width 45 height 11
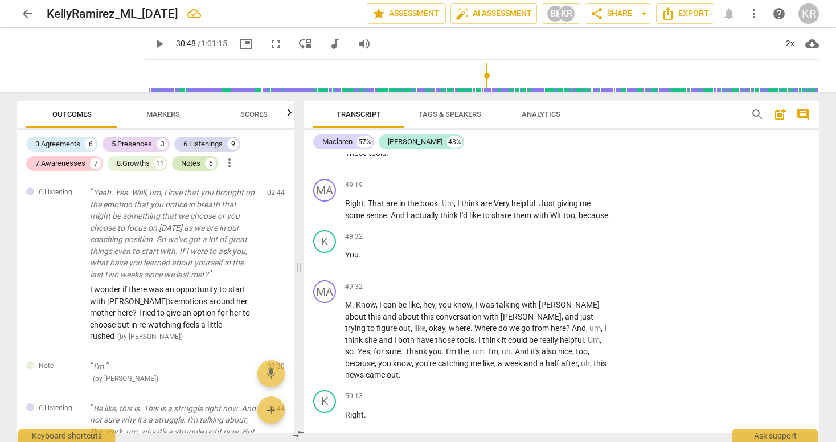
click at [197, 163] on div "Notes" at bounding box center [190, 163] width 19 height 11
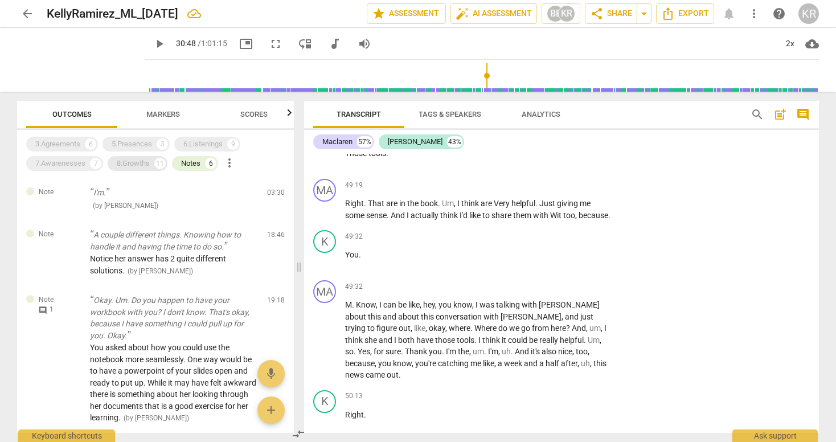
click at [130, 162] on div "8.Growths" at bounding box center [133, 163] width 33 height 11
click at [197, 166] on div "Notes" at bounding box center [190, 163] width 19 height 11
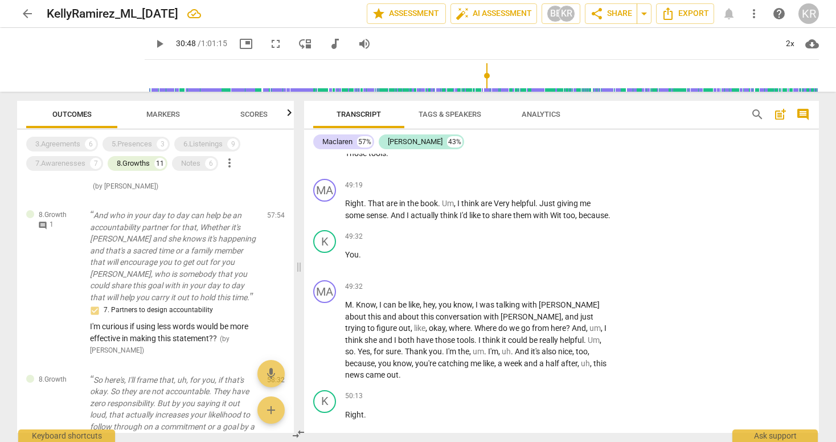
scroll to position [690, 0]
drag, startPoint x: 141, startPoint y: 167, endPoint x: 203, endPoint y: 164, distance: 62.1
click at [141, 167] on div "8.Growths" at bounding box center [133, 163] width 33 height 11
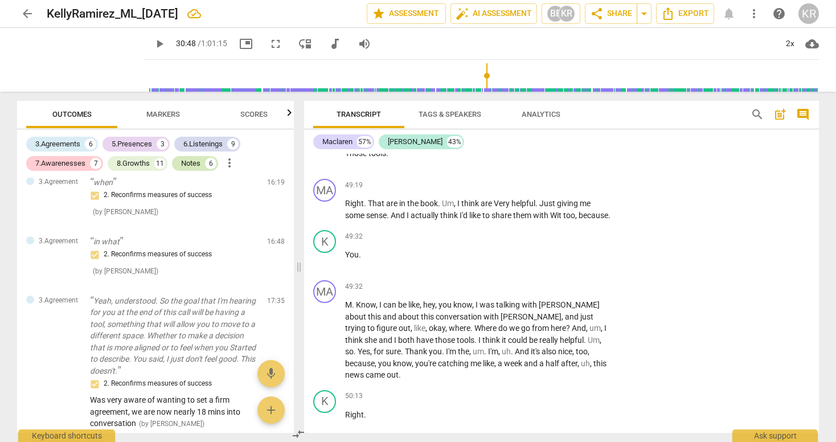
click at [203, 164] on div "Notes 6" at bounding box center [195, 163] width 46 height 15
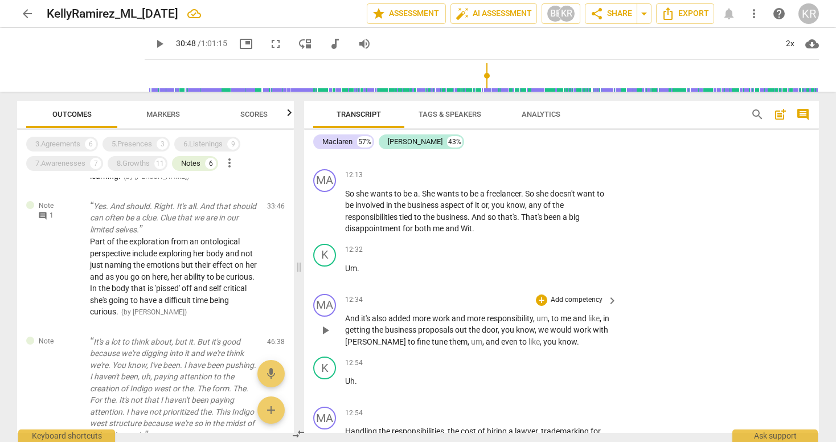
scroll to position [2823, 0]
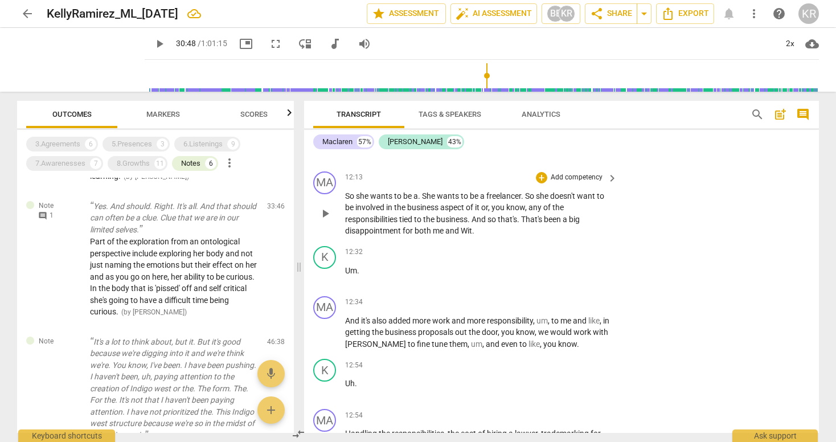
click at [609, 185] on span "keyboard_arrow_right" at bounding box center [612, 178] width 14 height 14
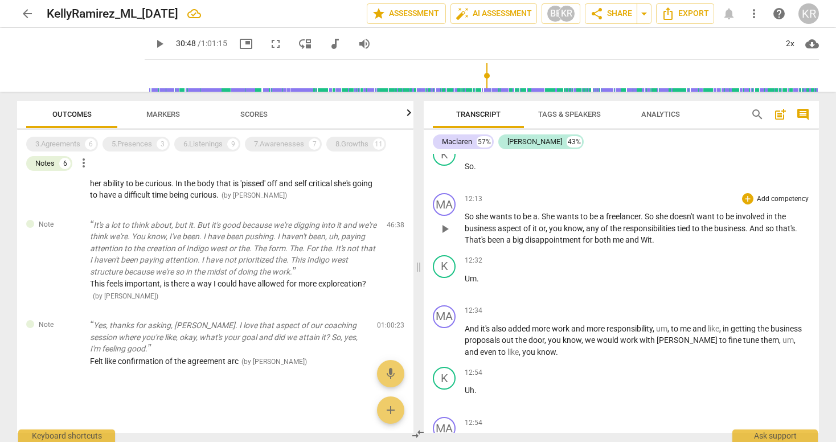
scroll to position [207, 0]
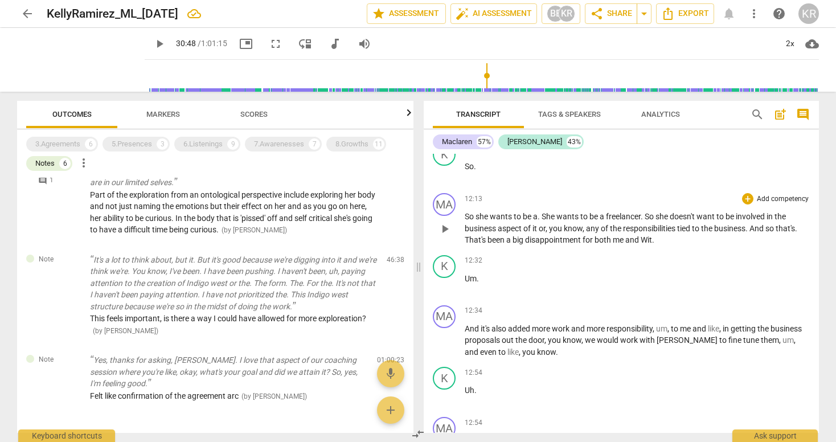
click at [756, 199] on p "Add competency" at bounding box center [783, 199] width 54 height 10
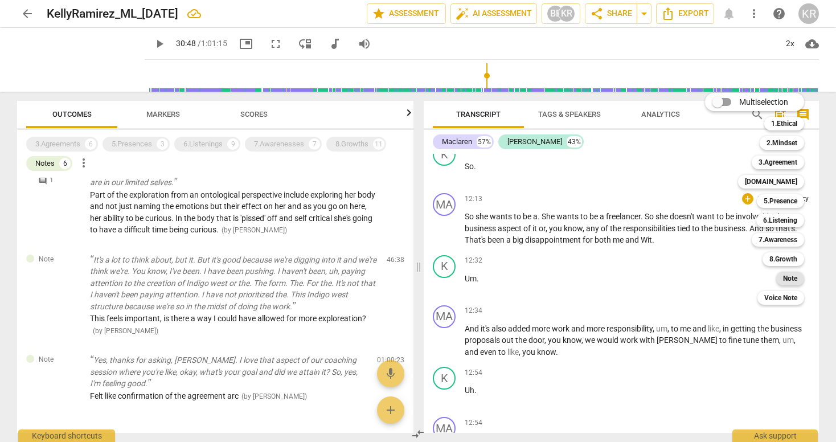
click at [790, 281] on b "Note" at bounding box center [790, 279] width 14 height 14
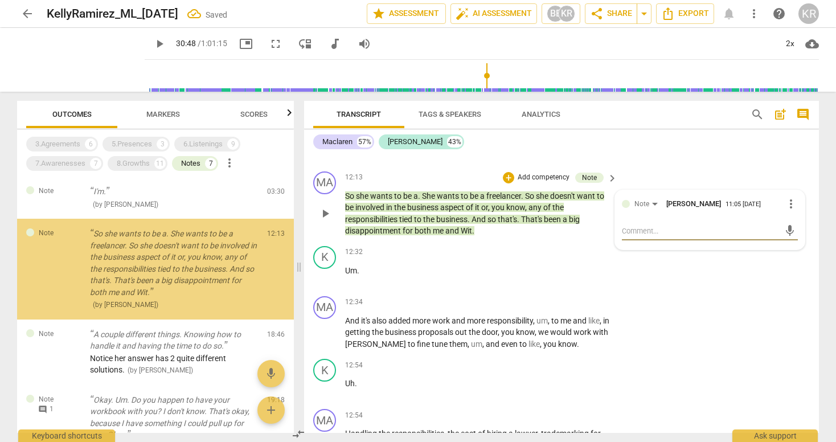
scroll to position [0, 0]
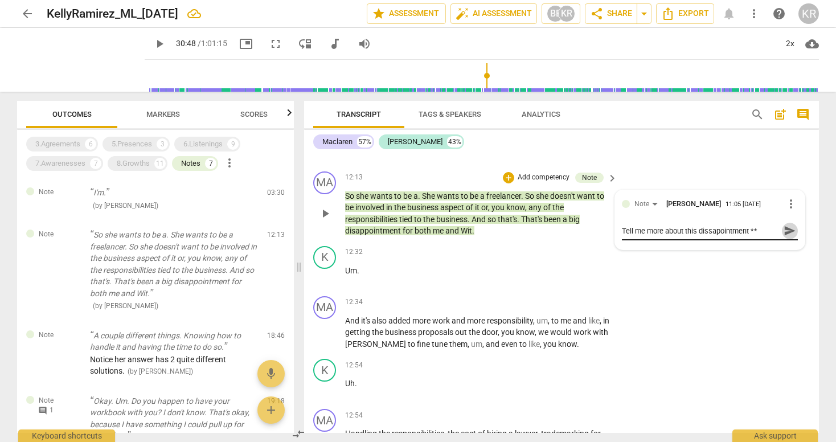
click at [787, 237] on span "send" at bounding box center [790, 230] width 13 height 13
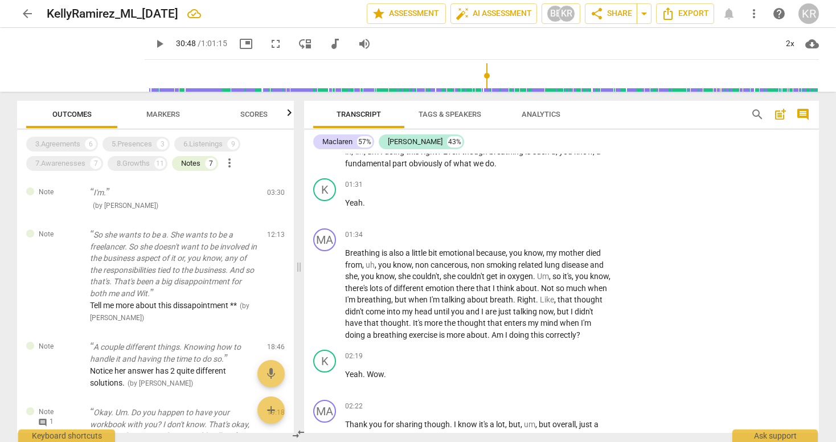
scroll to position [367, 0]
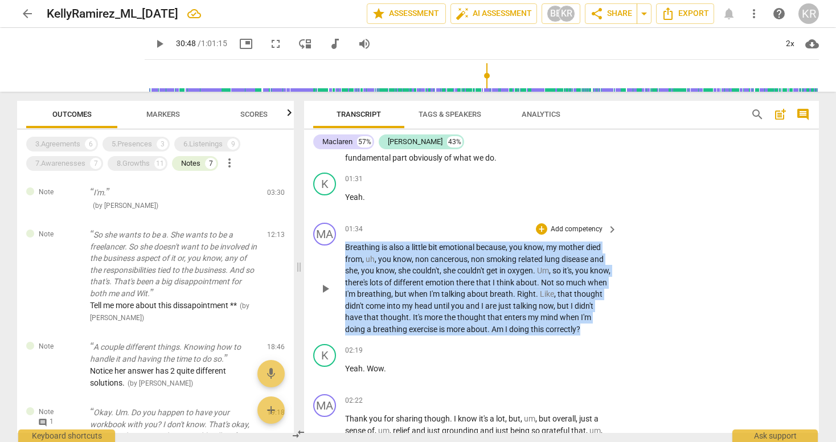
drag, startPoint x: 344, startPoint y: 245, endPoint x: 497, endPoint y: 342, distance: 180.7
click at [497, 335] on p "Breathing is also a little bit emotional because , you know , my mother died fr…" at bounding box center [478, 287] width 266 height 93
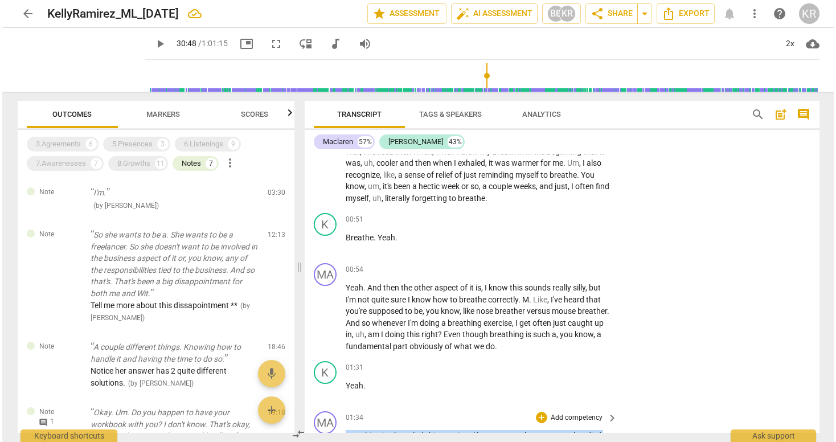
scroll to position [182, 0]
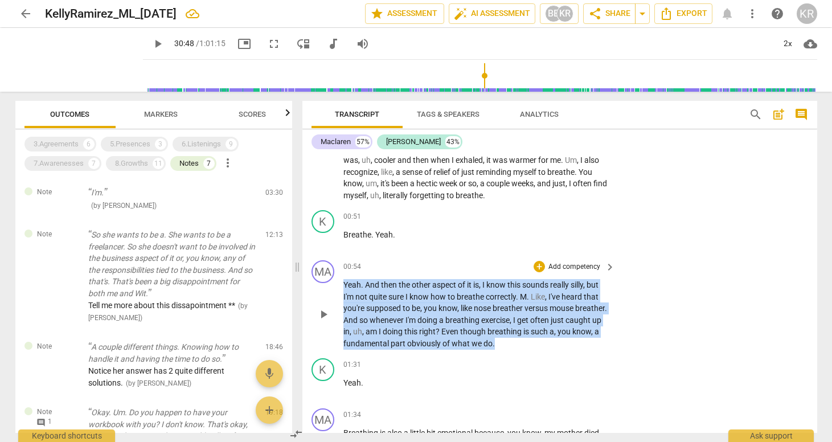
drag, startPoint x: 536, startPoint y: 342, endPoint x: 332, endPoint y: 287, distance: 211.8
click at [332, 287] on div "MA play_arrow pause 00:54 + Add competency keyboard_arrow_right Yeah . And then…" at bounding box center [559, 305] width 515 height 98
click at [548, 330] on div "+" at bounding box center [547, 327] width 11 height 11
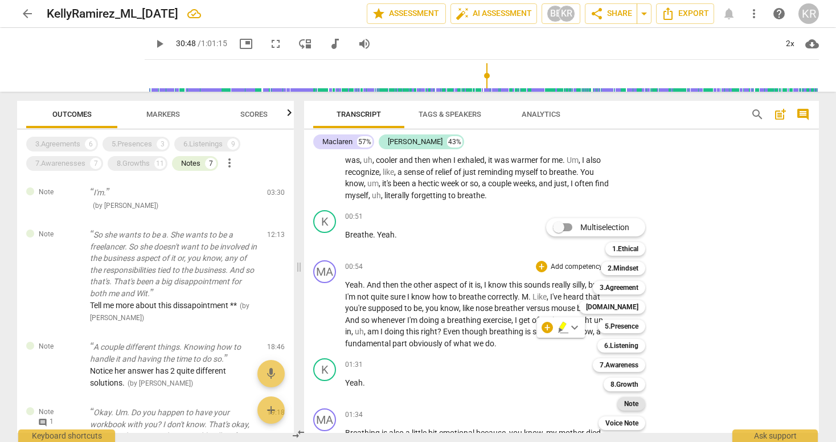
click at [629, 404] on b "Note" at bounding box center [631, 404] width 14 height 14
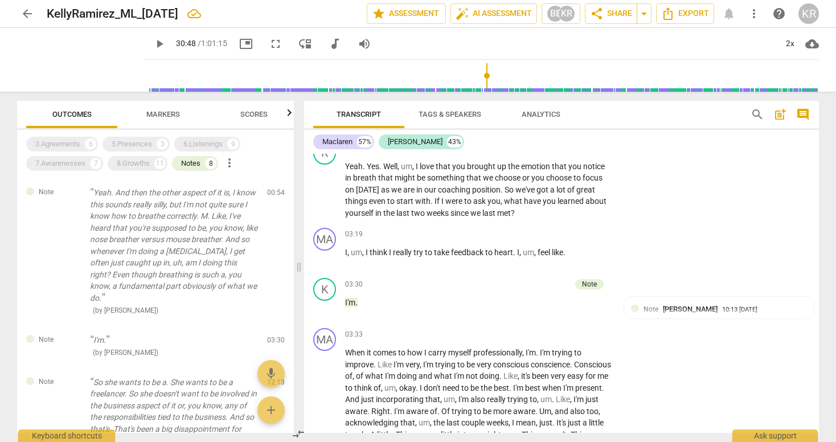
scroll to position [686, 0]
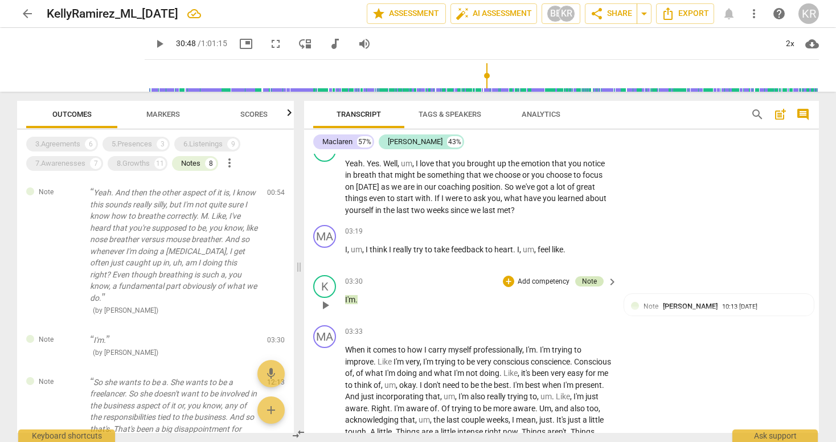
click at [586, 286] on div "Note" at bounding box center [589, 281] width 15 height 10
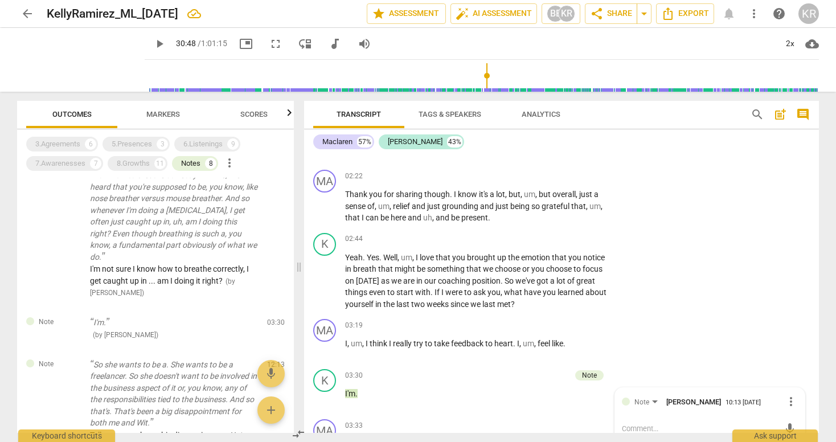
scroll to position [592, 0]
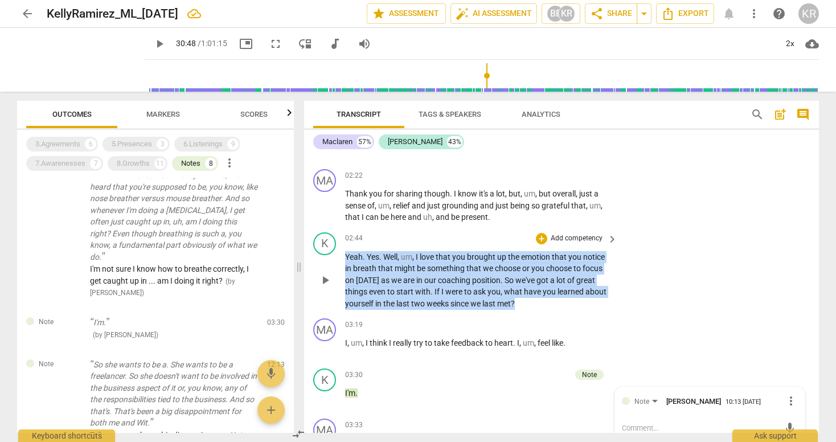
drag, startPoint x: 540, startPoint y: 315, endPoint x: 339, endPoint y: 266, distance: 206.9
click at [339, 266] on div "K play_arrow pause 02:44 + Add competency keyboard_arrow_right Yeah . Yes . Wel…" at bounding box center [561, 271] width 515 height 87
click at [525, 301] on div "+" at bounding box center [527, 298] width 11 height 11
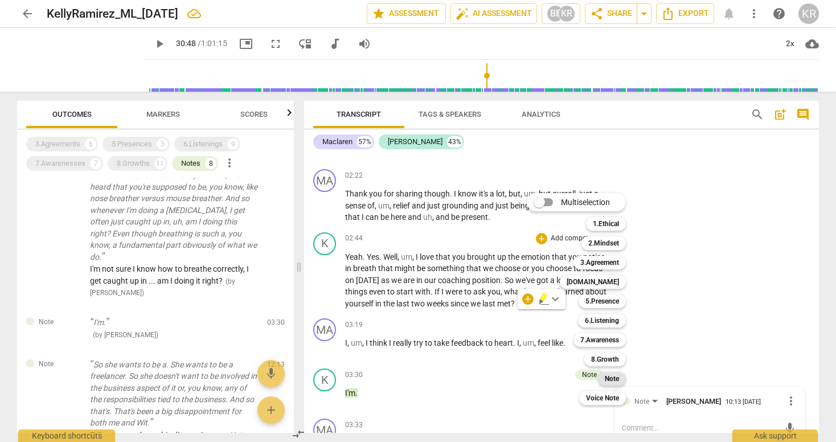
click at [608, 379] on b "Note" at bounding box center [612, 379] width 14 height 14
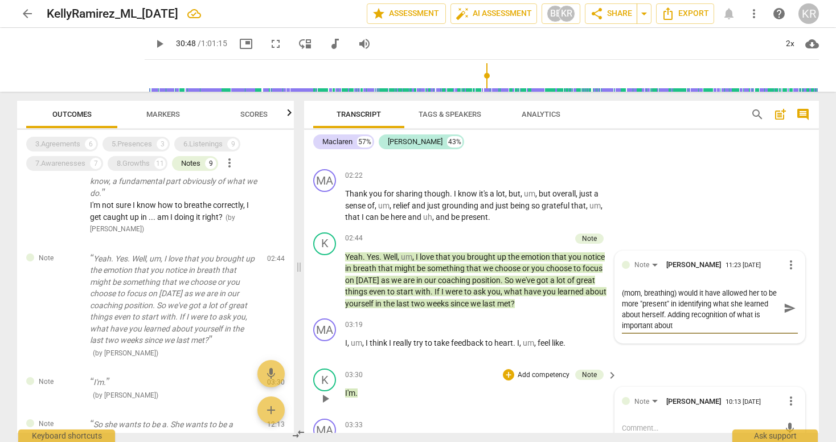
scroll to position [0, 0]
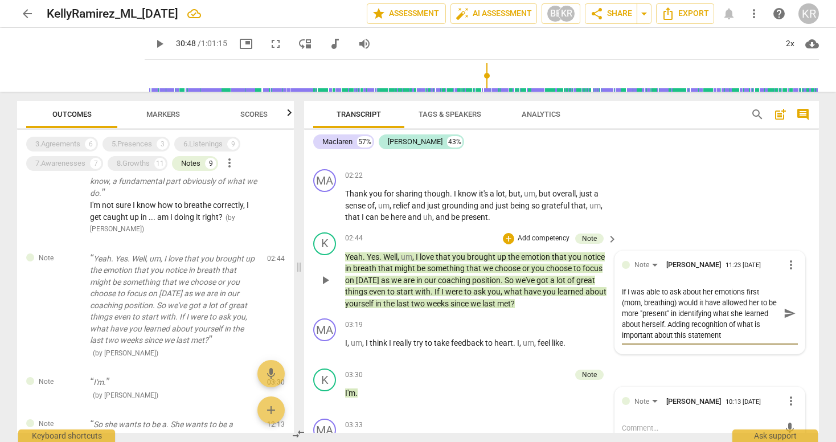
click at [786, 319] on span "send" at bounding box center [790, 313] width 13 height 13
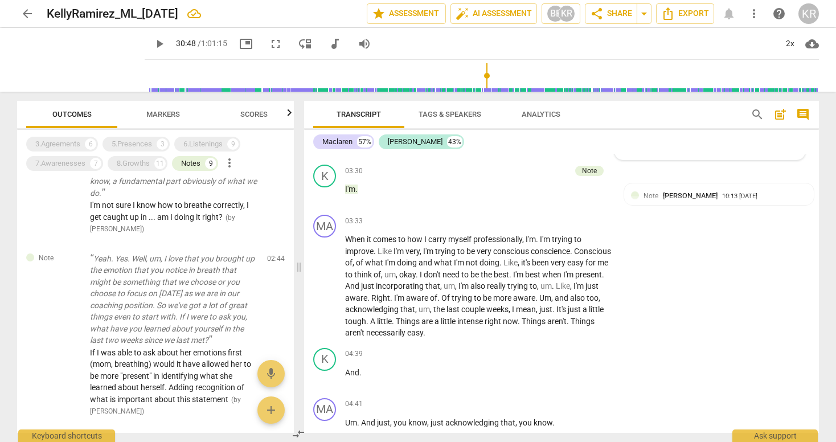
scroll to position [795, 0]
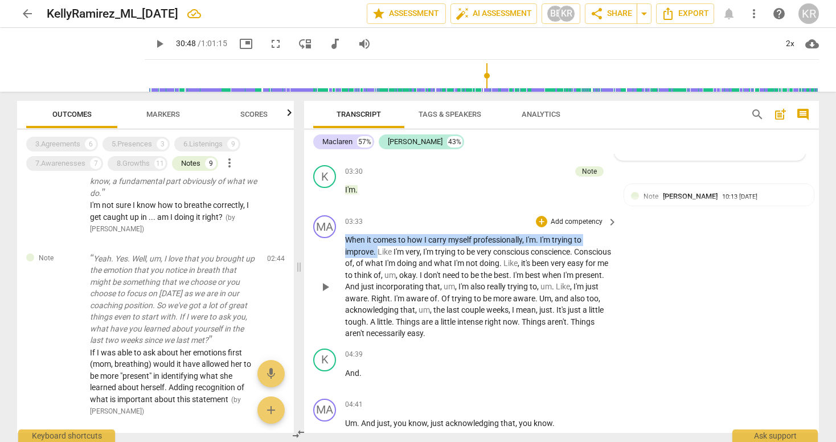
drag, startPoint x: 372, startPoint y: 262, endPoint x: 344, endPoint y: 253, distance: 29.4
click at [345, 253] on p "When it comes to how I carry myself professionally , I'm . I'm trying to improv…" at bounding box center [478, 286] width 266 height 105
click at [385, 247] on div "+" at bounding box center [387, 246] width 11 height 11
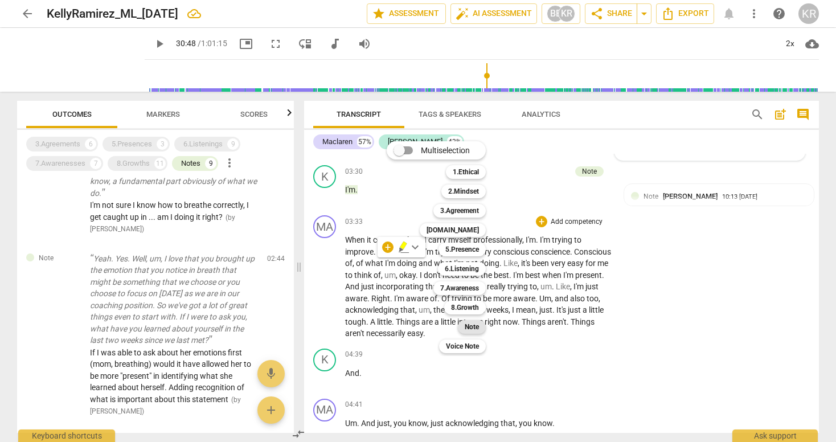
click at [474, 326] on b "Note" at bounding box center [472, 327] width 14 height 14
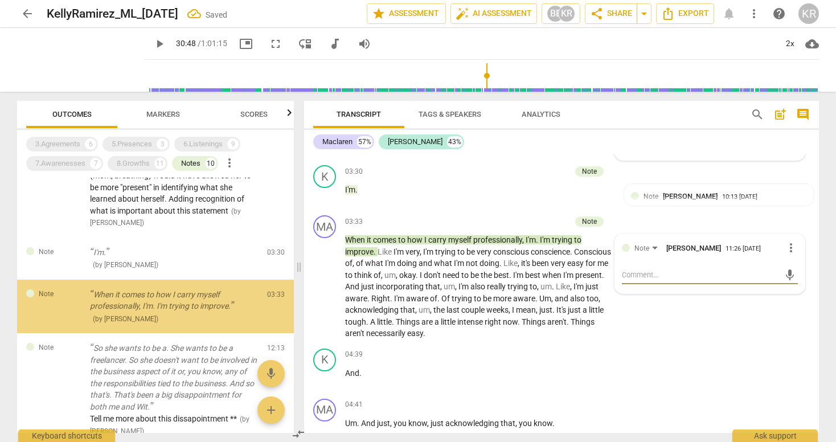
scroll to position [294, 0]
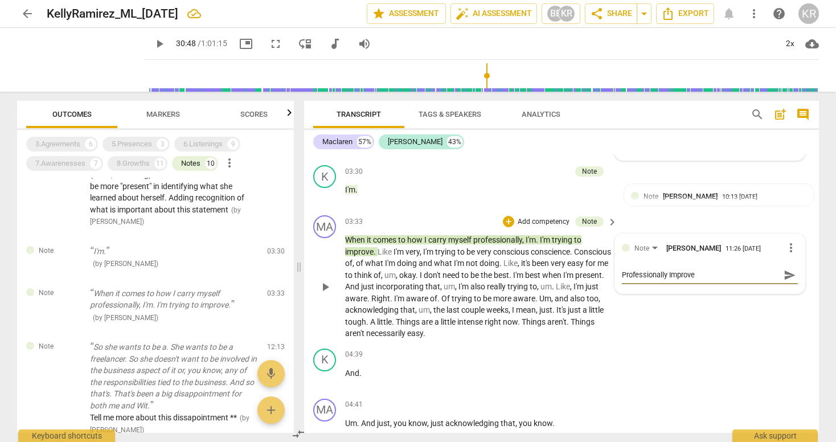
click at [785, 281] on span "send" at bounding box center [790, 275] width 13 height 13
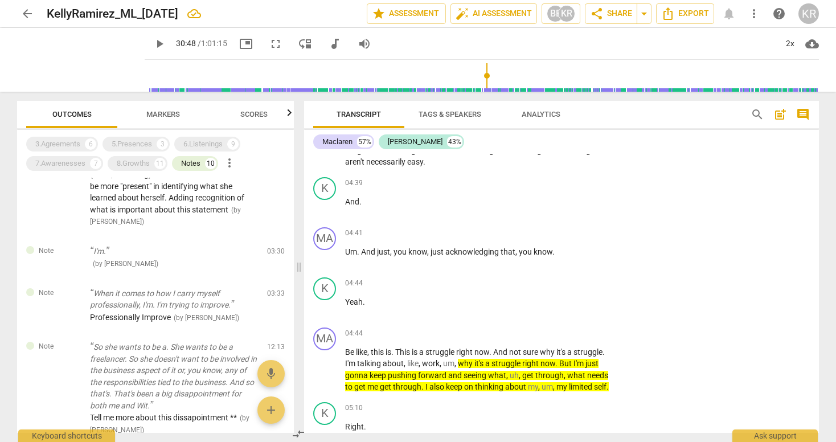
scroll to position [995, 0]
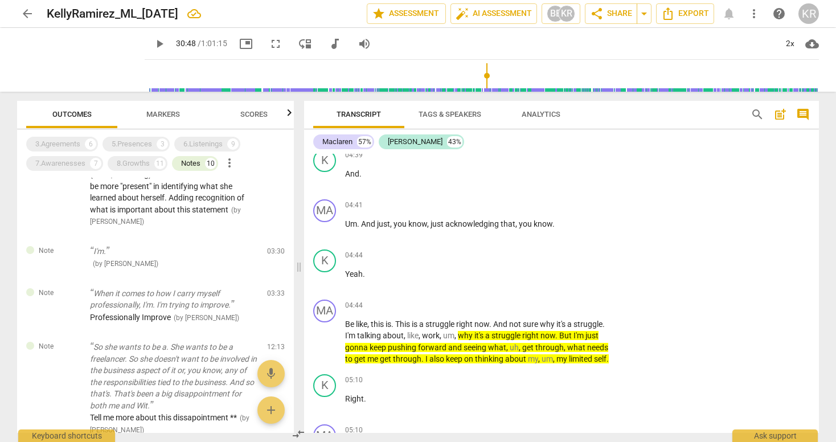
click at [483, 352] on span "seeing" at bounding box center [476, 347] width 24 height 9
drag, startPoint x: 456, startPoint y: 346, endPoint x: 464, endPoint y: 384, distance: 39.7
click at [548, 365] on p "Be like , this is . This is a struggle right now . And not sure why it's a stru…" at bounding box center [478, 341] width 266 height 47
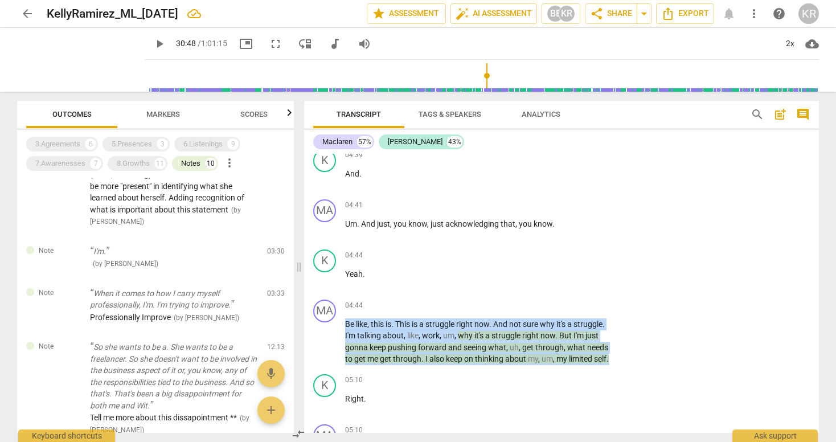
drag, startPoint x: 416, startPoint y: 384, endPoint x: 335, endPoint y: 337, distance: 93.4
click at [335, 337] on div "MA play_arrow pause 04:44 + Add competency keyboard_arrow_right Be like , this …" at bounding box center [561, 332] width 515 height 75
click at [581, 311] on p "Add competency" at bounding box center [576, 306] width 54 height 10
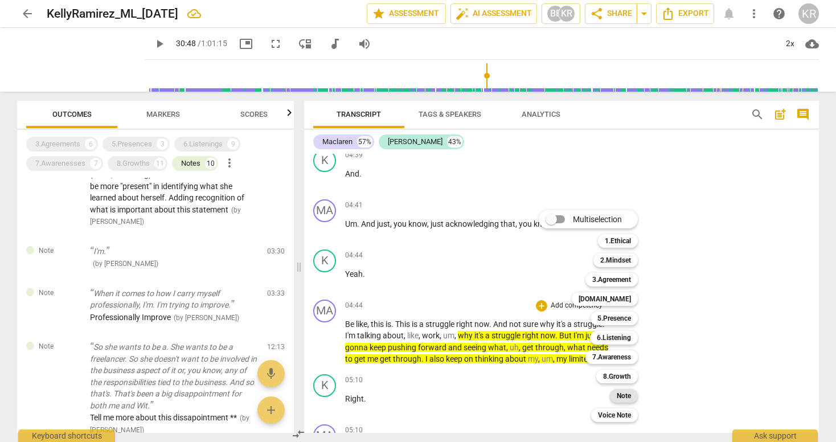
click at [618, 393] on b "Note" at bounding box center [624, 396] width 14 height 14
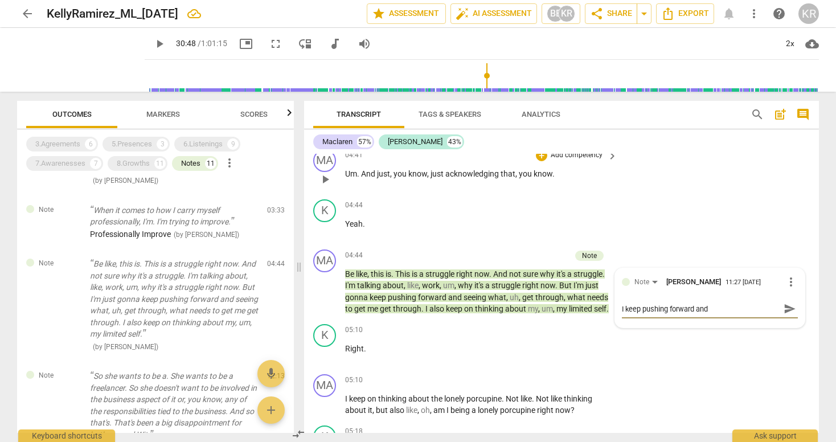
scroll to position [1048, 0]
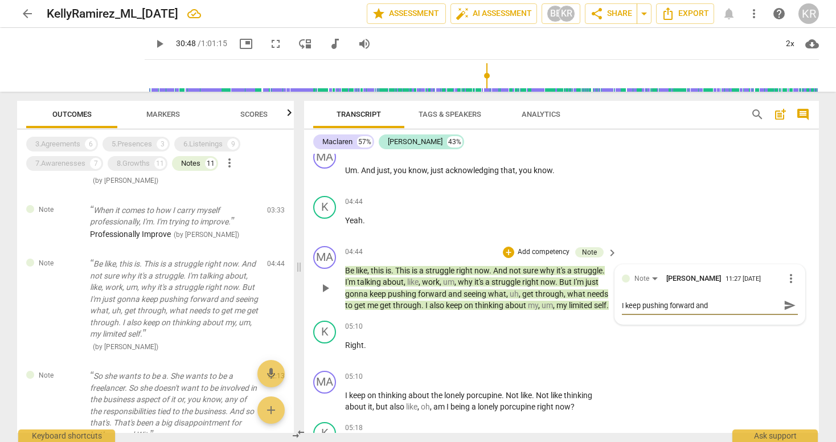
click at [651, 311] on textarea "I keep pushing forward and" at bounding box center [701, 305] width 158 height 11
click at [758, 311] on textarea "I just gonna keep pushing forward and" at bounding box center [701, 305] width 158 height 11
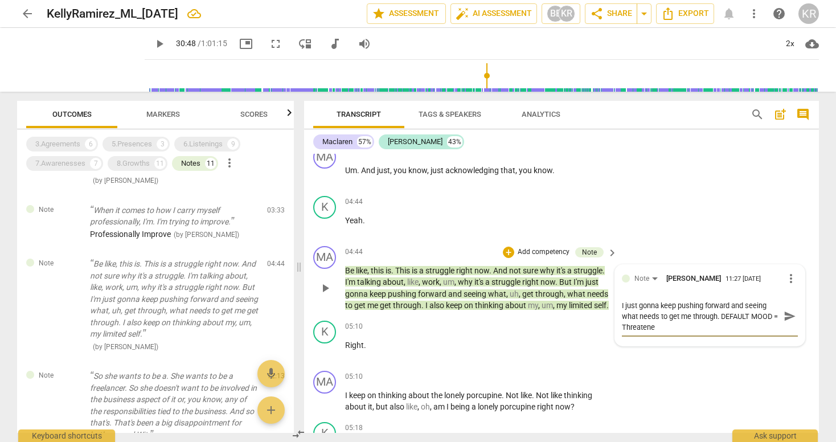
scroll to position [0, 0]
click at [788, 322] on span "send" at bounding box center [790, 316] width 13 height 13
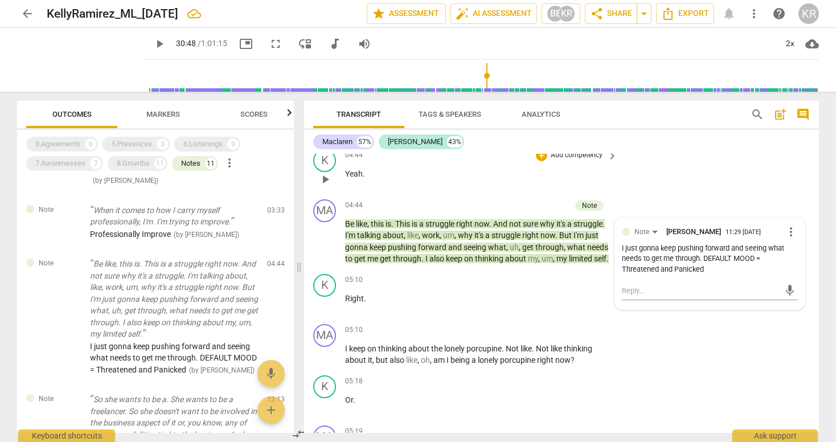
scroll to position [1097, 0]
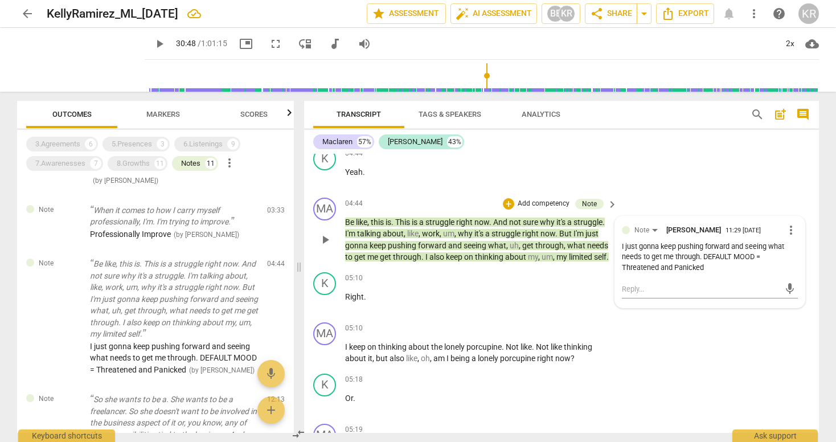
click at [735, 273] on div "I just gonna keep pushing forward and seeing what needs to get me through. DEFA…" at bounding box center [710, 257] width 176 height 32
click at [743, 360] on div "MA play_arrow pause 05:10 + Add competency keyboard_arrow_right I keep on think…" at bounding box center [561, 343] width 515 height 51
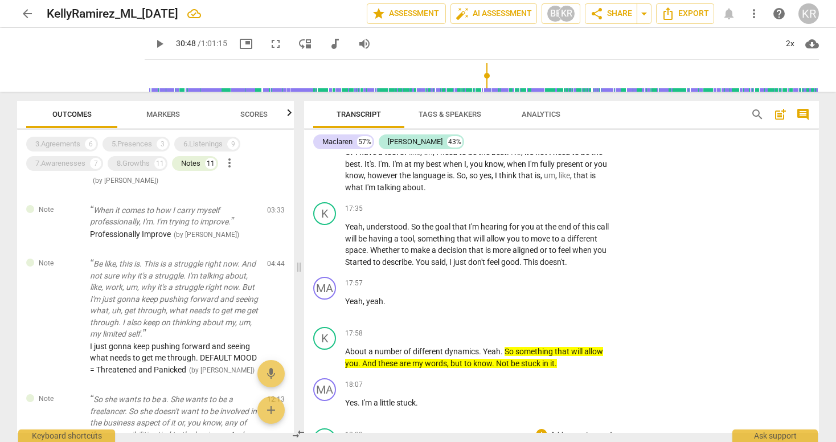
scroll to position [4177, 0]
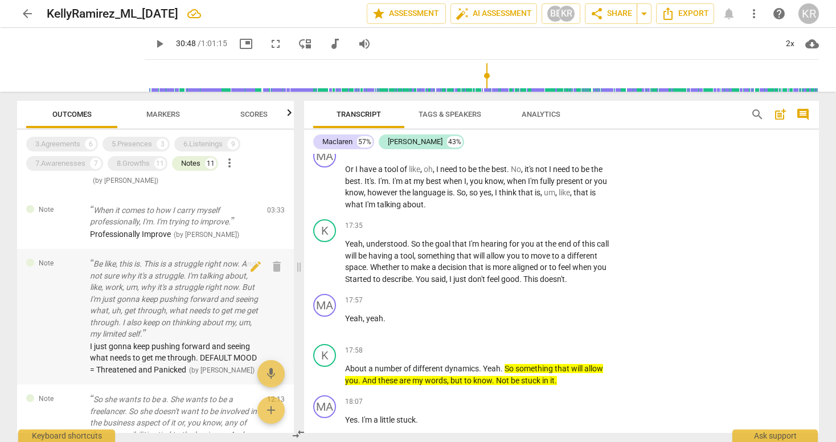
click at [181, 368] on span "I just gonna keep pushing forward and seeing what needs to get me through. DEFA…" at bounding box center [173, 358] width 167 height 32
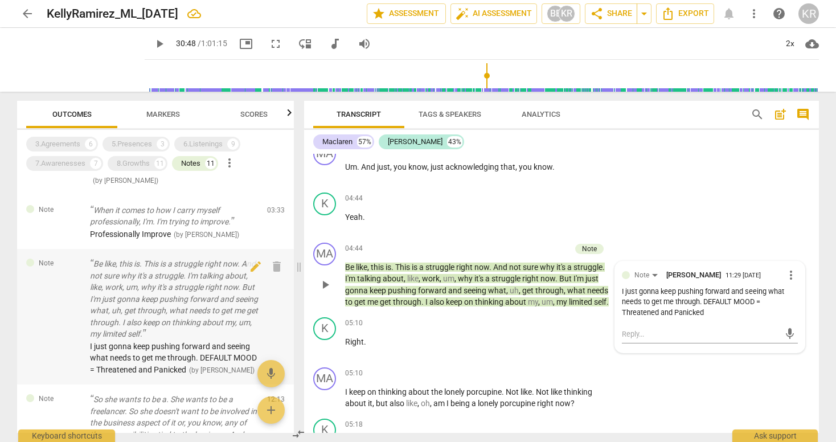
scroll to position [1050, 0]
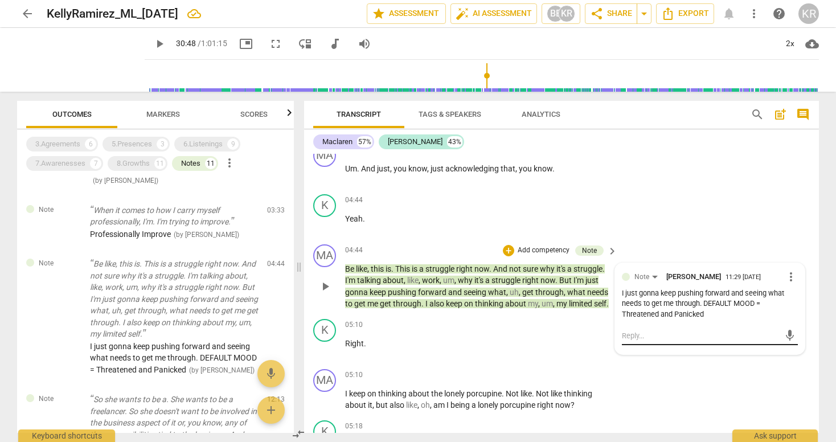
click at [680, 341] on textarea at bounding box center [701, 335] width 158 height 11
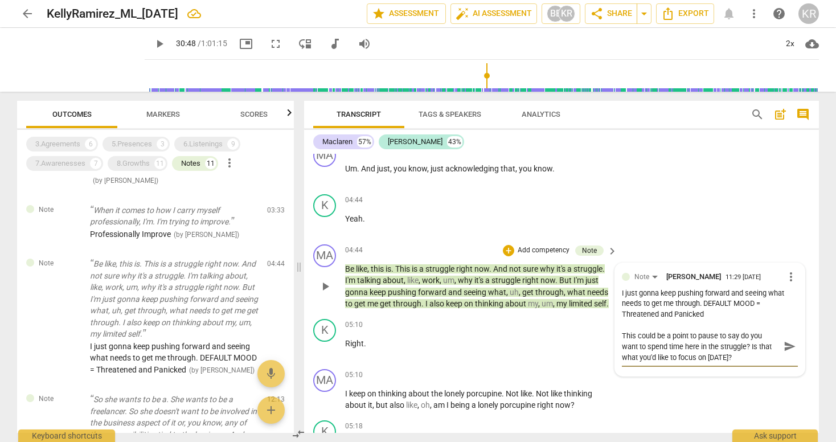
click at [789, 352] on span "send" at bounding box center [790, 346] width 13 height 13
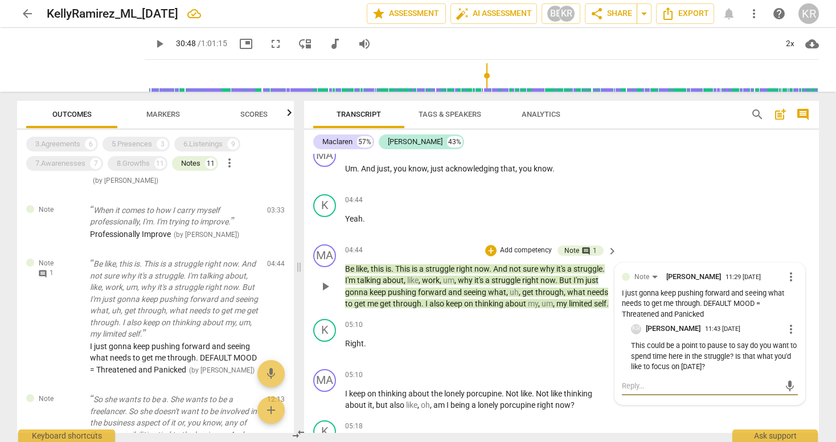
click at [694, 391] on textarea at bounding box center [701, 385] width 158 height 11
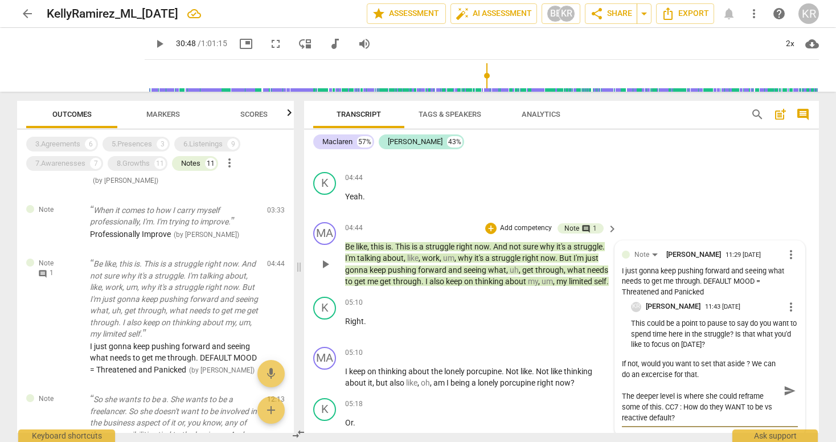
click at [791, 397] on span "send" at bounding box center [790, 390] width 13 height 13
